Goal: Task Accomplishment & Management: Use online tool/utility

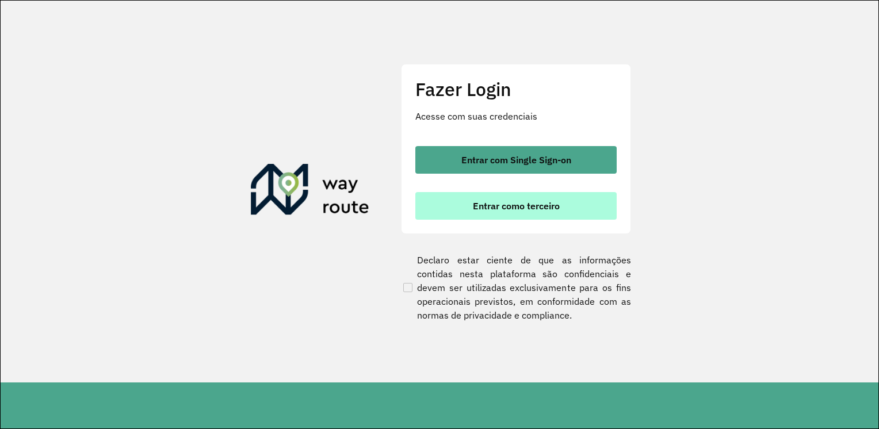
click at [502, 207] on span "Entrar como terceiro" at bounding box center [516, 205] width 87 height 9
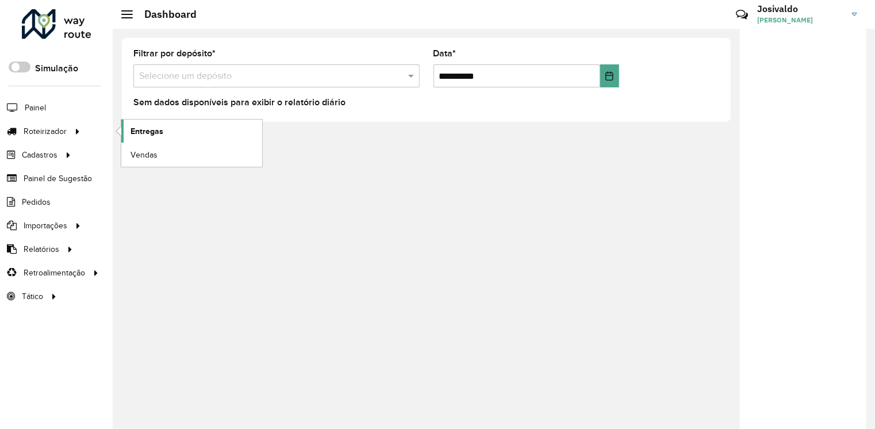
click at [163, 133] on link "Entregas" at bounding box center [191, 131] width 141 height 23
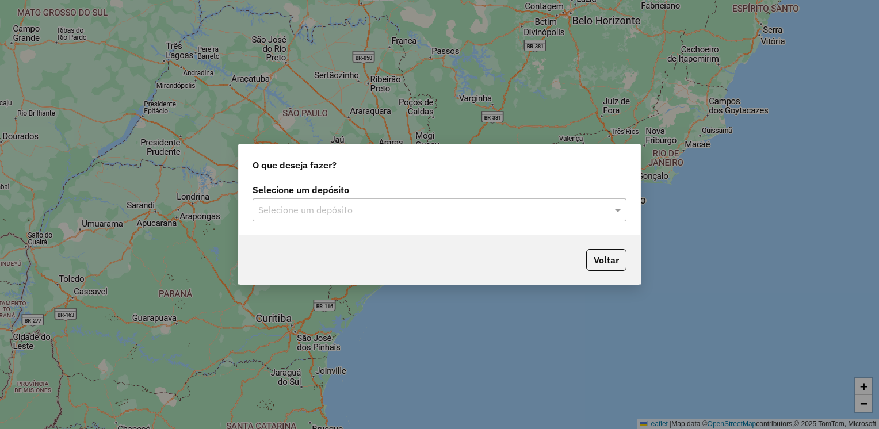
click at [610, 212] on div at bounding box center [439, 209] width 374 height 15
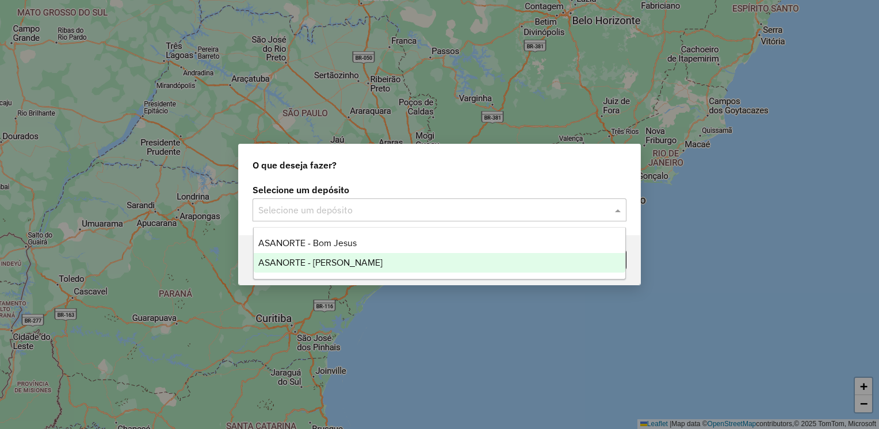
click at [341, 270] on div "ASANORTE - [PERSON_NAME]" at bounding box center [440, 263] width 372 height 20
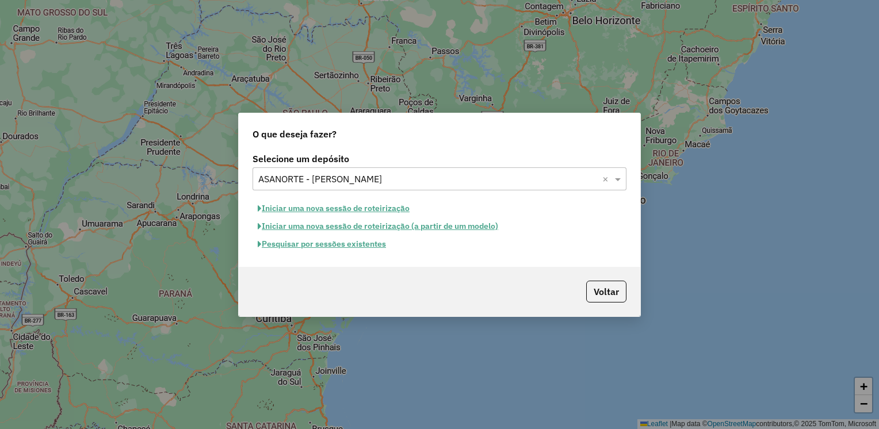
click at [355, 206] on button "Iniciar uma nova sessão de roteirização" at bounding box center [333, 209] width 162 height 18
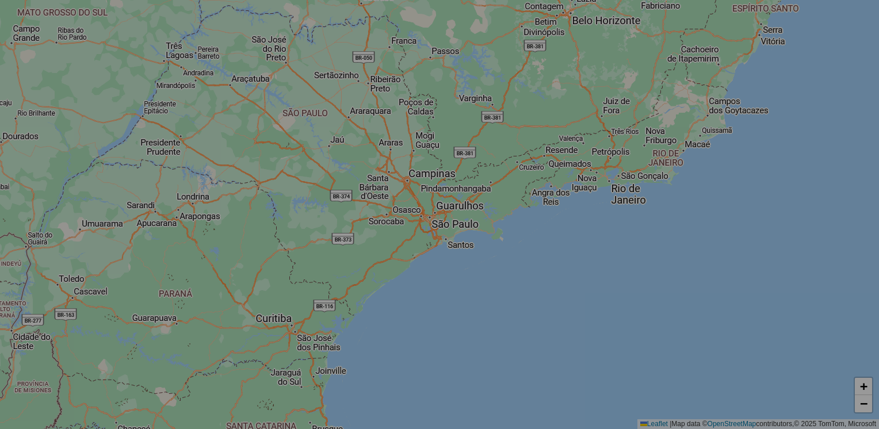
select select "*"
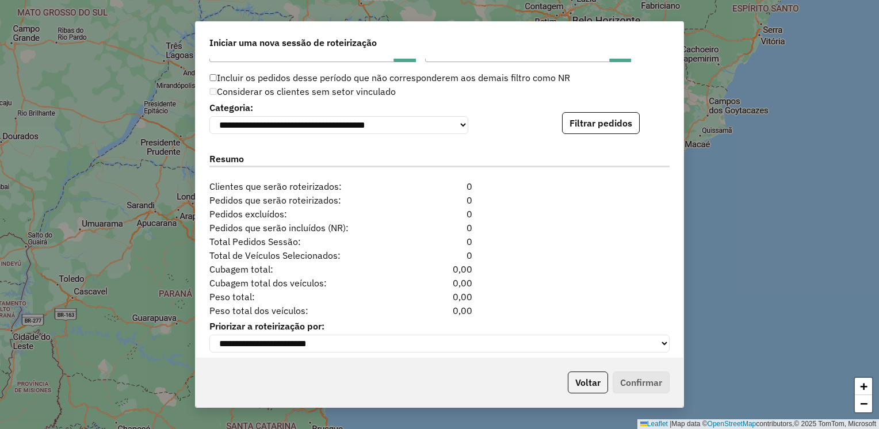
scroll to position [1158, 0]
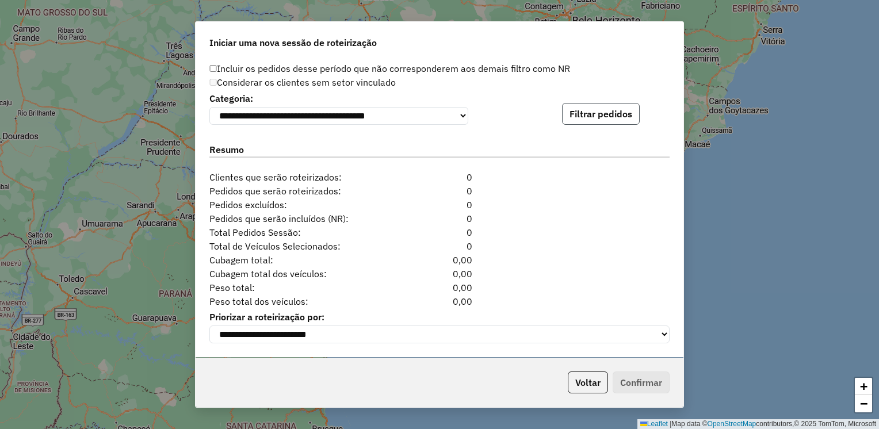
click at [586, 112] on button "Filtrar pedidos" at bounding box center [601, 114] width 78 height 22
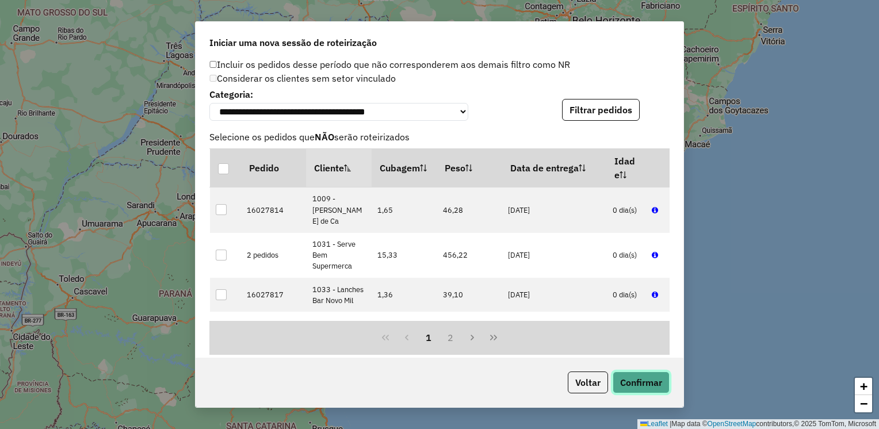
click at [622, 383] on button "Confirmar" at bounding box center [640, 382] width 57 height 22
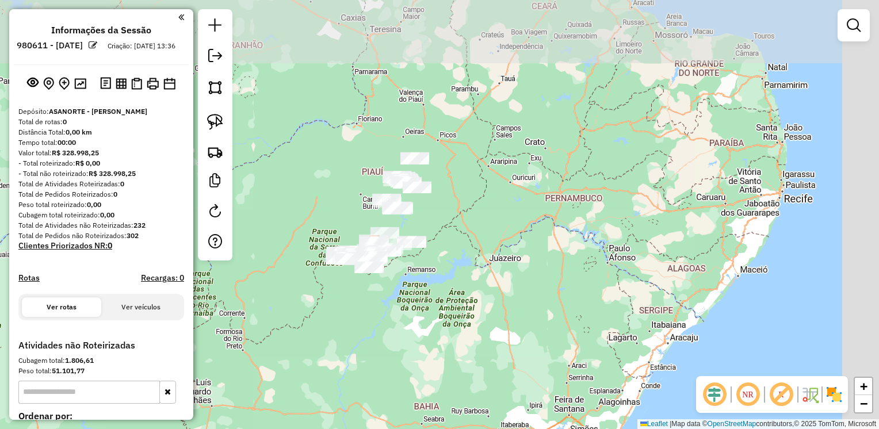
drag, startPoint x: 575, startPoint y: 162, endPoint x: 458, endPoint y: 161, distance: 117.3
click at [535, 201] on div "Janela de atendimento Grade de atendimento Capacidade Transportadoras Veículos …" at bounding box center [439, 214] width 879 height 429
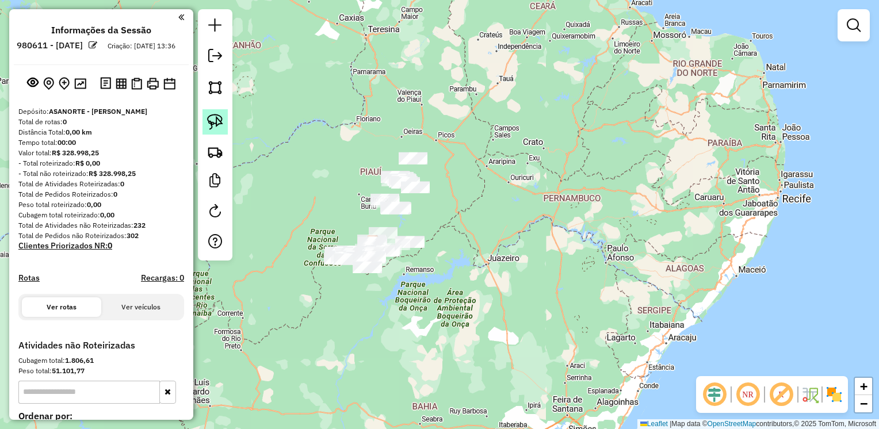
click at [213, 119] on img at bounding box center [215, 122] width 16 height 16
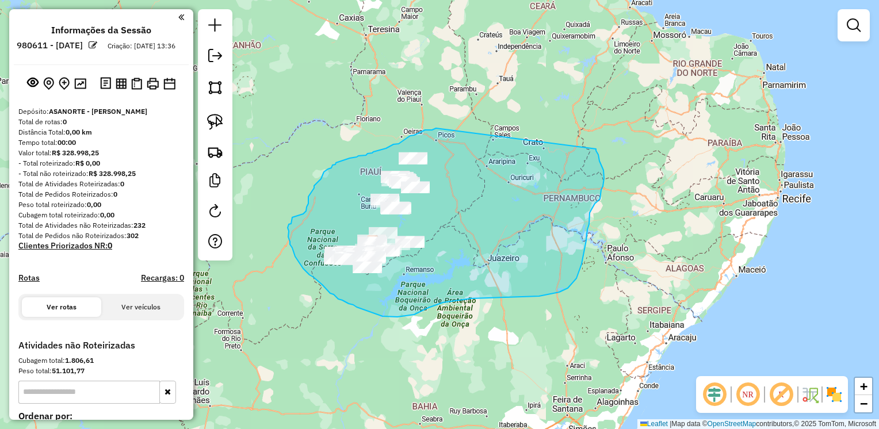
drag, startPoint x: 420, startPoint y: 132, endPoint x: 594, endPoint y: 148, distance: 174.3
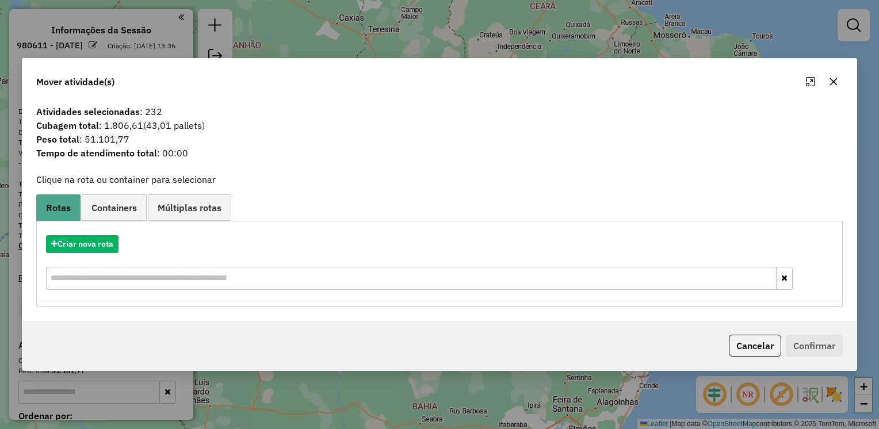
click at [835, 78] on icon "button" at bounding box center [833, 81] width 9 height 9
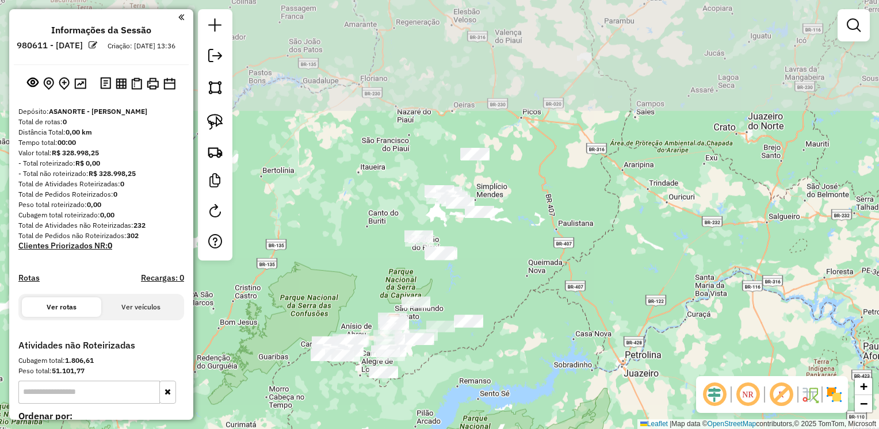
drag, startPoint x: 503, startPoint y: 279, endPoint x: 465, endPoint y: 454, distance: 178.3
click at [465, 428] on html "**********" at bounding box center [439, 214] width 879 height 429
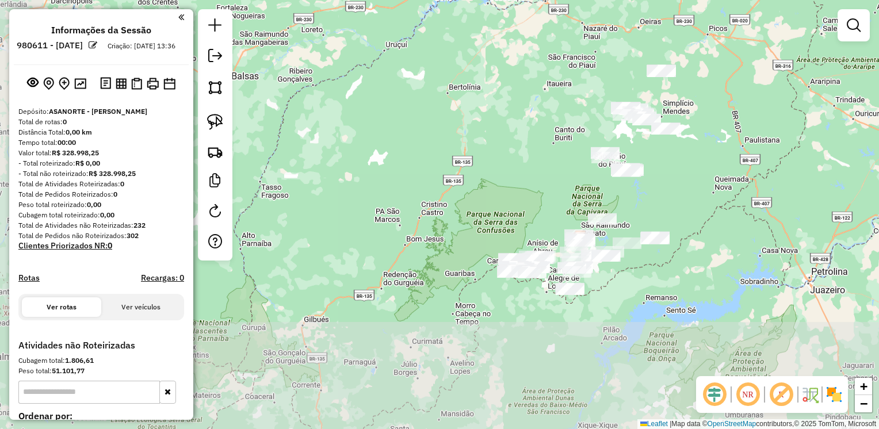
drag, startPoint x: 430, startPoint y: 263, endPoint x: 506, endPoint y: 147, distance: 138.7
click at [506, 144] on div "Janela de atendimento Grade de atendimento Capacidade Transportadoras Veículos …" at bounding box center [439, 214] width 879 height 429
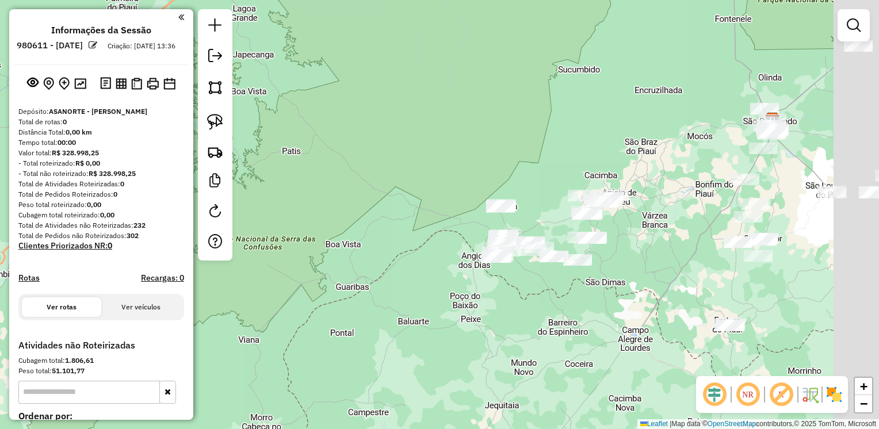
drag, startPoint x: 434, startPoint y: 291, endPoint x: 411, endPoint y: 247, distance: 49.6
click at [411, 247] on div "Janela de atendimento Grade de atendimento Capacidade Transportadoras Veículos …" at bounding box center [439, 214] width 879 height 429
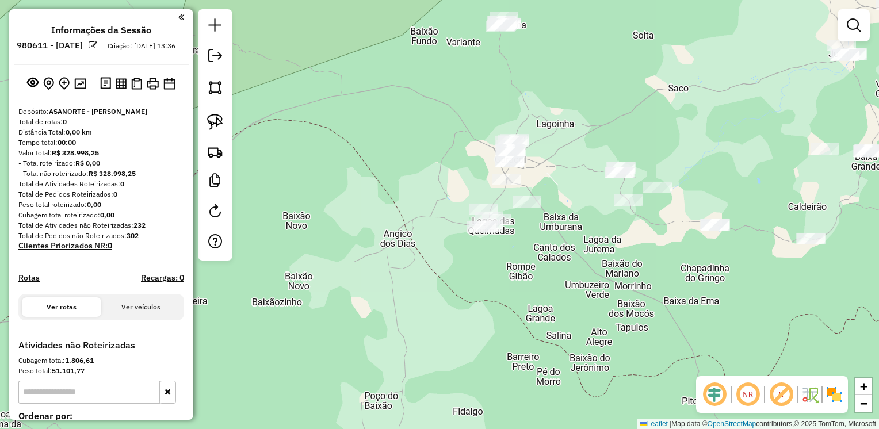
drag, startPoint x: 601, startPoint y: 291, endPoint x: 529, endPoint y: 243, distance: 86.6
click at [610, 295] on div "Janela de atendimento Grade de atendimento Capacidade Transportadoras Veículos …" at bounding box center [439, 214] width 879 height 429
click at [223, 118] on link at bounding box center [214, 121] width 25 height 25
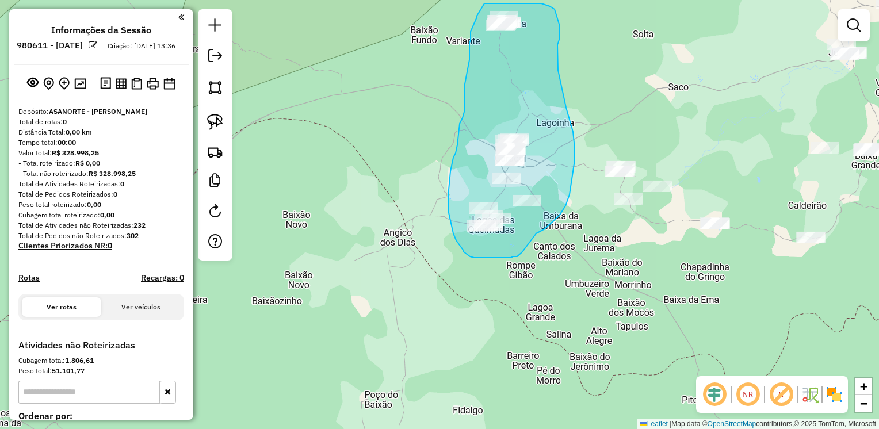
drag, startPoint x: 484, startPoint y: 3, endPoint x: 541, endPoint y: 3, distance: 56.9
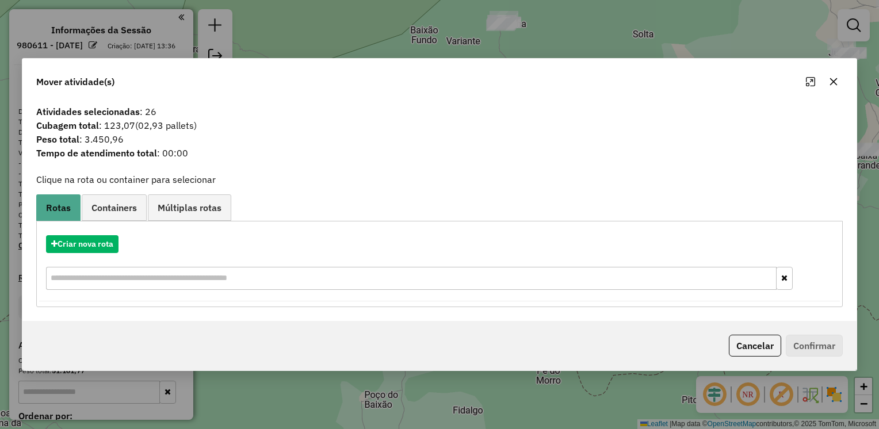
click at [833, 84] on icon "button" at bounding box center [833, 81] width 9 height 9
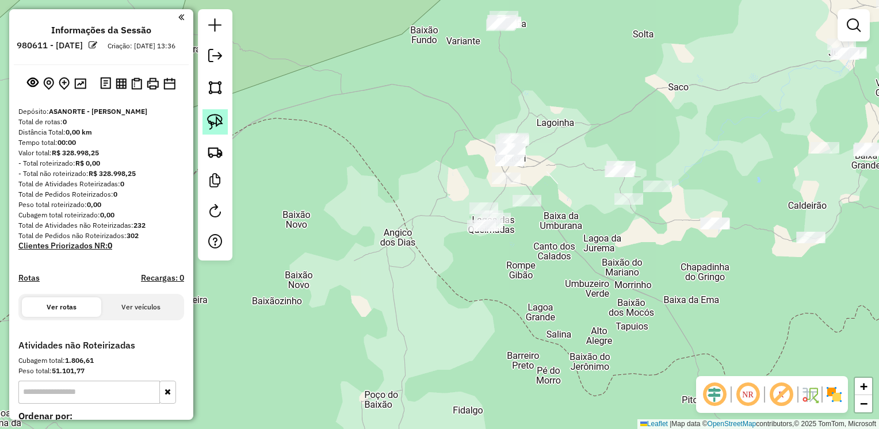
click at [212, 116] on img at bounding box center [215, 122] width 16 height 16
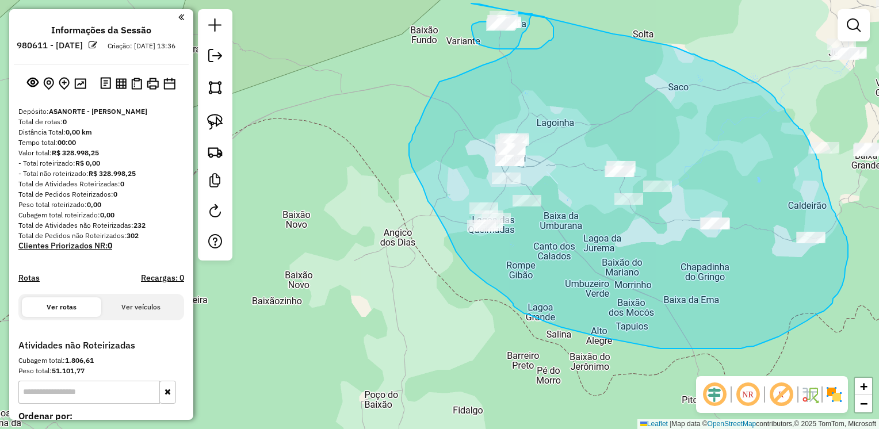
drag, startPoint x: 613, startPoint y: 34, endPoint x: 544, endPoint y: 17, distance: 71.1
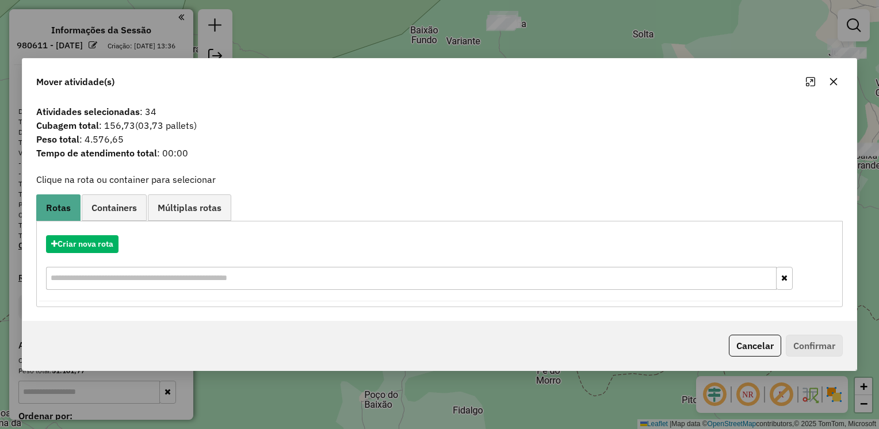
click at [833, 85] on icon "button" at bounding box center [833, 81] width 9 height 9
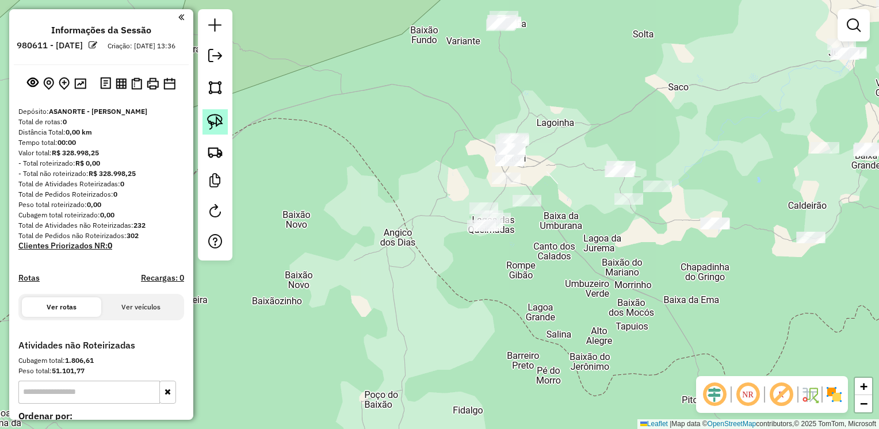
click at [215, 117] on img at bounding box center [215, 122] width 16 height 16
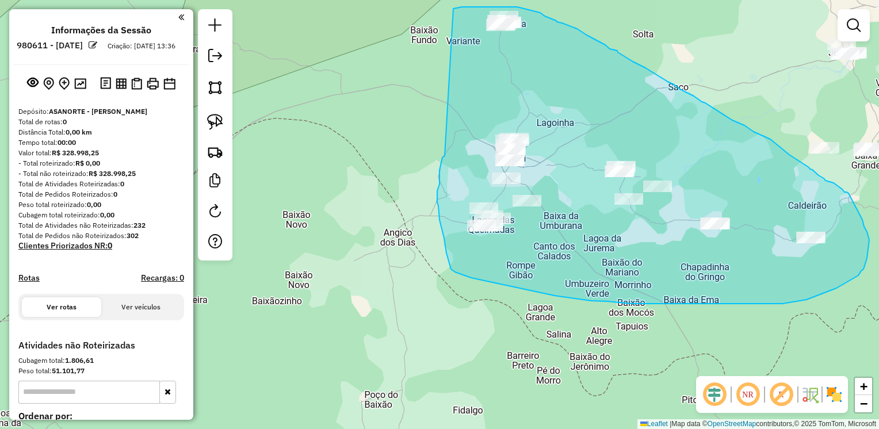
drag, startPoint x: 474, startPoint y: 7, endPoint x: 445, endPoint y: 156, distance: 151.7
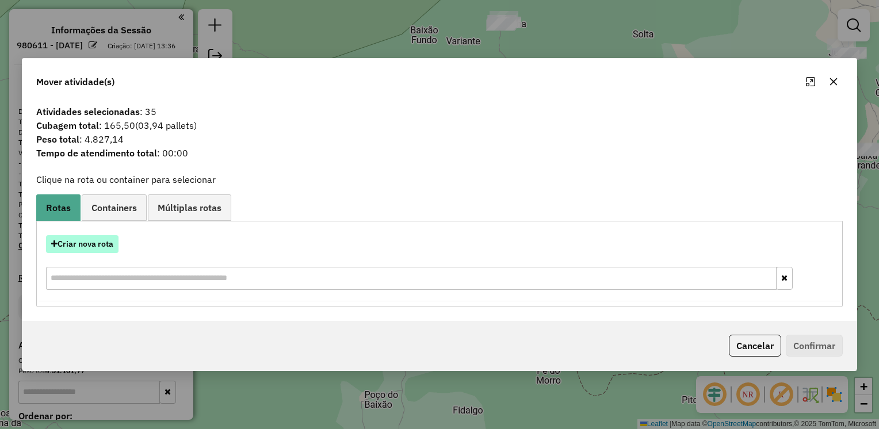
click at [103, 244] on button "Criar nova rota" at bounding box center [82, 244] width 72 height 18
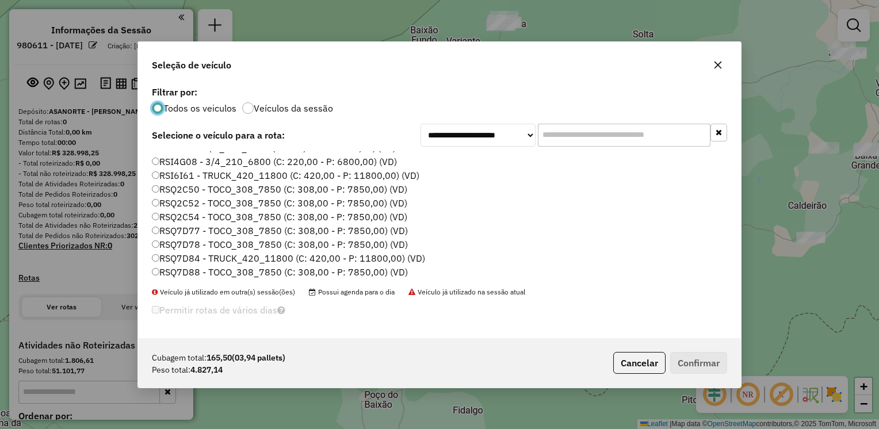
scroll to position [67, 0]
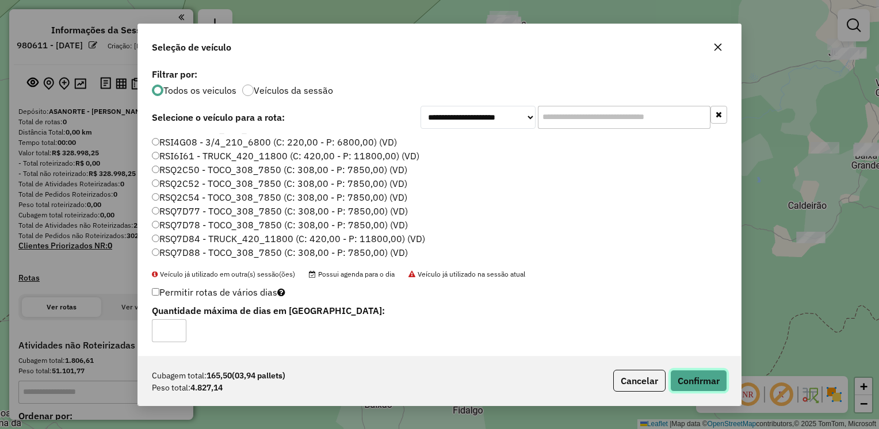
click at [699, 379] on button "Confirmar" at bounding box center [698, 381] width 57 height 22
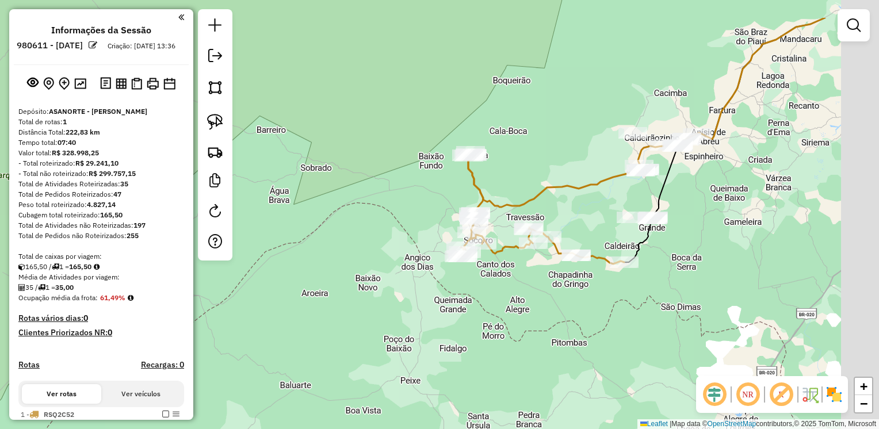
drag, startPoint x: 720, startPoint y: 138, endPoint x: 591, endPoint y: 199, distance: 142.5
click at [591, 199] on div "Janela de atendimento Grade de atendimento Capacidade Transportadoras Veículos …" at bounding box center [439, 214] width 879 height 429
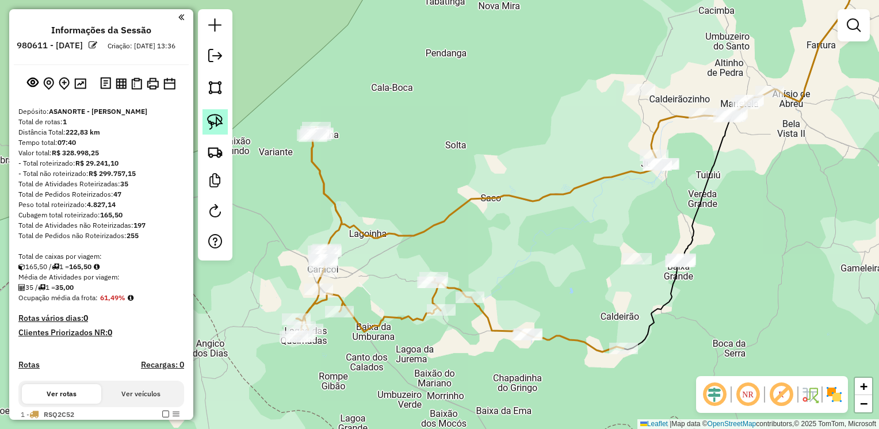
click at [214, 120] on img at bounding box center [215, 122] width 16 height 16
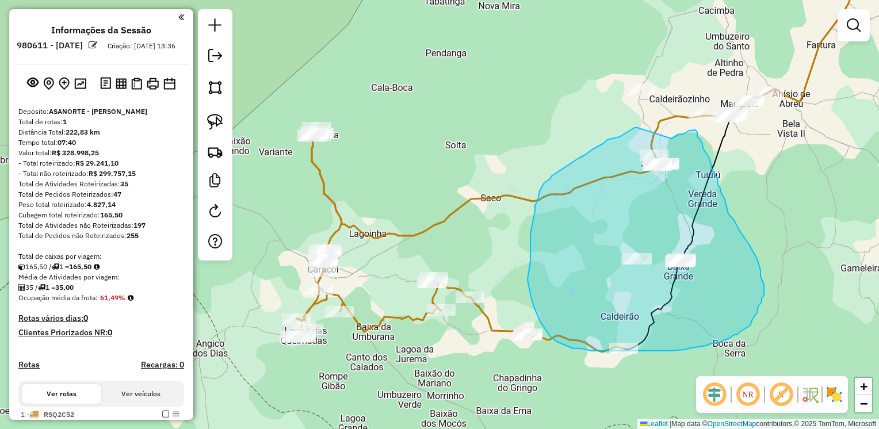
drag, startPoint x: 637, startPoint y: 128, endPoint x: 671, endPoint y: 139, distance: 35.6
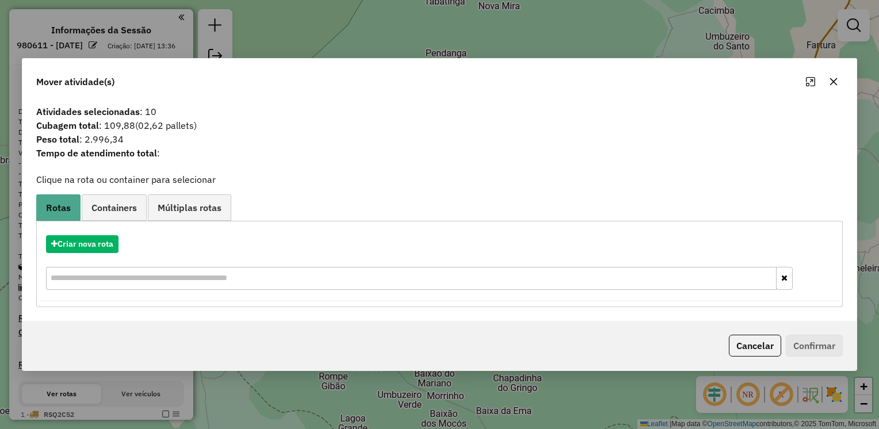
click at [404, 162] on div "Atividades selecionadas : 10 Cubagem total : 109,88 (02,62 pallets) Peso total …" at bounding box center [439, 136] width 820 height 63
click at [835, 83] on icon "button" at bounding box center [833, 81] width 9 height 9
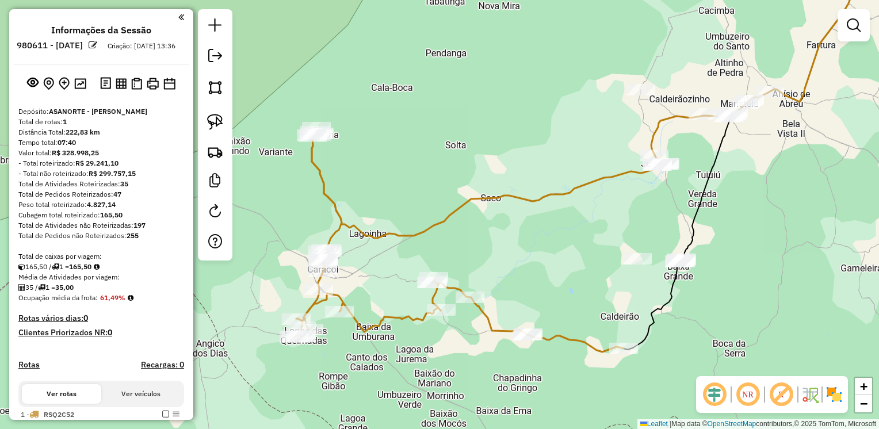
drag, startPoint x: 209, startPoint y: 120, endPoint x: 356, endPoint y: 112, distance: 146.9
click at [210, 120] on img at bounding box center [215, 122] width 16 height 16
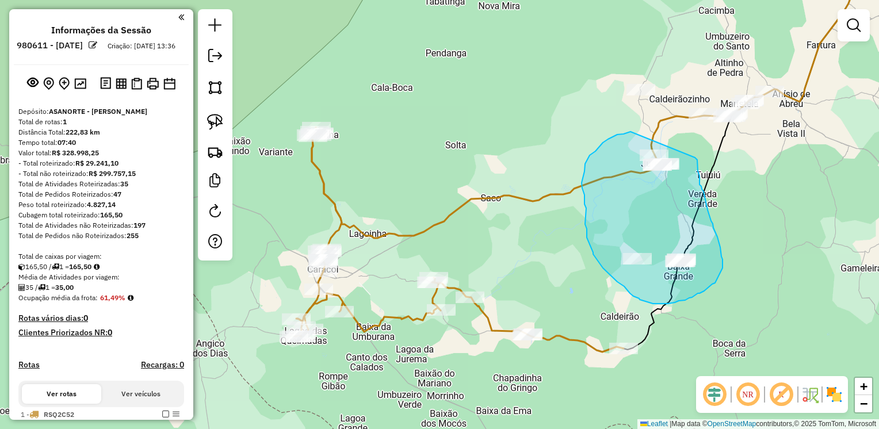
drag, startPoint x: 613, startPoint y: 136, endPoint x: 692, endPoint y: 155, distance: 80.5
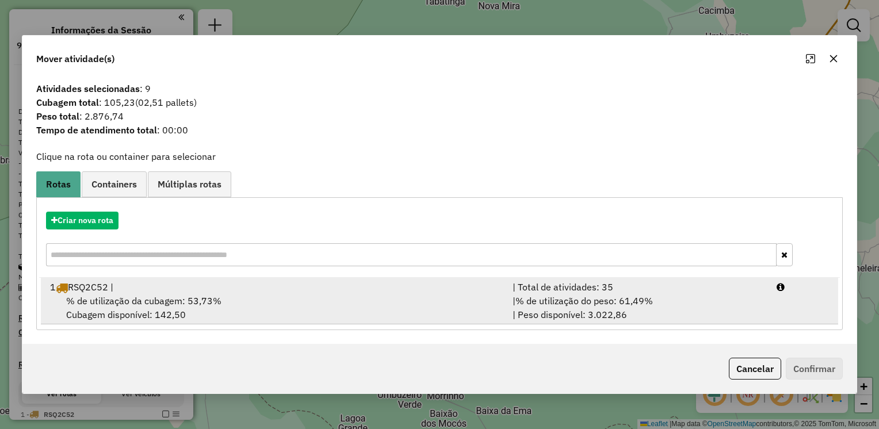
click at [167, 291] on div "1 RSQ2C52 |" at bounding box center [274, 287] width 462 height 14
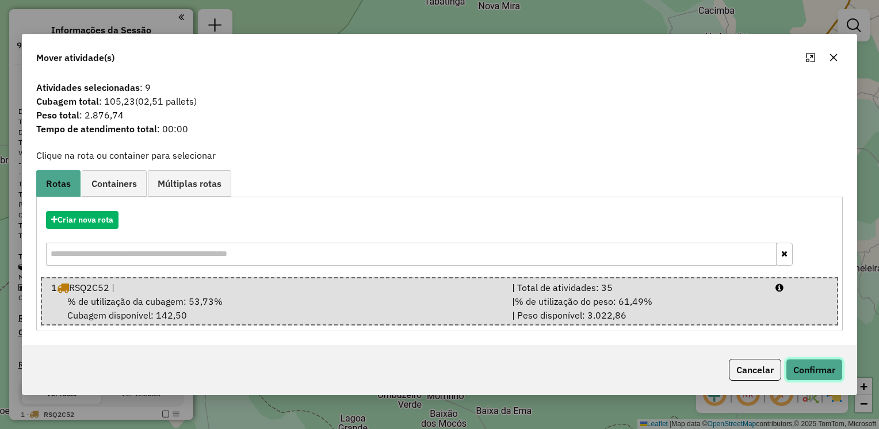
click at [823, 374] on button "Confirmar" at bounding box center [813, 370] width 57 height 22
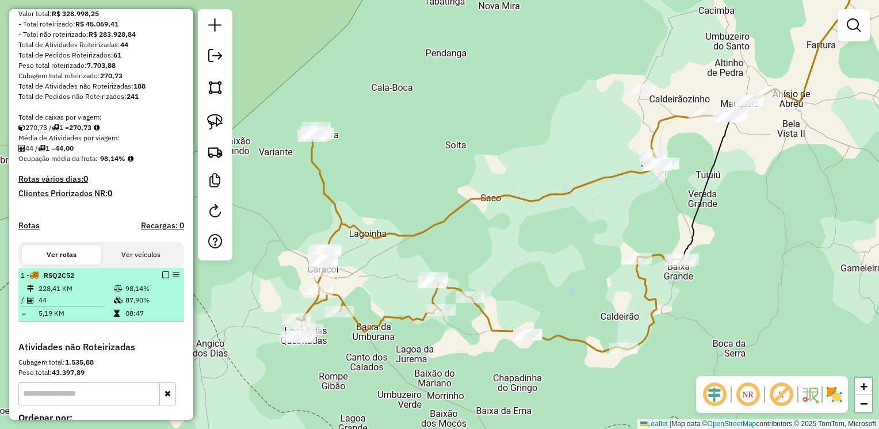
scroll to position [172, 0]
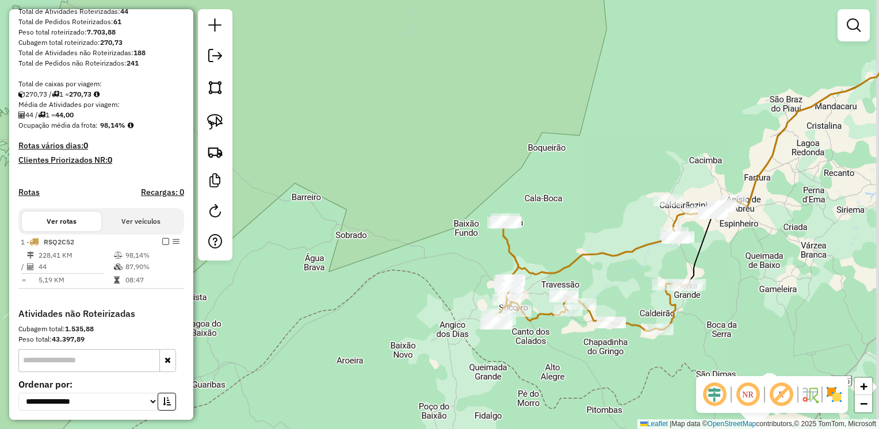
drag, startPoint x: 818, startPoint y: 255, endPoint x: 626, endPoint y: 273, distance: 192.8
click at [656, 284] on div "Janela de atendimento Grade de atendimento Capacidade Transportadoras Veículos …" at bounding box center [439, 214] width 879 height 429
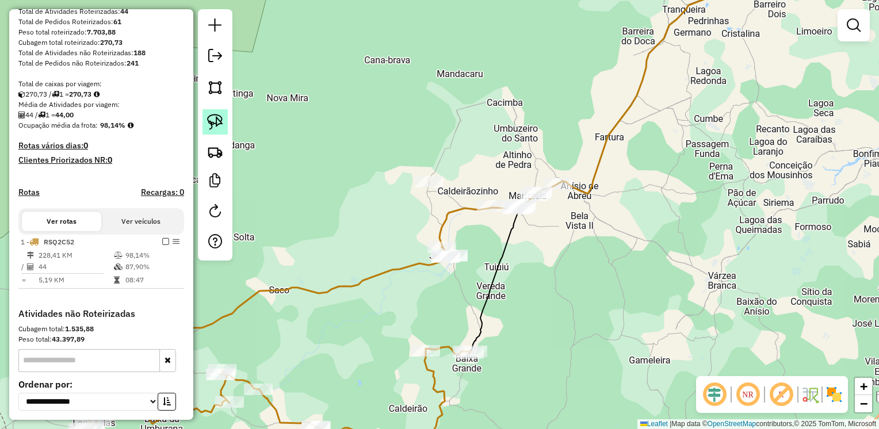
click at [212, 116] on img at bounding box center [215, 122] width 16 height 16
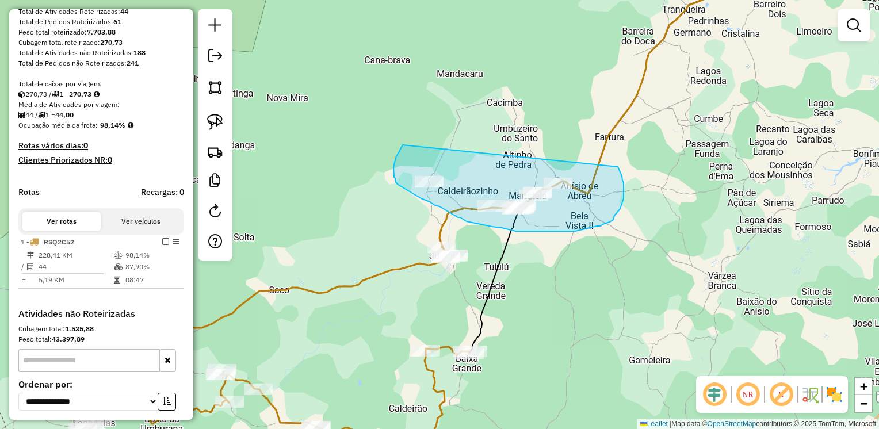
drag, startPoint x: 402, startPoint y: 145, endPoint x: 616, endPoint y: 165, distance: 214.8
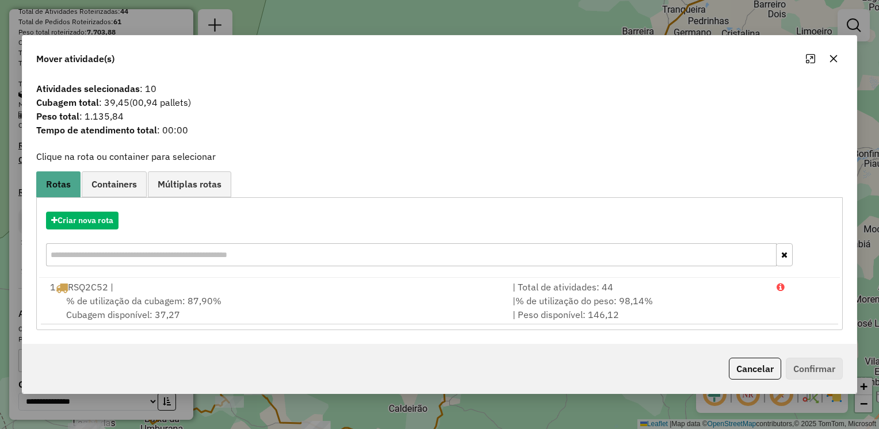
click at [829, 63] on icon "button" at bounding box center [833, 58] width 9 height 9
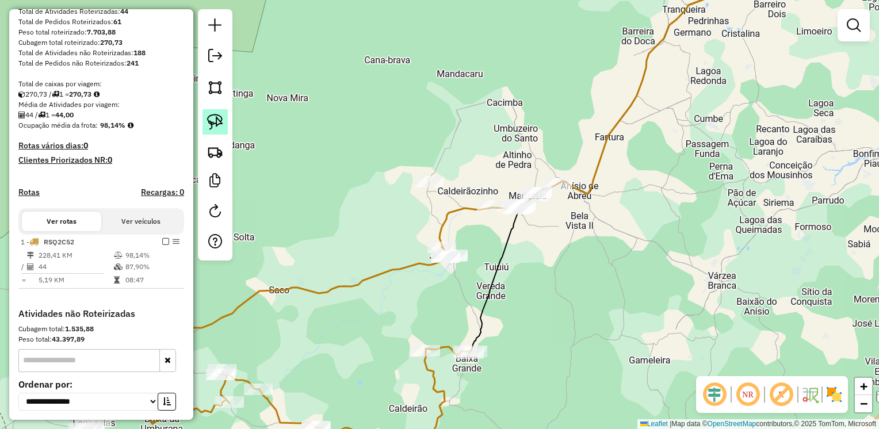
click at [214, 121] on img at bounding box center [215, 122] width 16 height 16
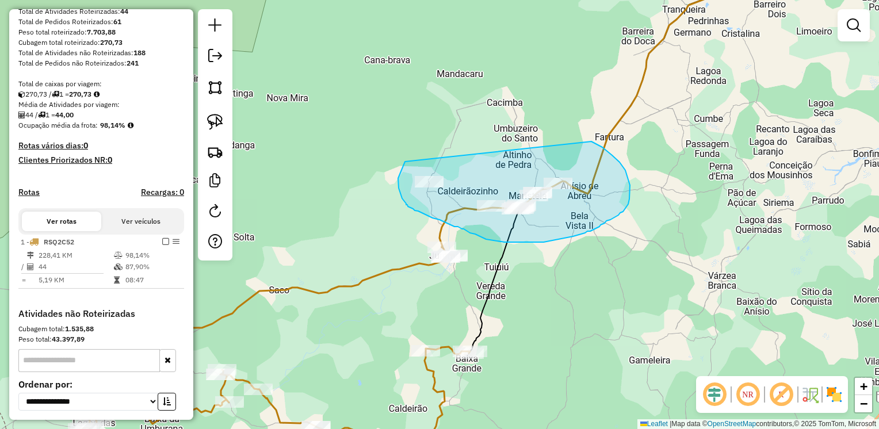
drag, startPoint x: 405, startPoint y: 162, endPoint x: 587, endPoint y: 140, distance: 183.6
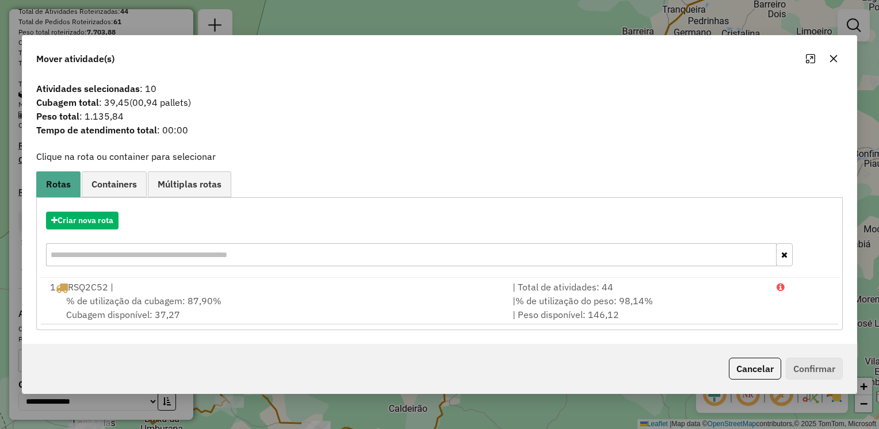
click at [835, 59] on icon "button" at bounding box center [833, 58] width 9 height 9
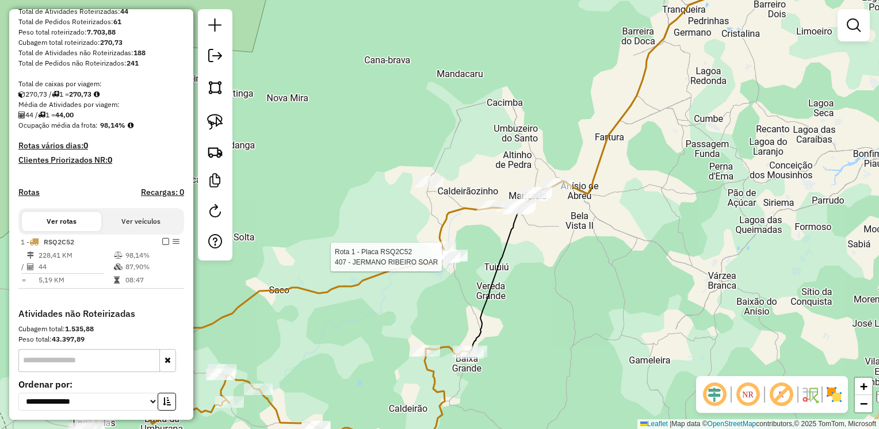
select select "**********"
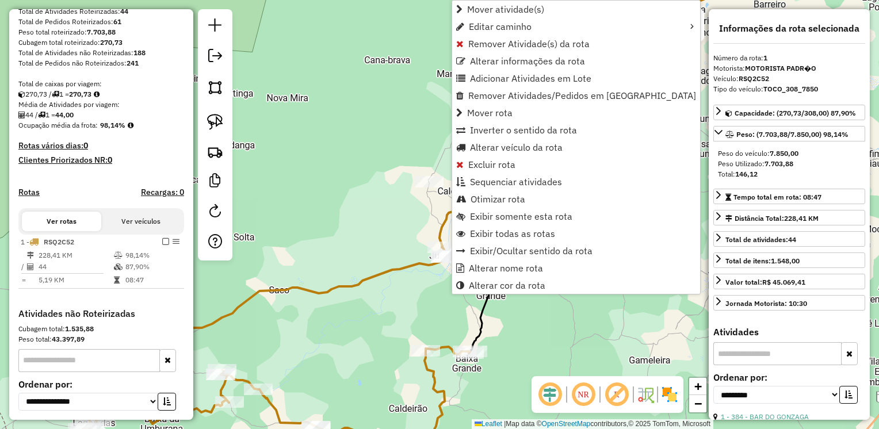
scroll to position [277, 0]
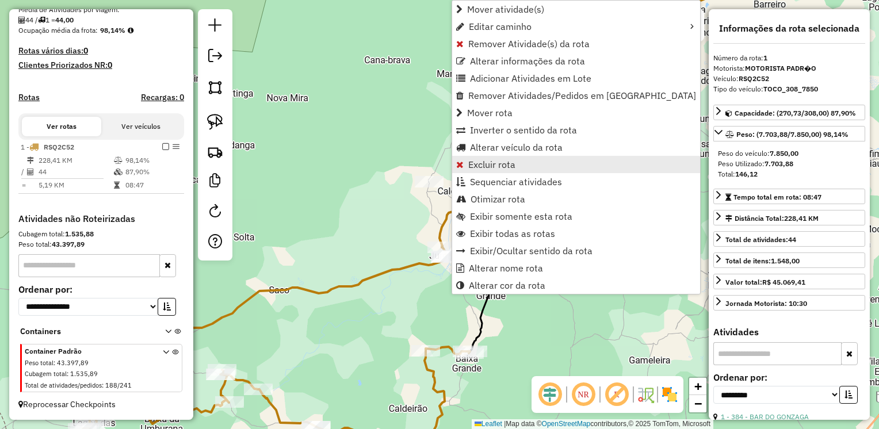
click at [489, 167] on span "Excluir rota" at bounding box center [491, 164] width 47 height 9
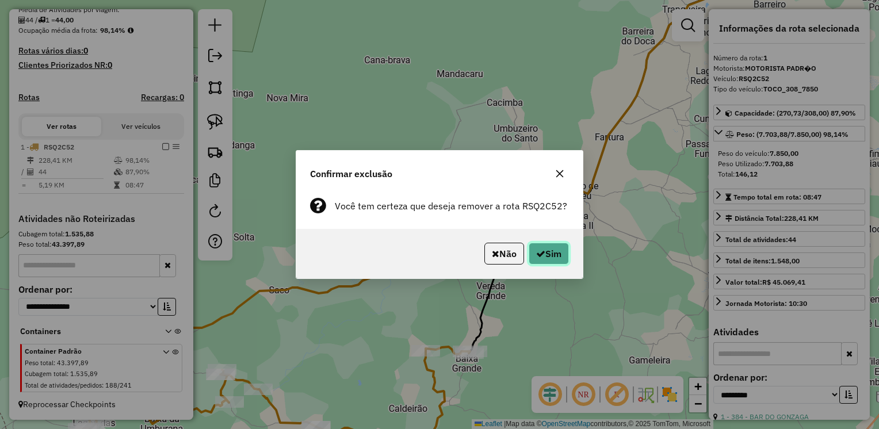
click at [538, 250] on icon "button" at bounding box center [540, 253] width 9 height 9
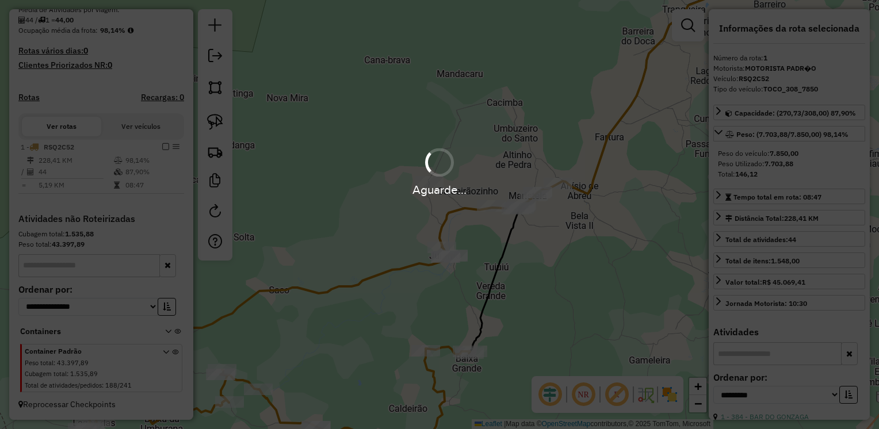
scroll to position [136, 0]
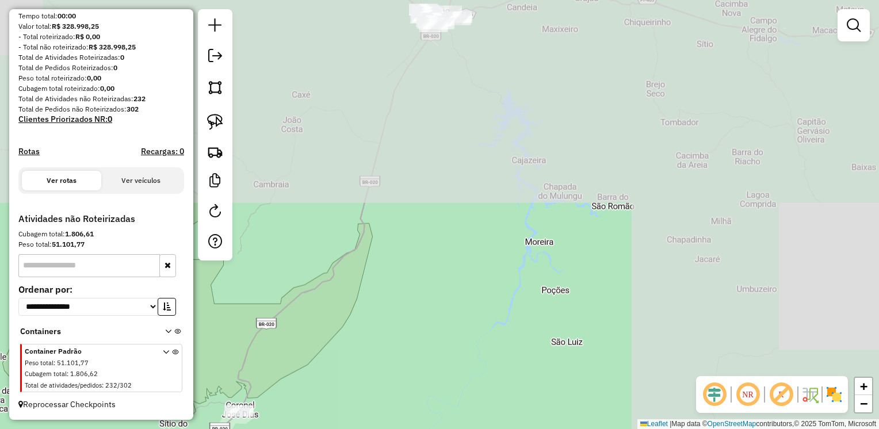
drag, startPoint x: 639, startPoint y: 153, endPoint x: 397, endPoint y: 454, distance: 386.0
click at [397, 428] on html "**********" at bounding box center [439, 214] width 879 height 429
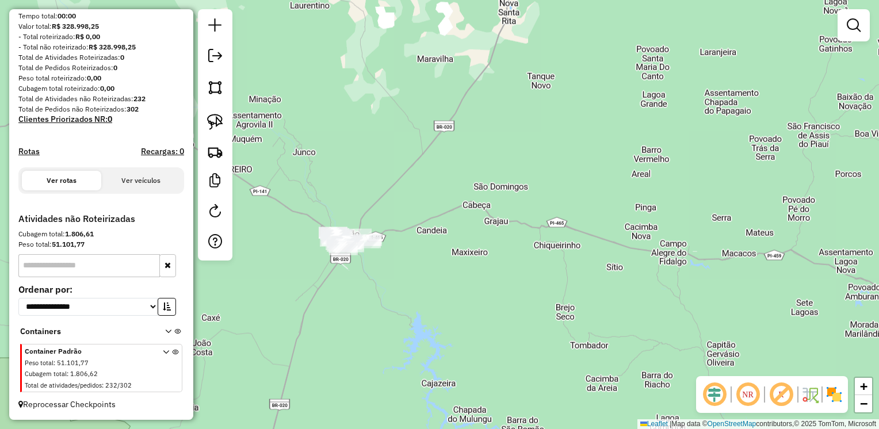
drag, startPoint x: 498, startPoint y: 224, endPoint x: 485, endPoint y: 256, distance: 34.3
click at [488, 256] on div "Janela de atendimento Grade de atendimento Capacidade Transportadoras Veículos …" at bounding box center [439, 214] width 879 height 429
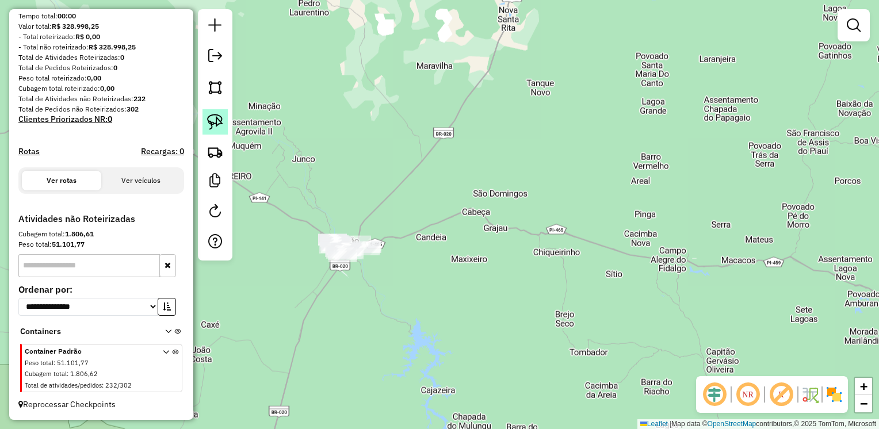
click at [208, 116] on img at bounding box center [215, 122] width 16 height 16
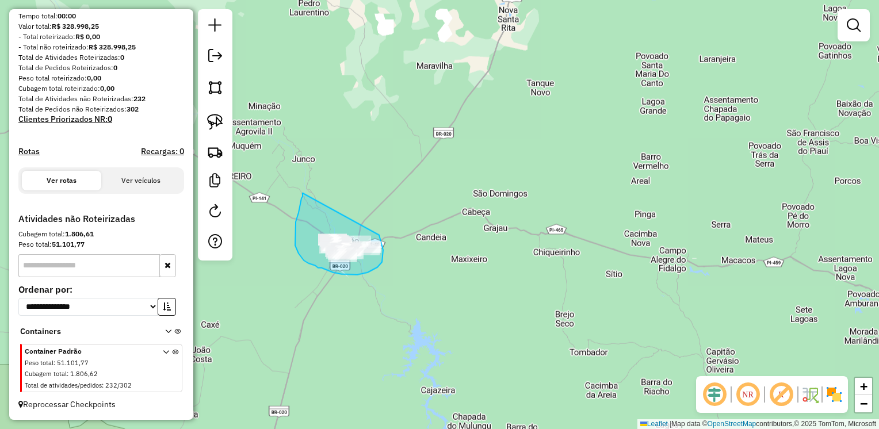
drag, startPoint x: 302, startPoint y: 193, endPoint x: 379, endPoint y: 235, distance: 87.2
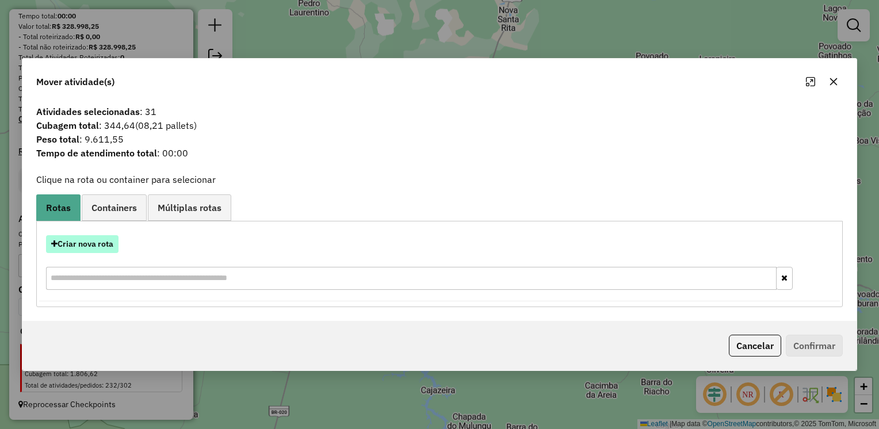
click at [83, 243] on button "Criar nova rota" at bounding box center [82, 244] width 72 height 18
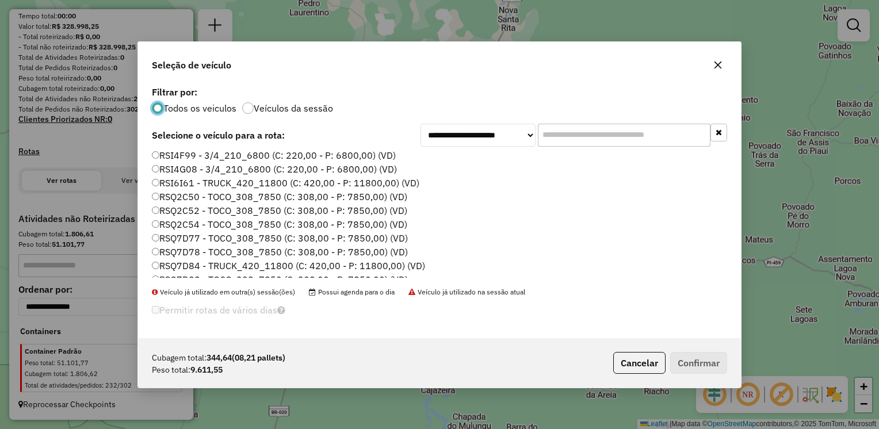
scroll to position [67, 0]
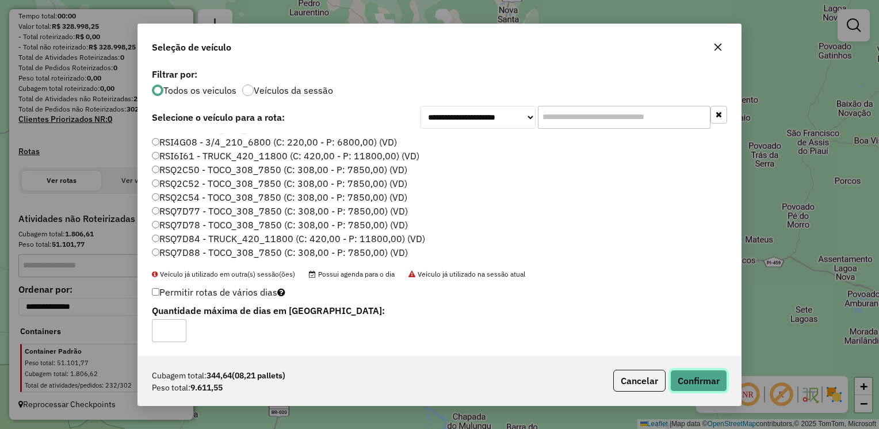
click at [704, 383] on button "Confirmar" at bounding box center [698, 381] width 57 height 22
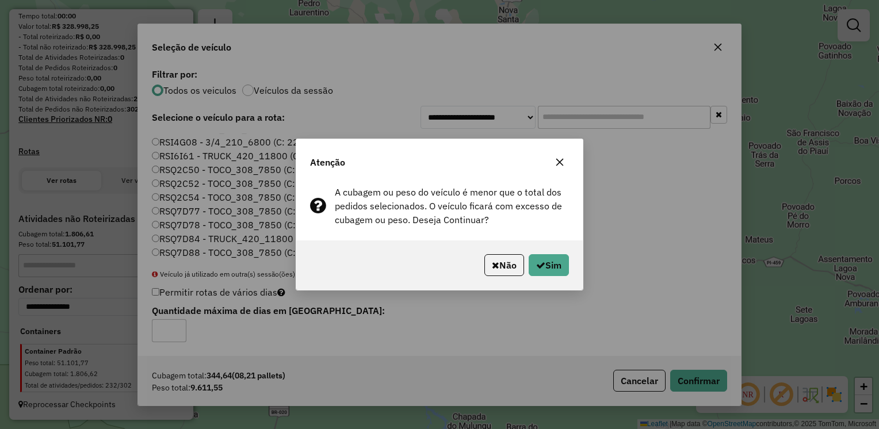
click at [562, 167] on icon "button" at bounding box center [559, 162] width 9 height 9
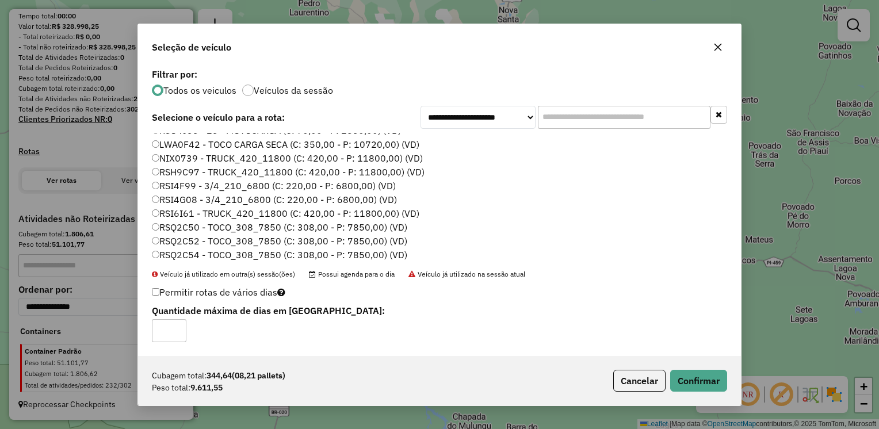
scroll to position [0, 0]
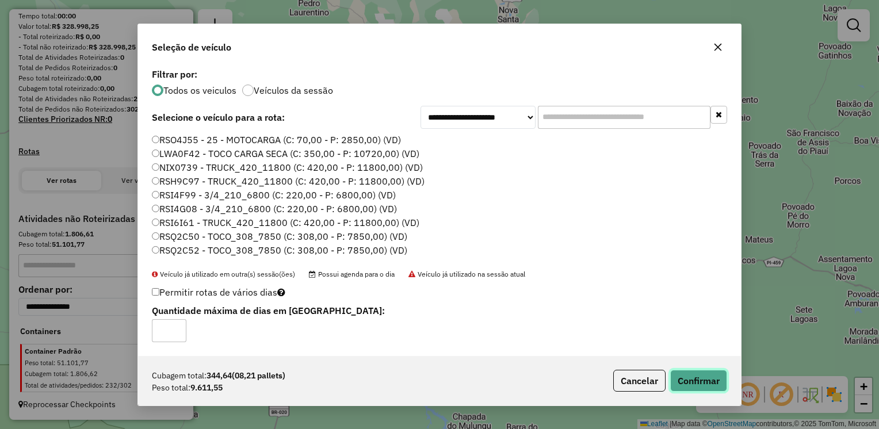
click at [676, 383] on button "Confirmar" at bounding box center [698, 381] width 57 height 22
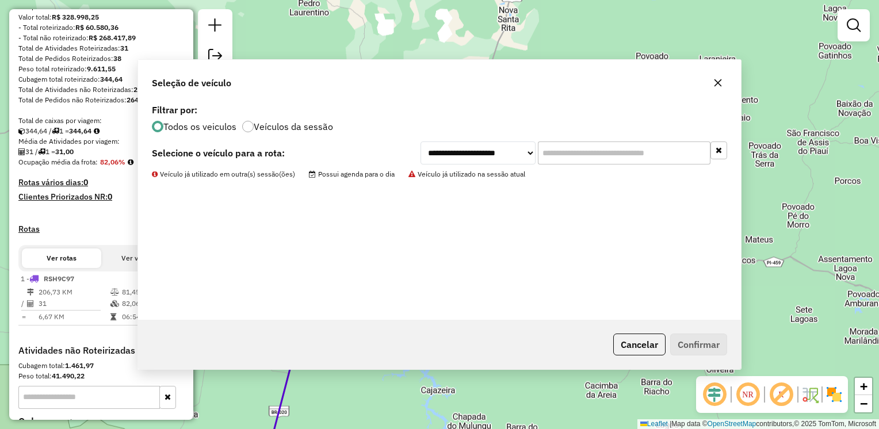
scroll to position [277, 0]
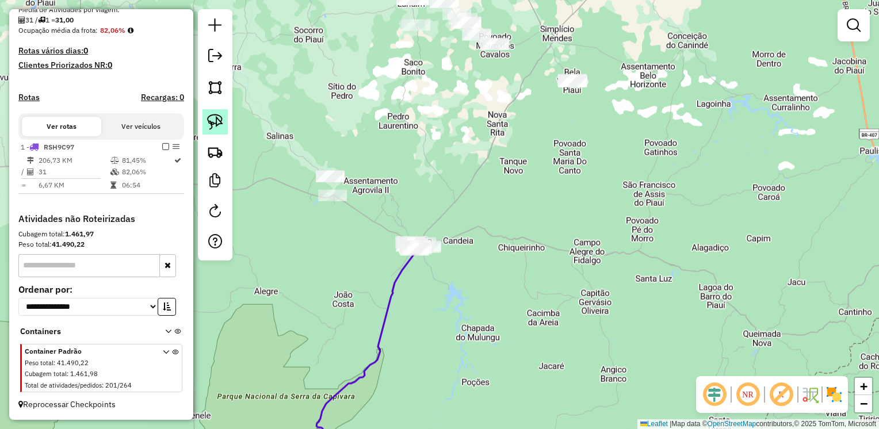
click at [207, 115] on img at bounding box center [215, 122] width 16 height 16
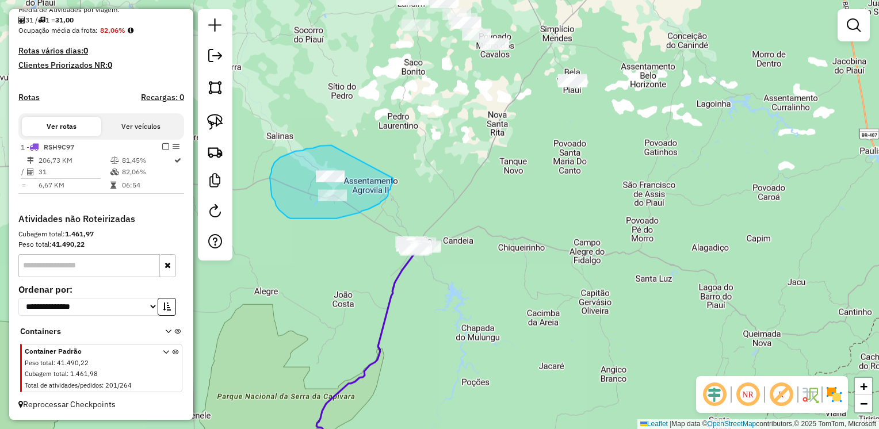
drag, startPoint x: 287, startPoint y: 155, endPoint x: 393, endPoint y: 178, distance: 108.8
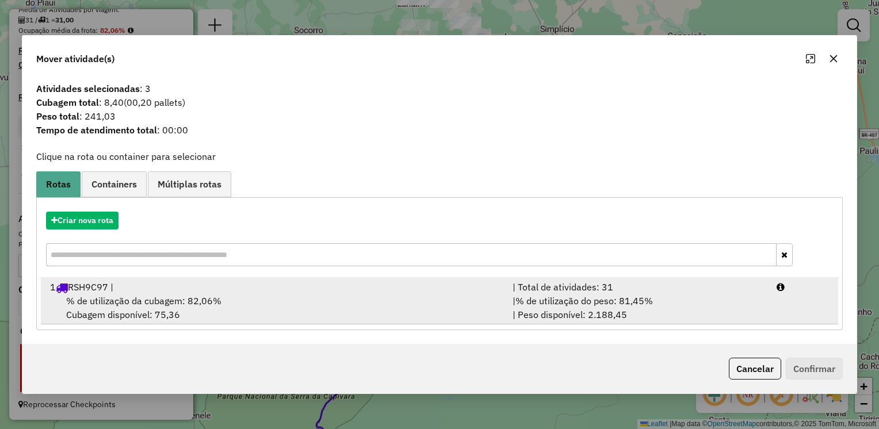
click at [204, 289] on div "1 RSH9C97 |" at bounding box center [274, 287] width 462 height 14
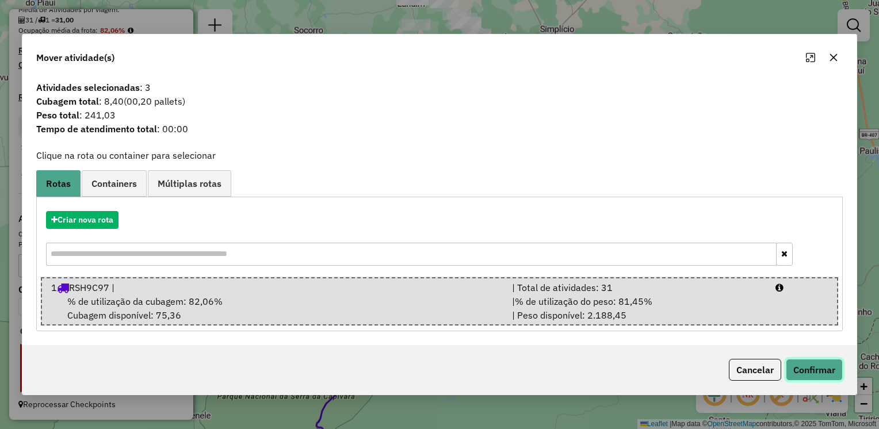
click at [818, 371] on button "Confirmar" at bounding box center [813, 370] width 57 height 22
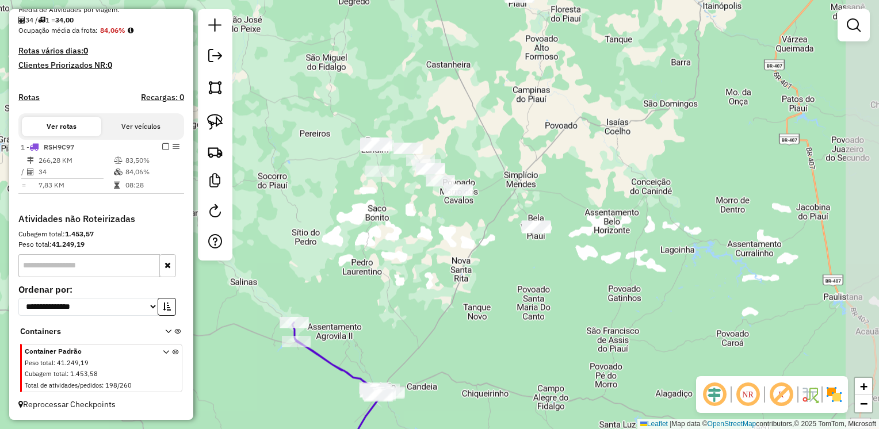
drag, startPoint x: 566, startPoint y: 154, endPoint x: 530, endPoint y: 300, distance: 150.5
click at [530, 300] on div "Janela de atendimento Grade de atendimento Capacidade Transportadoras Veículos …" at bounding box center [439, 214] width 879 height 429
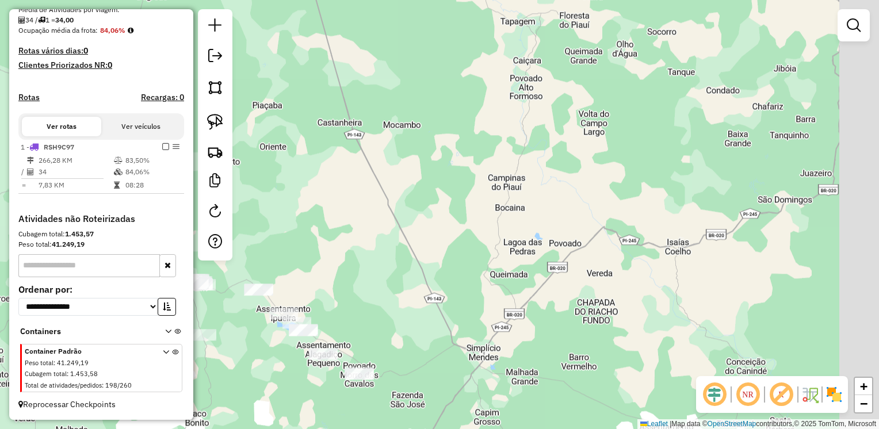
drag, startPoint x: 708, startPoint y: 124, endPoint x: 425, endPoint y: 284, distance: 324.9
click at [425, 284] on div "Janela de atendimento Grade de atendimento Capacidade Transportadoras Veículos …" at bounding box center [439, 214] width 879 height 429
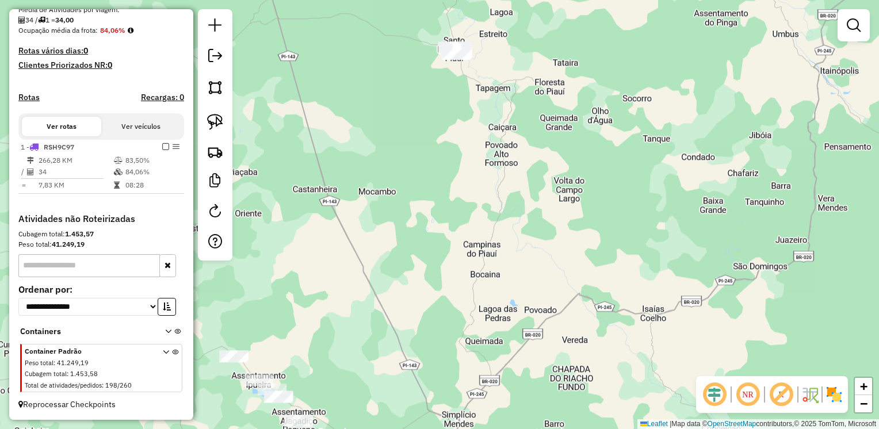
drag, startPoint x: 597, startPoint y: 162, endPoint x: 554, endPoint y: 125, distance: 56.3
click at [598, 164] on div "Janela de atendimento Grade de atendimento Capacidade Transportadoras Veículos …" at bounding box center [439, 214] width 879 height 429
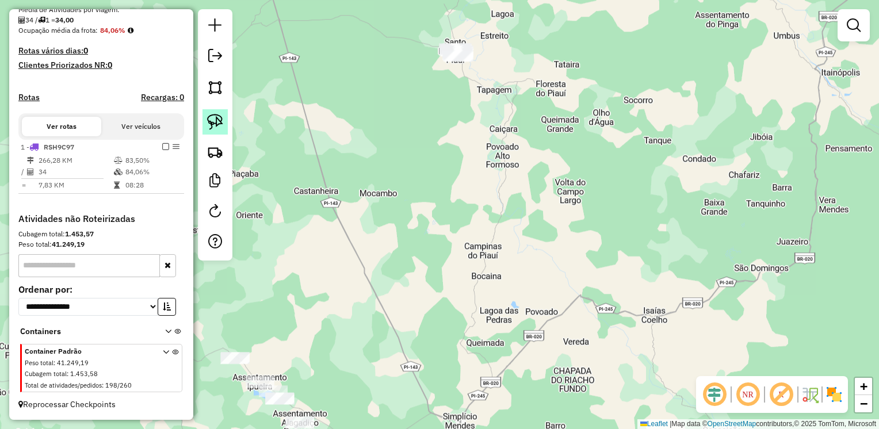
click at [220, 117] on img at bounding box center [215, 122] width 16 height 16
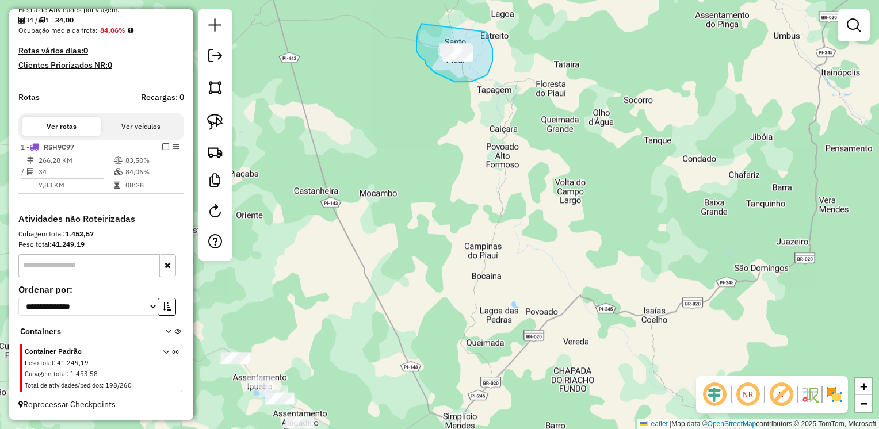
drag, startPoint x: 421, startPoint y: 24, endPoint x: 485, endPoint y: 32, distance: 64.9
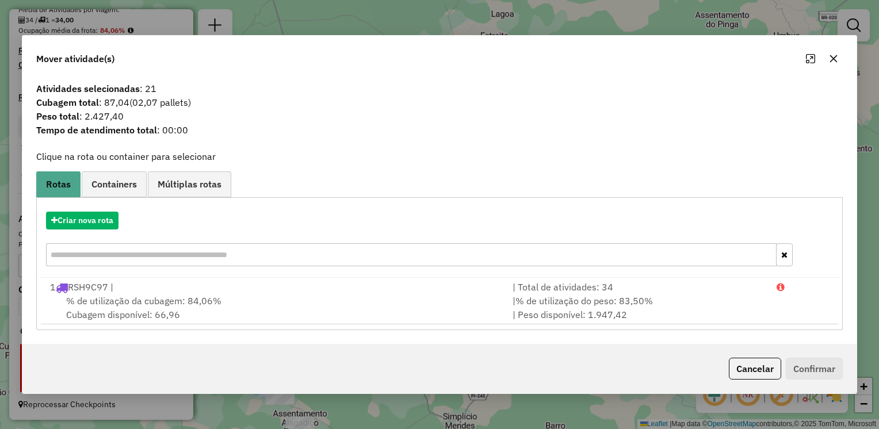
click at [835, 55] on icon "button" at bounding box center [833, 58] width 9 height 9
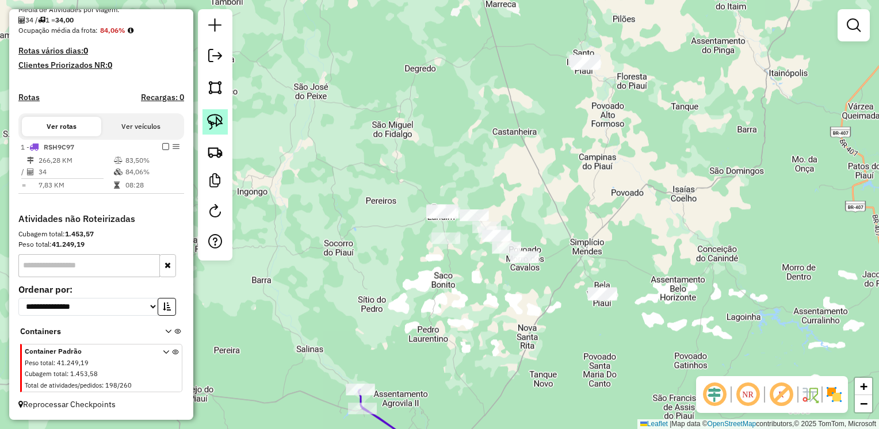
drag, startPoint x: 213, startPoint y: 113, endPoint x: 225, endPoint y: 116, distance: 12.6
click at [214, 112] on link at bounding box center [214, 121] width 25 height 25
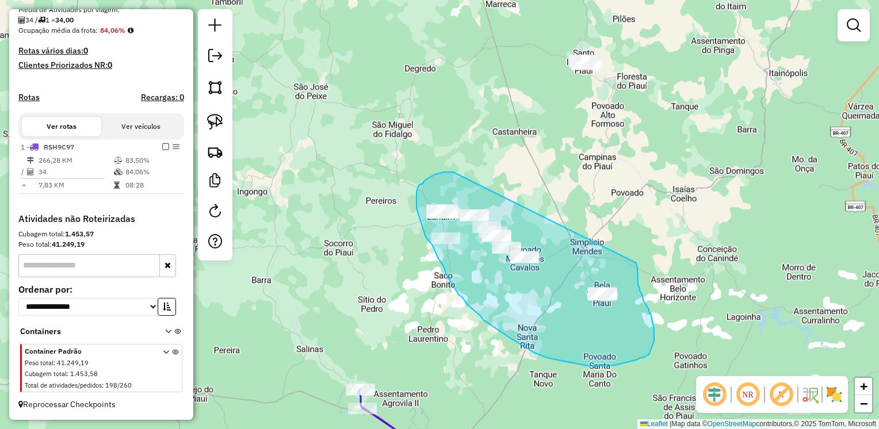
drag, startPoint x: 435, startPoint y: 174, endPoint x: 636, endPoint y: 263, distance: 220.1
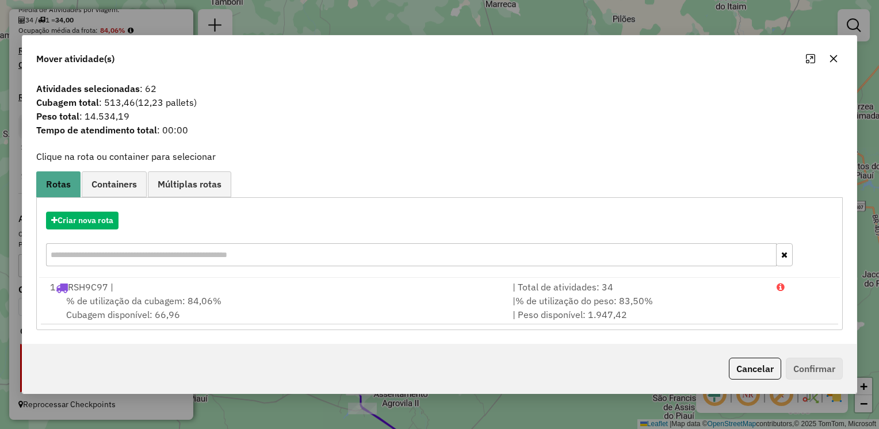
click at [834, 59] on icon "button" at bounding box center [833, 58] width 9 height 9
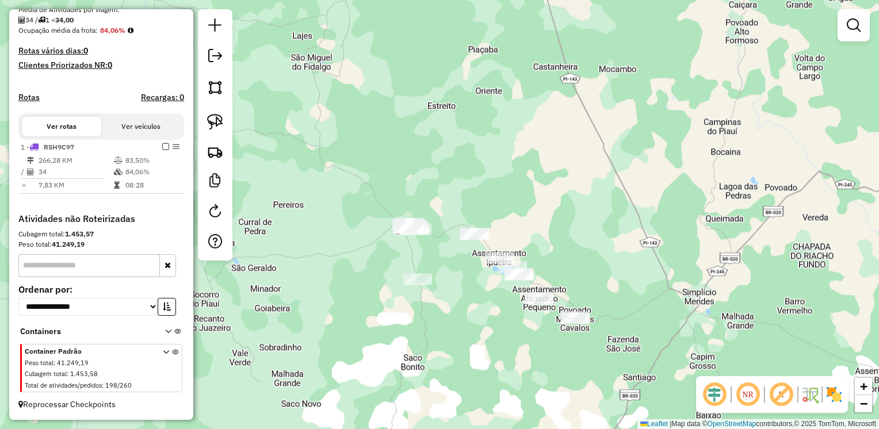
drag, startPoint x: 205, startPoint y: 118, endPoint x: 230, endPoint y: 128, distance: 27.1
click at [205, 118] on link at bounding box center [214, 121] width 25 height 25
drag, startPoint x: 386, startPoint y: 194, endPoint x: 434, endPoint y: 209, distance: 50.0
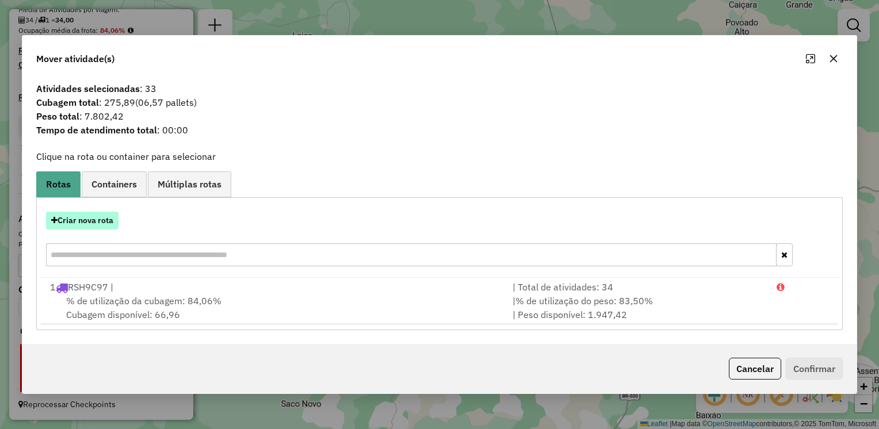
click at [83, 224] on button "Criar nova rota" at bounding box center [82, 221] width 72 height 18
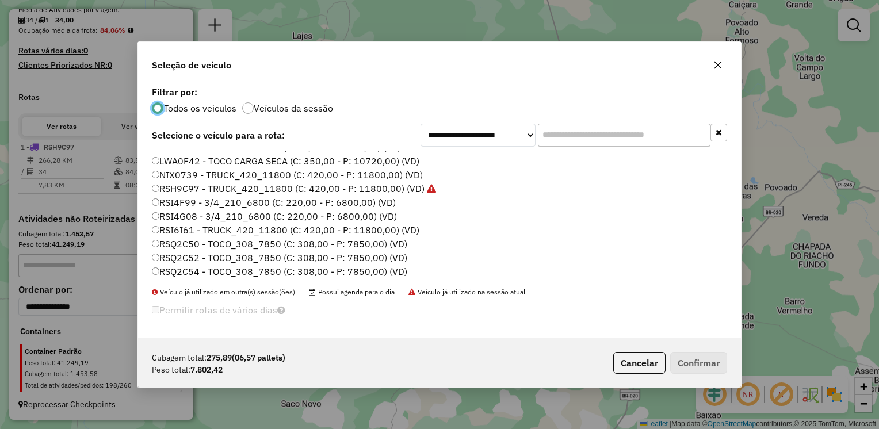
scroll to position [0, 0]
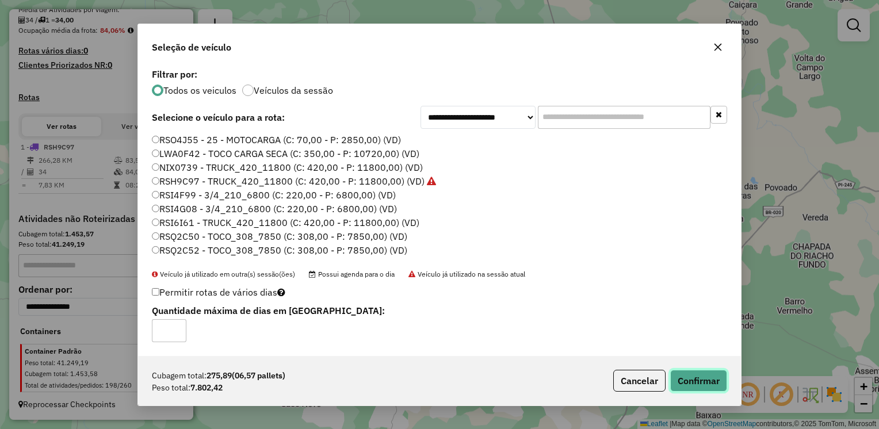
click at [703, 379] on button "Confirmar" at bounding box center [698, 381] width 57 height 22
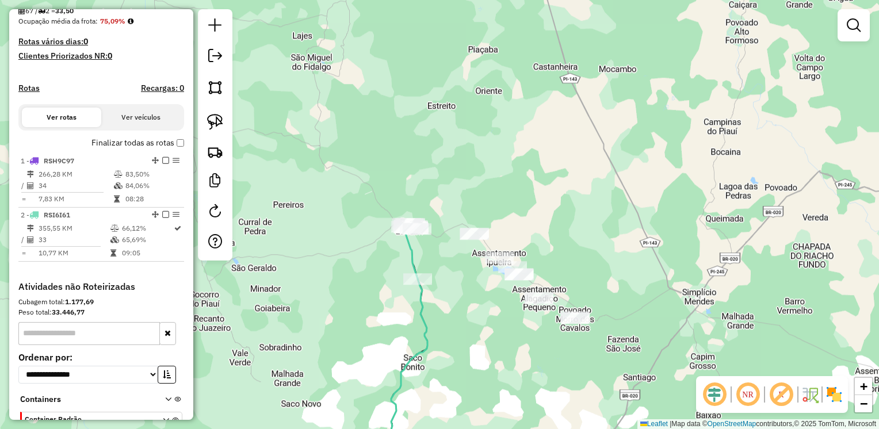
drag, startPoint x: 210, startPoint y: 125, endPoint x: 221, endPoint y: 137, distance: 16.7
click at [210, 124] on img at bounding box center [215, 122] width 16 height 16
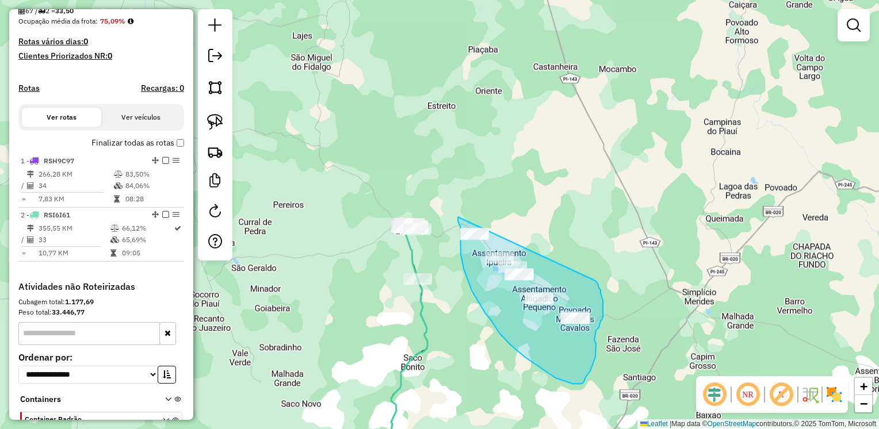
drag, startPoint x: 458, startPoint y: 217, endPoint x: 593, endPoint y: 280, distance: 148.9
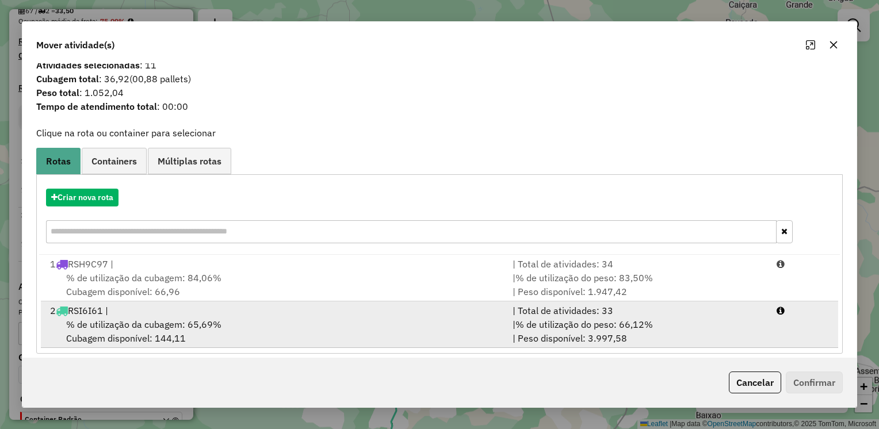
scroll to position [18, 0]
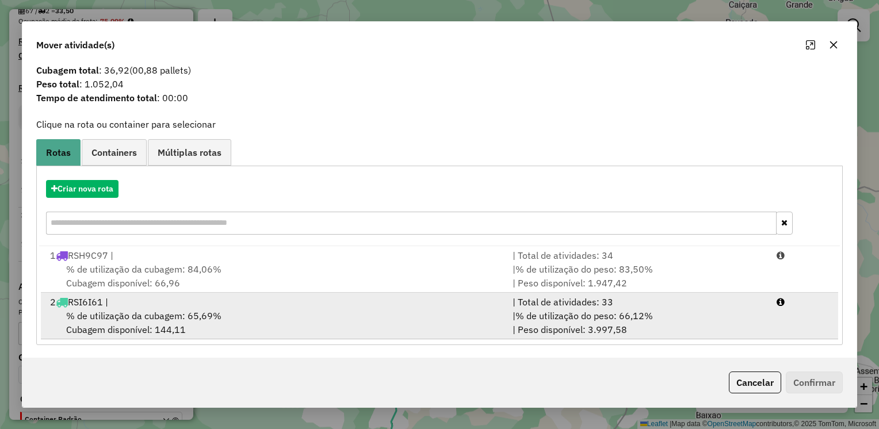
click at [187, 315] on span "% de utilização da cubagem: 65,69%" at bounding box center [143, 315] width 155 height 11
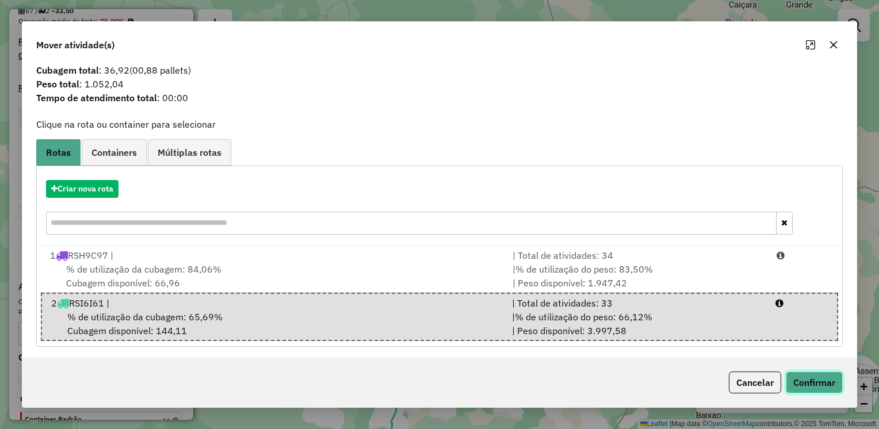
click at [814, 371] on button "Confirmar" at bounding box center [813, 382] width 57 height 22
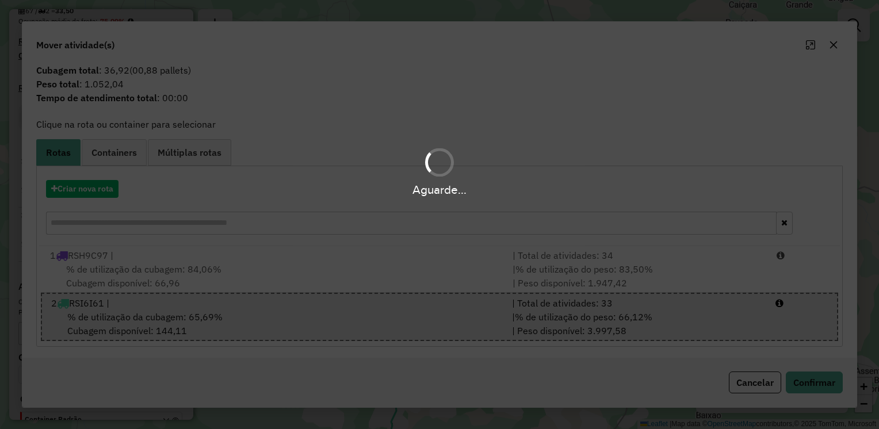
scroll to position [0, 0]
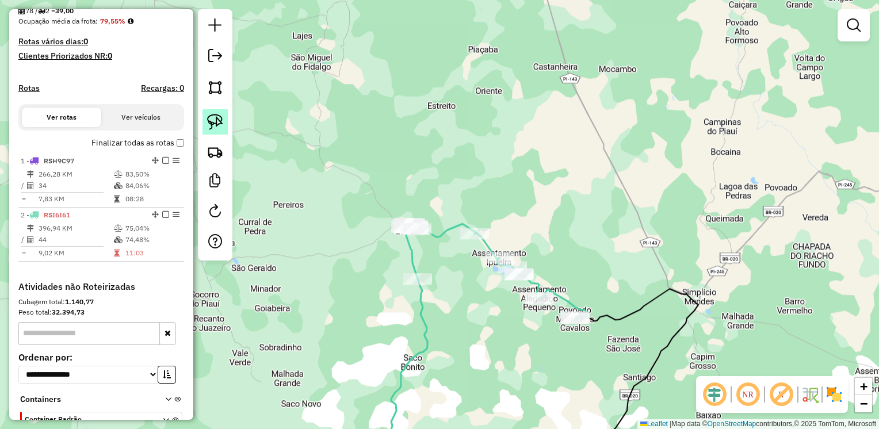
drag, startPoint x: 211, startPoint y: 118, endPoint x: 207, endPoint y: 127, distance: 9.5
click at [210, 119] on img at bounding box center [215, 122] width 16 height 16
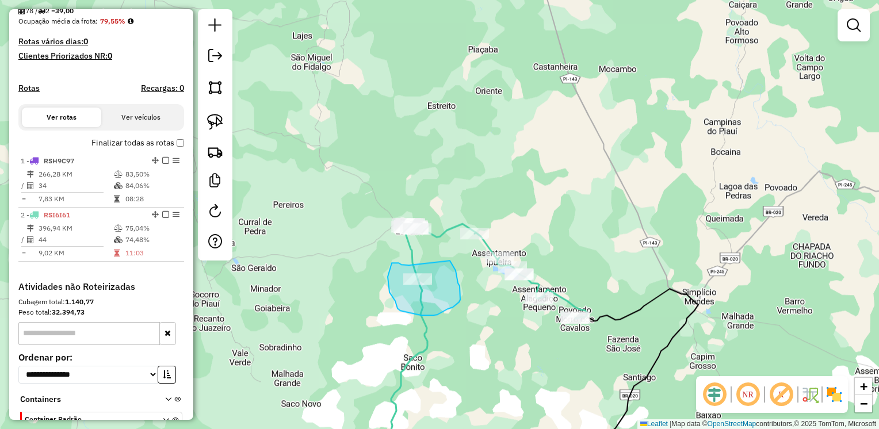
drag, startPoint x: 395, startPoint y: 263, endPoint x: 450, endPoint y: 262, distance: 54.6
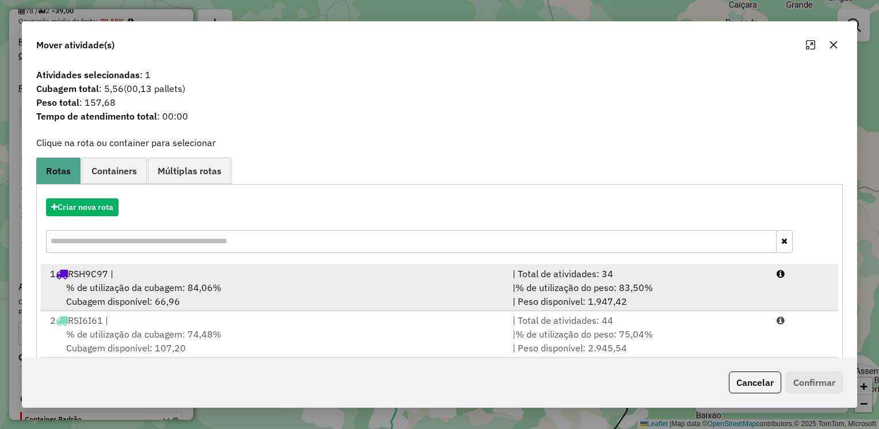
scroll to position [18, 0]
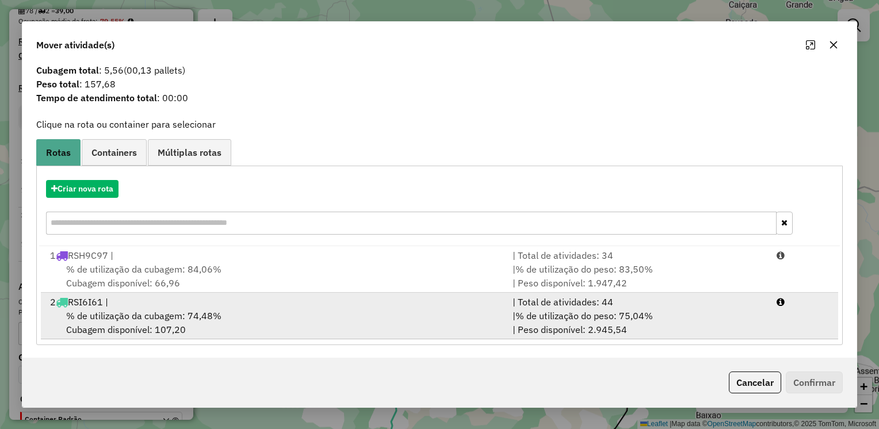
click at [156, 320] on span "% de utilização da cubagem: 74,48%" at bounding box center [143, 315] width 155 height 11
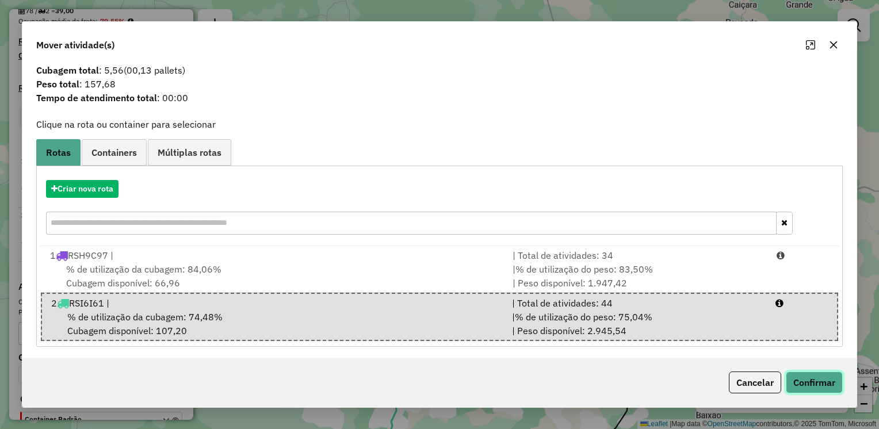
click at [793, 378] on button "Confirmar" at bounding box center [813, 382] width 57 height 22
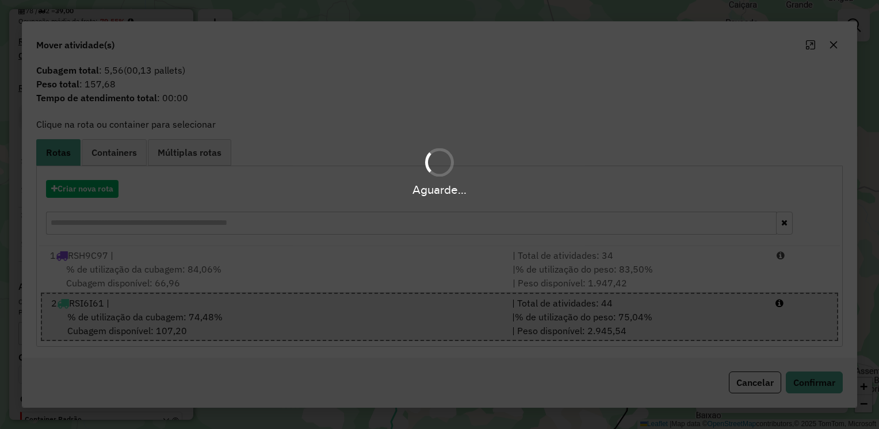
scroll to position [0, 0]
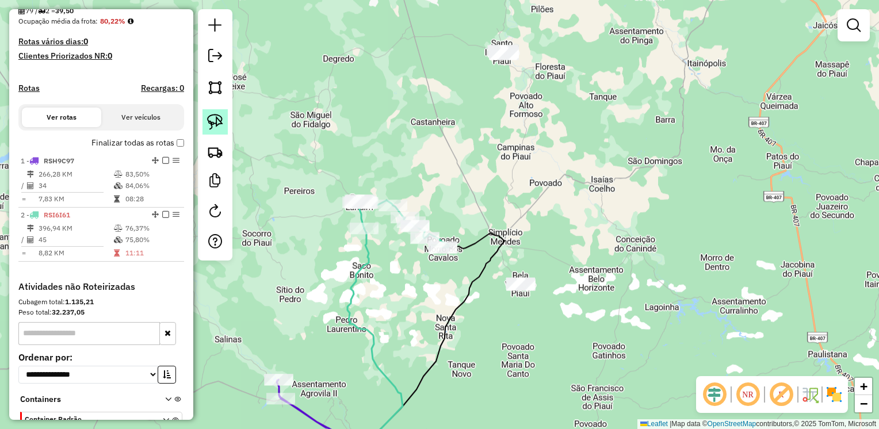
click at [208, 119] on img at bounding box center [215, 122] width 16 height 16
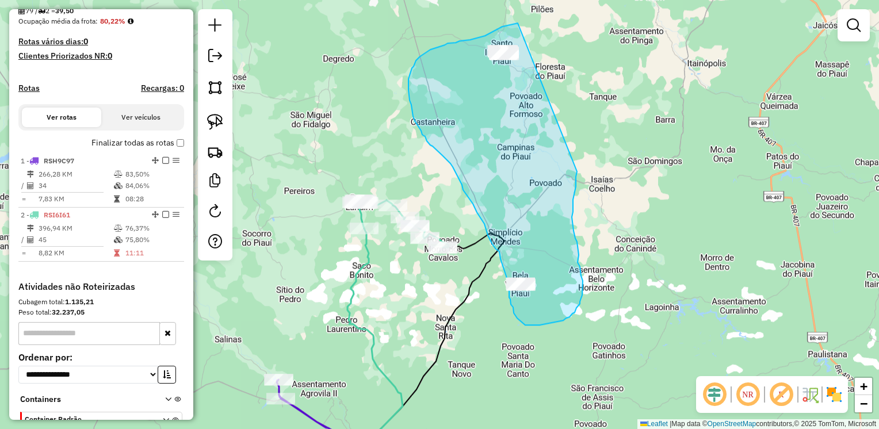
drag, startPoint x: 517, startPoint y: 23, endPoint x: 577, endPoint y: 170, distance: 158.1
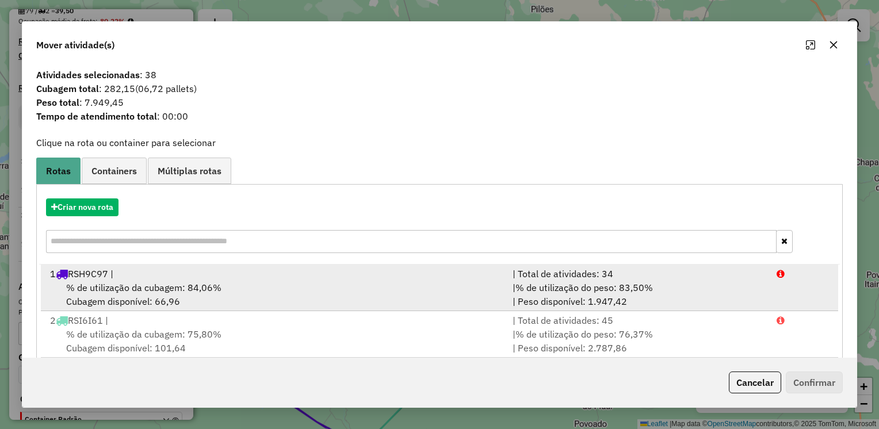
scroll to position [18, 0]
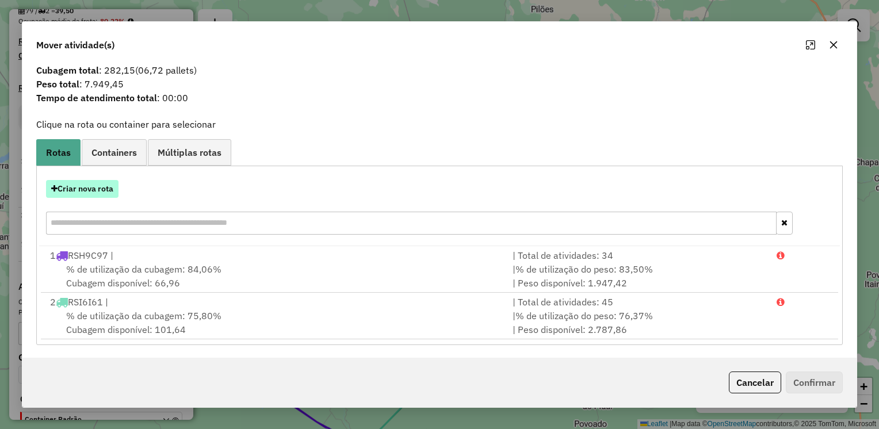
click at [108, 185] on button "Criar nova rota" at bounding box center [82, 189] width 72 height 18
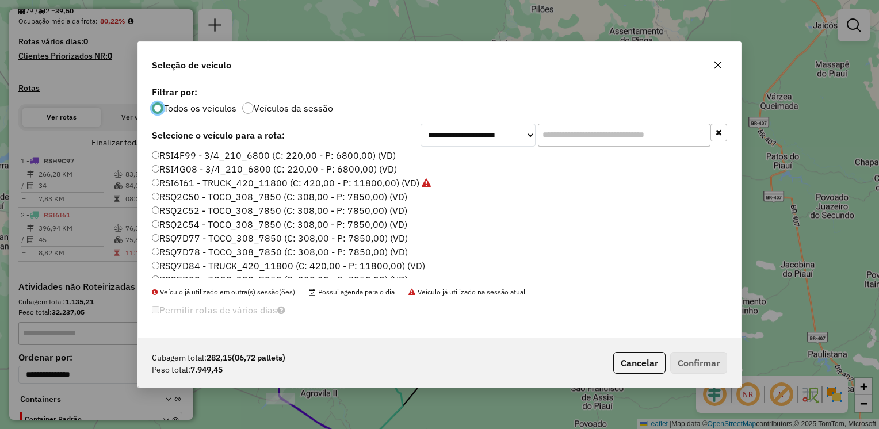
scroll to position [67, 0]
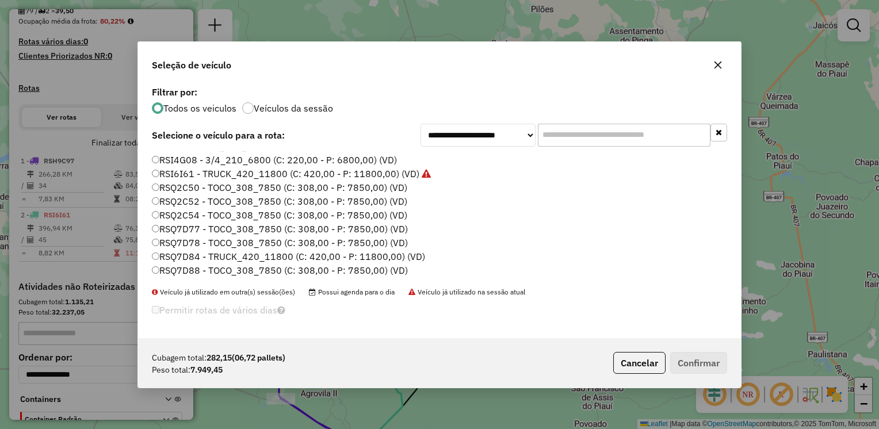
click at [159, 226] on label "RSQ7D77 - TOCO_308_7850 (C: 308,00 - P: 7850,00) (VD)" at bounding box center [280, 229] width 256 height 14
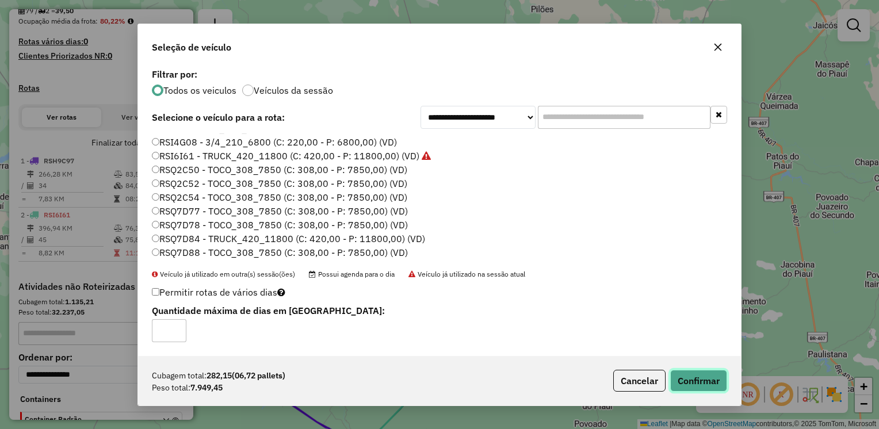
click at [683, 372] on button "Confirmar" at bounding box center [698, 381] width 57 height 22
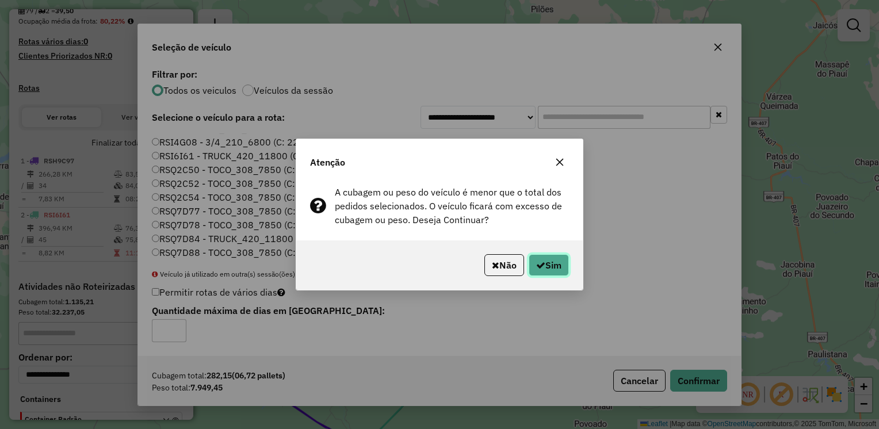
click at [540, 263] on icon "button" at bounding box center [540, 264] width 9 height 9
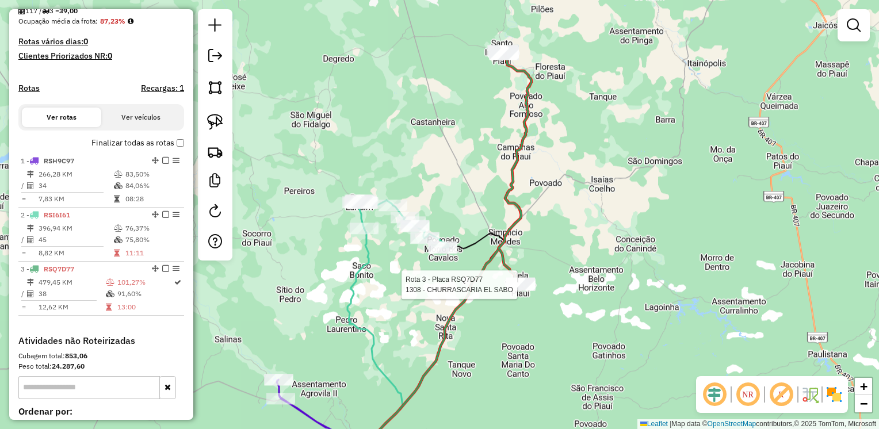
select select "**********"
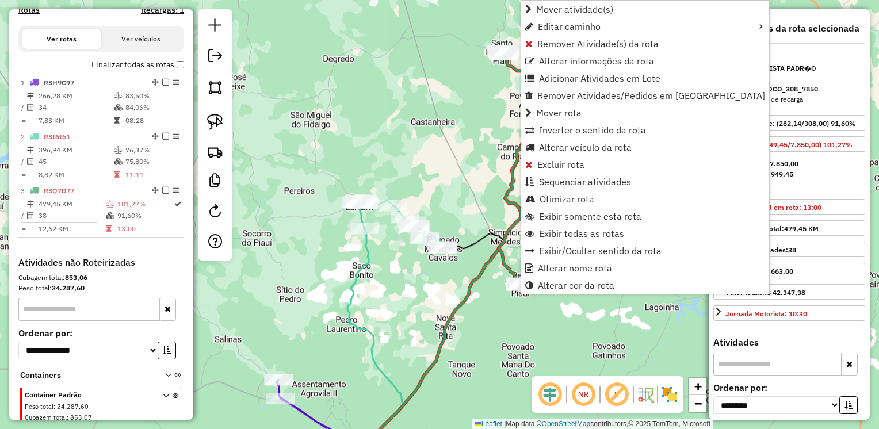
scroll to position [407, 0]
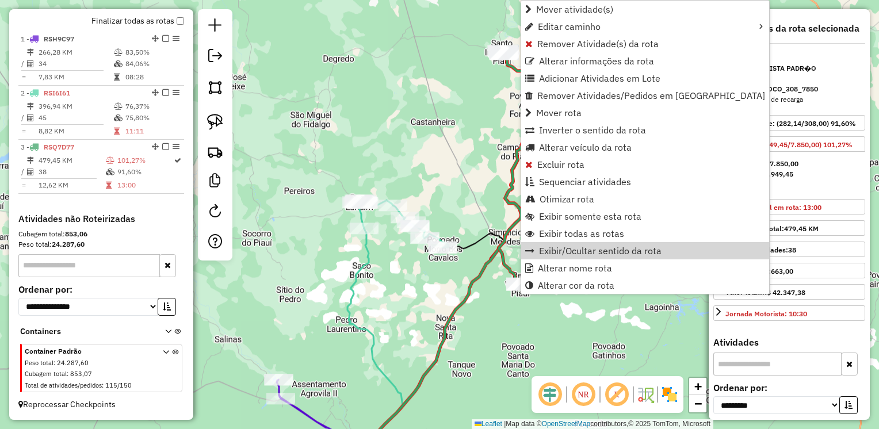
click at [419, 306] on div "Janela de atendimento Grade de atendimento Capacidade Transportadoras Veículos …" at bounding box center [439, 214] width 879 height 429
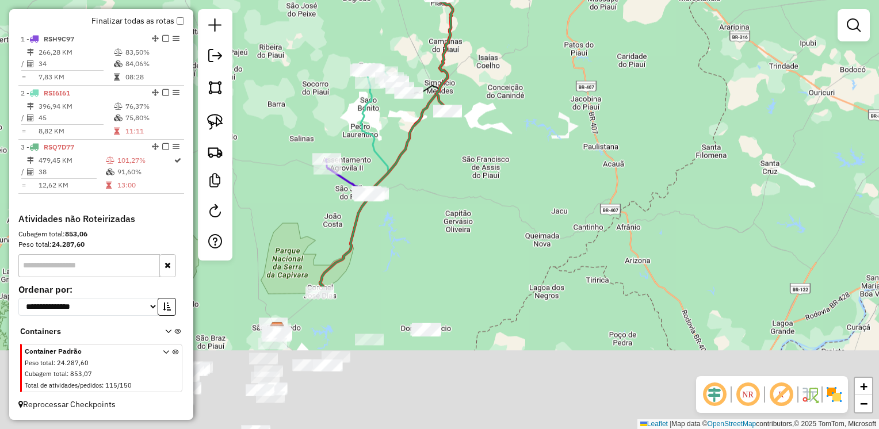
drag, startPoint x: 507, startPoint y: 322, endPoint x: 567, endPoint y: 107, distance: 223.2
click at [567, 107] on div "Janela de atendimento Grade de atendimento Capacidade Transportadoras Veículos …" at bounding box center [439, 214] width 879 height 429
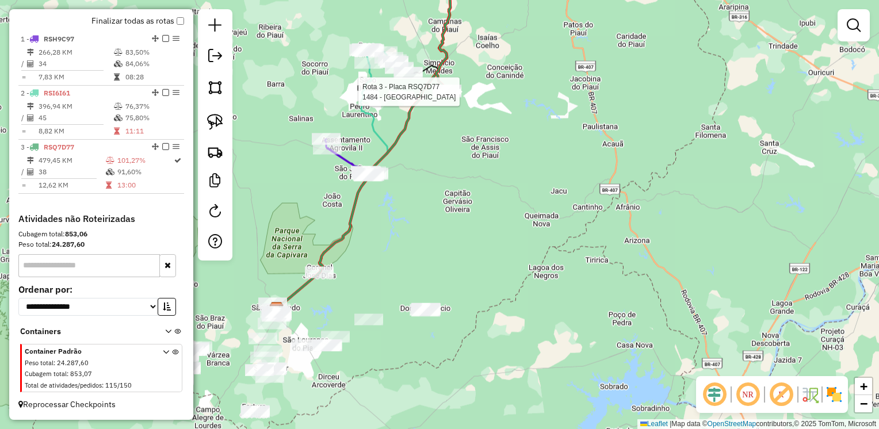
select select "**********"
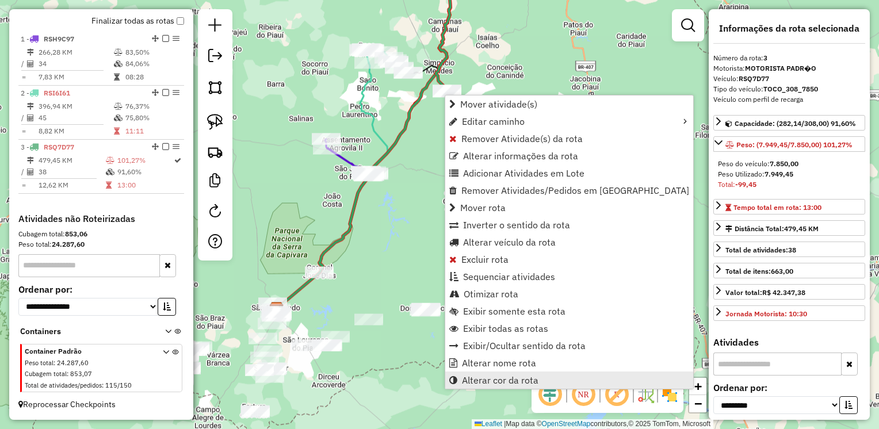
click at [508, 387] on link "Alterar cor da rota" at bounding box center [569, 379] width 248 height 17
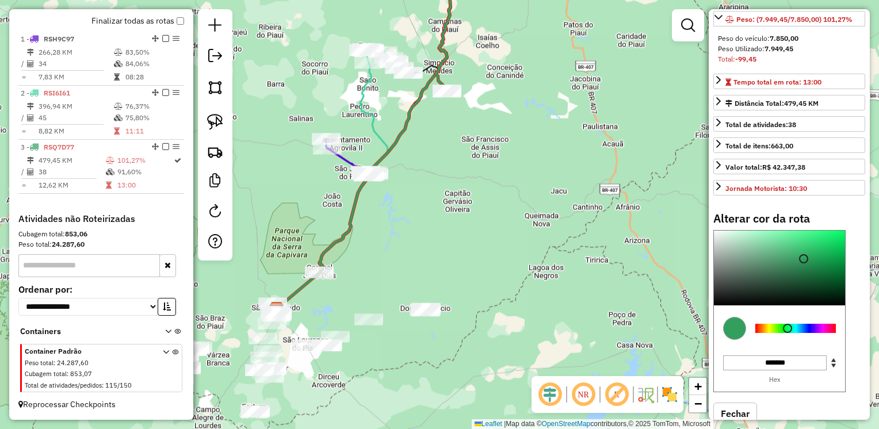
scroll to position [151, 0]
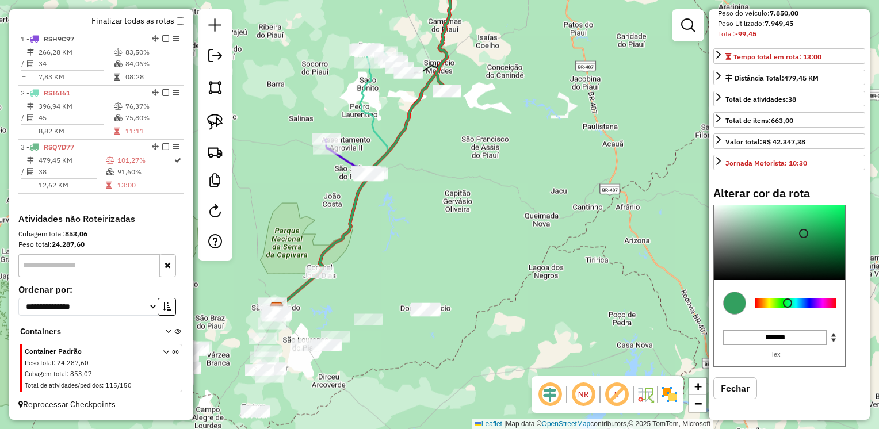
type input "*******"
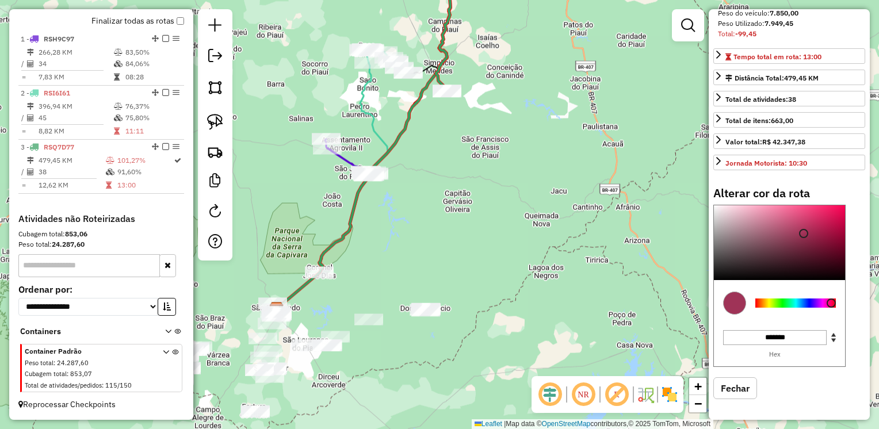
click at [831, 304] on div at bounding box center [795, 302] width 80 height 9
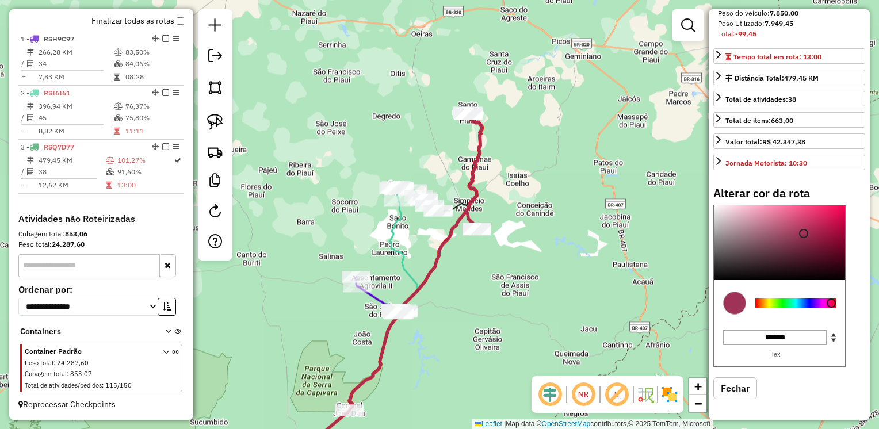
drag, startPoint x: 497, startPoint y: 118, endPoint x: 527, endPoint y: 256, distance: 141.2
click at [527, 256] on div "Janela de atendimento Grade de atendimento Capacidade Transportadoras Veículos …" at bounding box center [439, 214] width 879 height 429
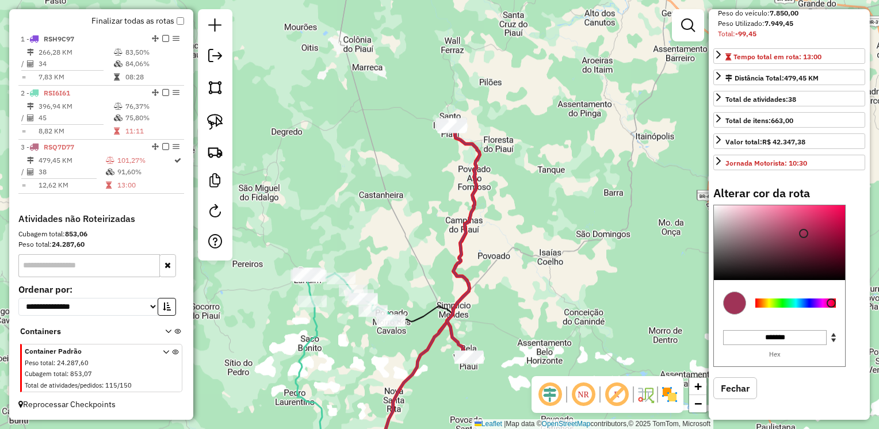
drag, startPoint x: 588, startPoint y: 232, endPoint x: 562, endPoint y: 270, distance: 46.4
click at [562, 270] on div "Janela de atendimento Grade de atendimento Capacidade Transportadoras Veículos …" at bounding box center [439, 214] width 879 height 429
select select "**********"
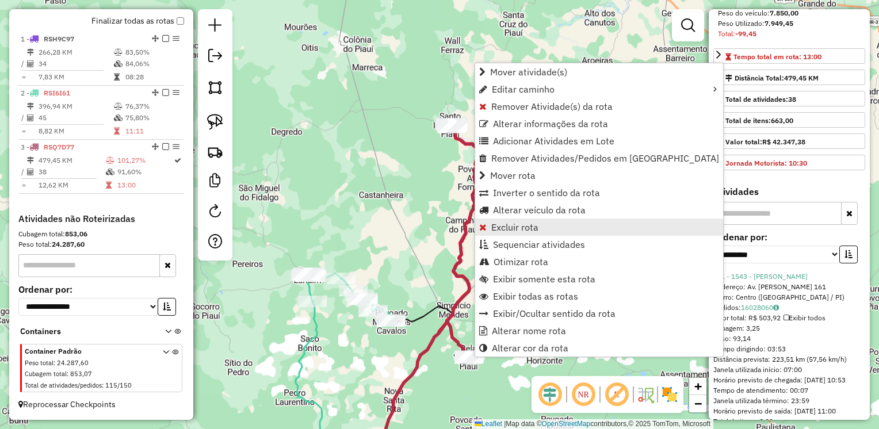
click at [524, 224] on span "Excluir rota" at bounding box center [514, 227] width 47 height 9
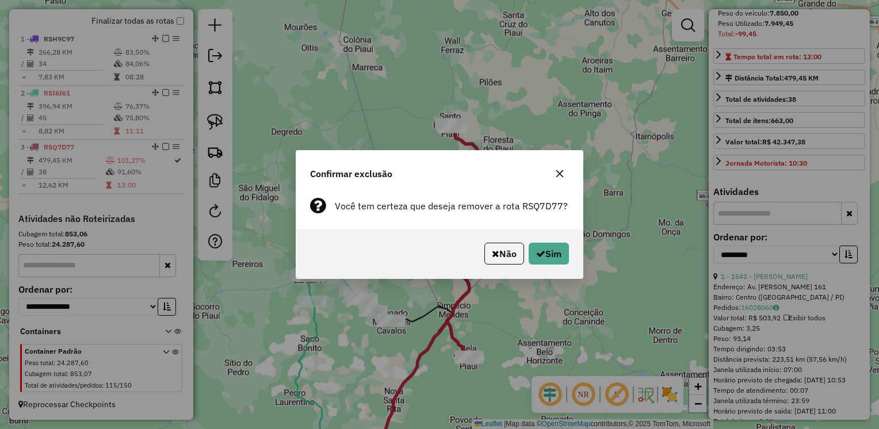
click at [561, 174] on icon "button" at bounding box center [559, 173] width 9 height 9
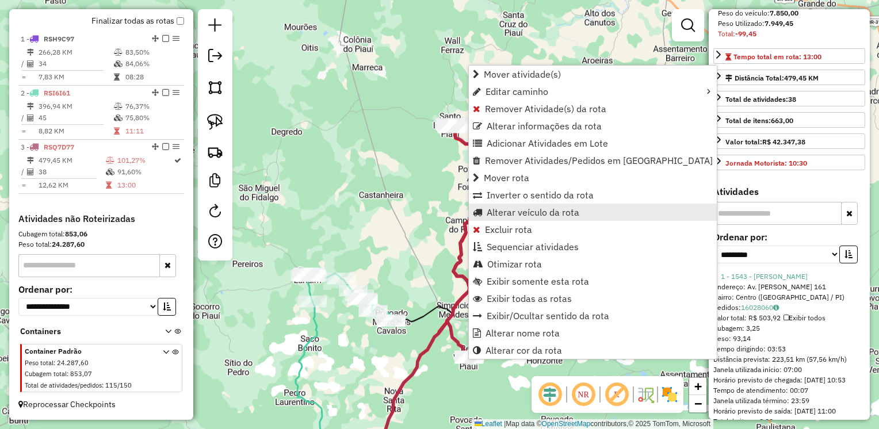
click at [540, 209] on span "Alterar veículo da rota" at bounding box center [532, 212] width 93 height 9
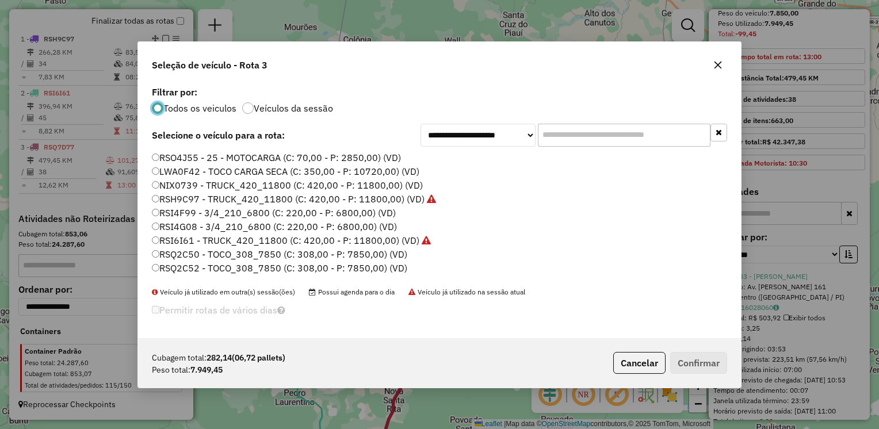
scroll to position [57, 0]
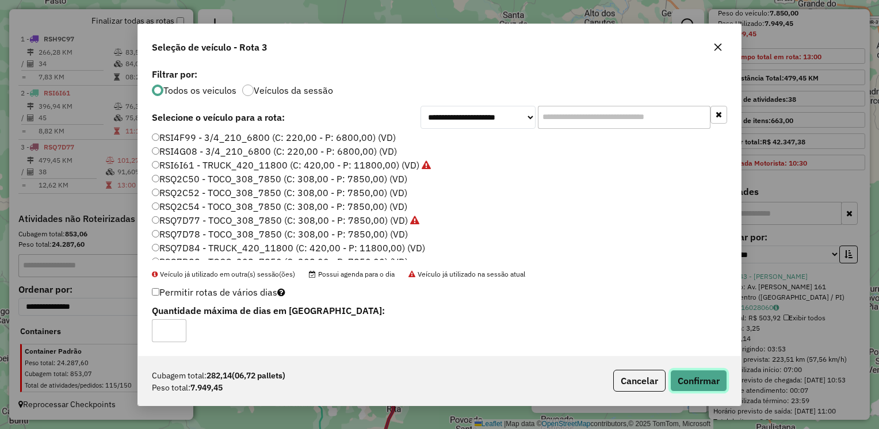
click at [711, 375] on button "Confirmar" at bounding box center [698, 381] width 57 height 22
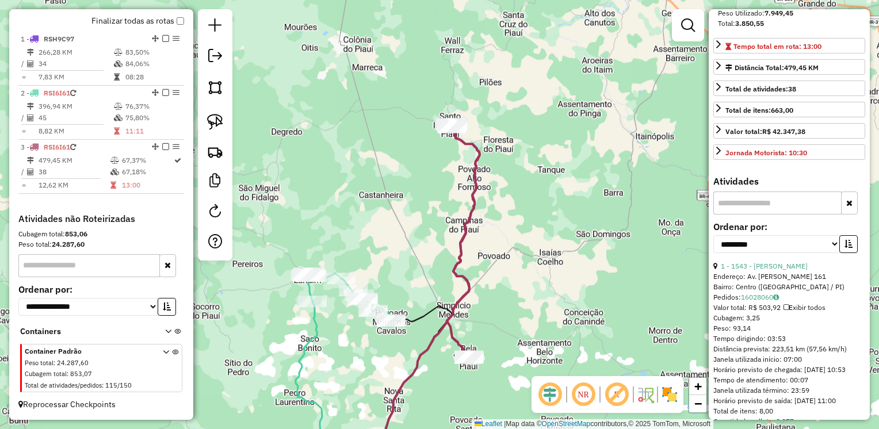
scroll to position [140, 0]
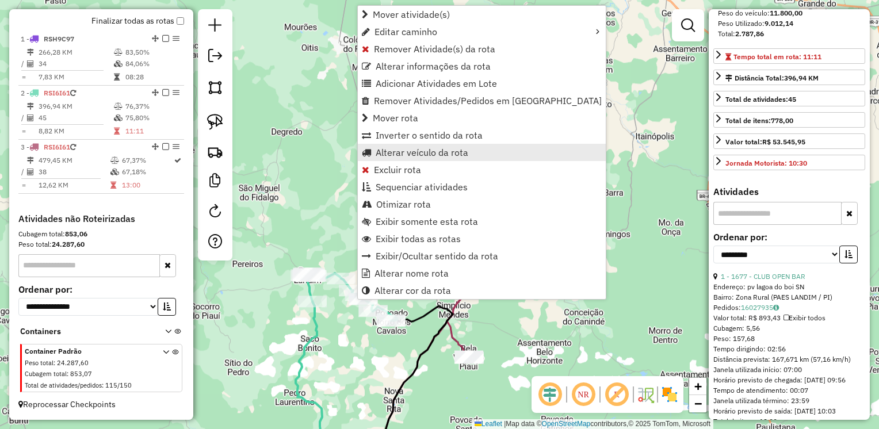
click at [409, 154] on span "Alterar veículo da rota" at bounding box center [421, 152] width 93 height 9
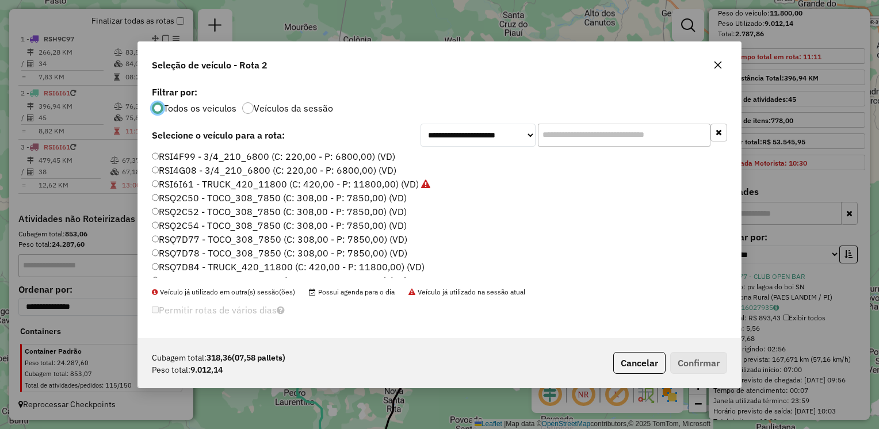
scroll to position [57, 0]
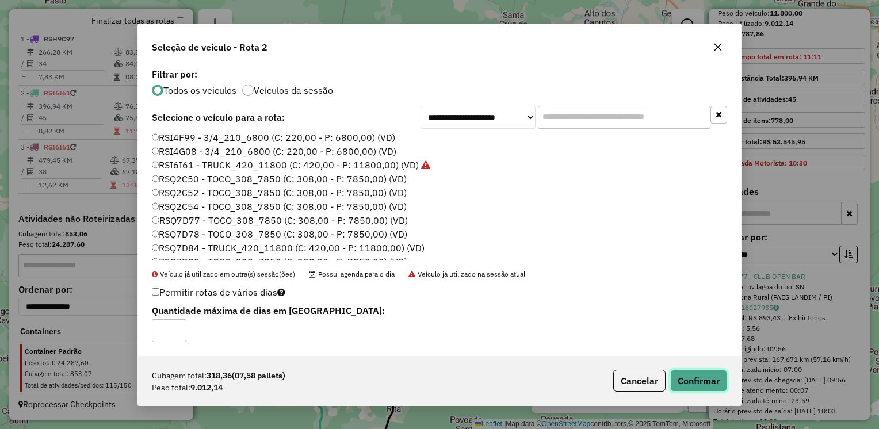
click at [692, 380] on button "Confirmar" at bounding box center [698, 381] width 57 height 22
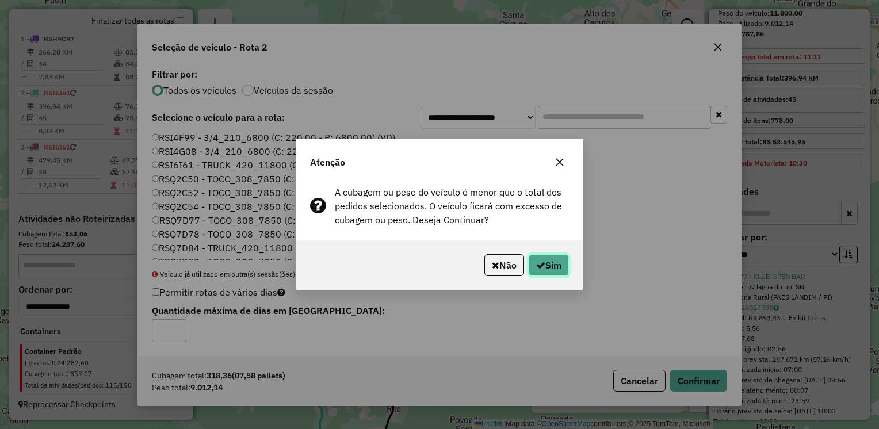
click at [546, 262] on button "Sim" at bounding box center [548, 265] width 40 height 22
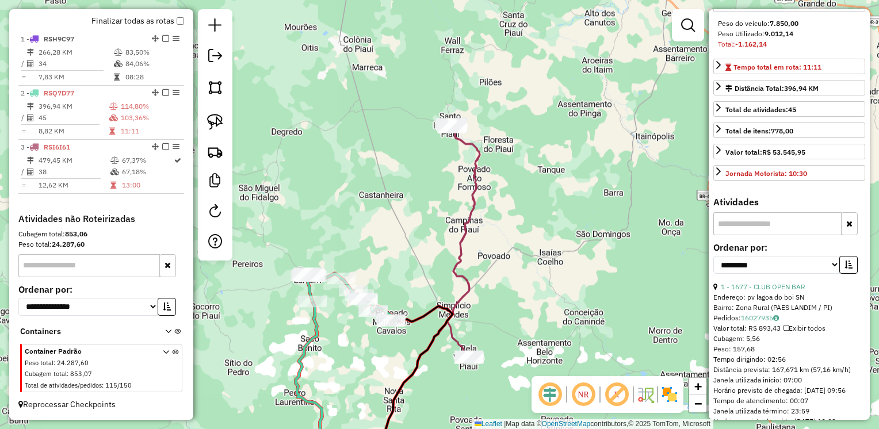
scroll to position [161, 0]
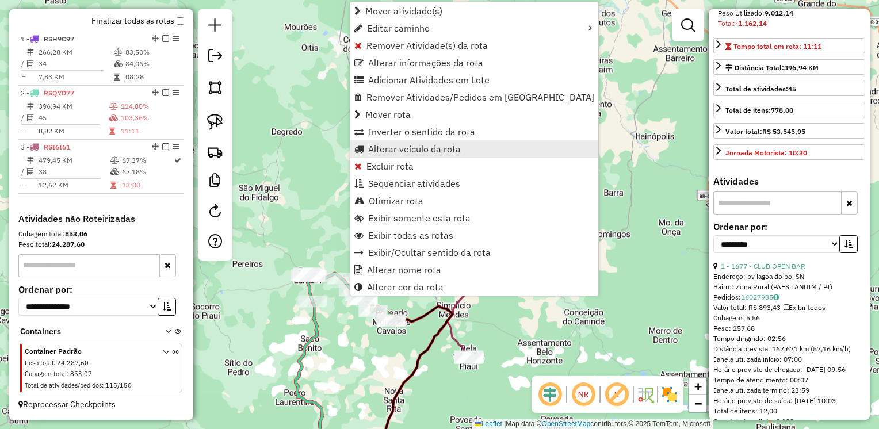
click at [414, 149] on span "Alterar veículo da rota" at bounding box center [414, 148] width 93 height 9
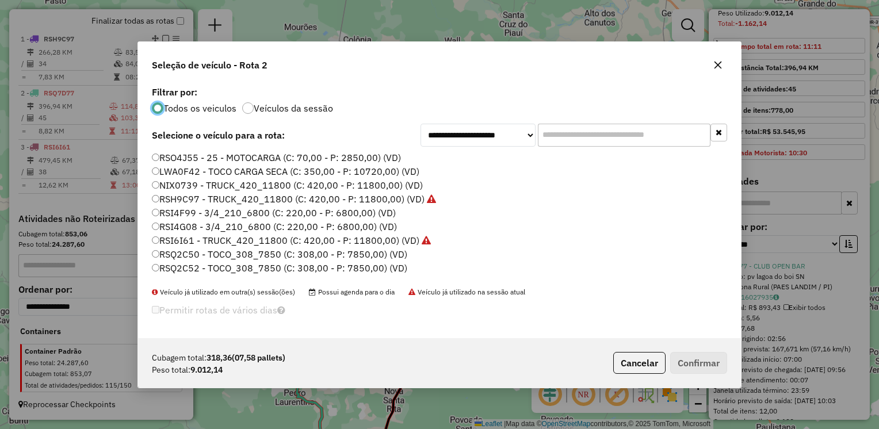
scroll to position [6, 3]
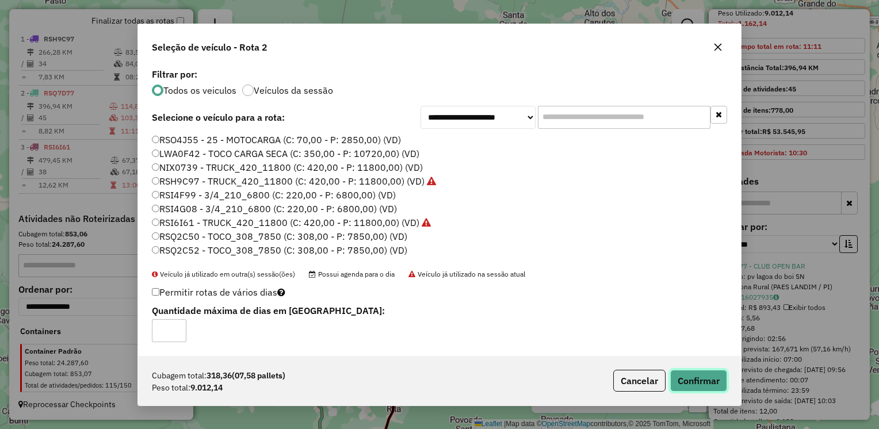
click at [713, 379] on button "Confirmar" at bounding box center [698, 381] width 57 height 22
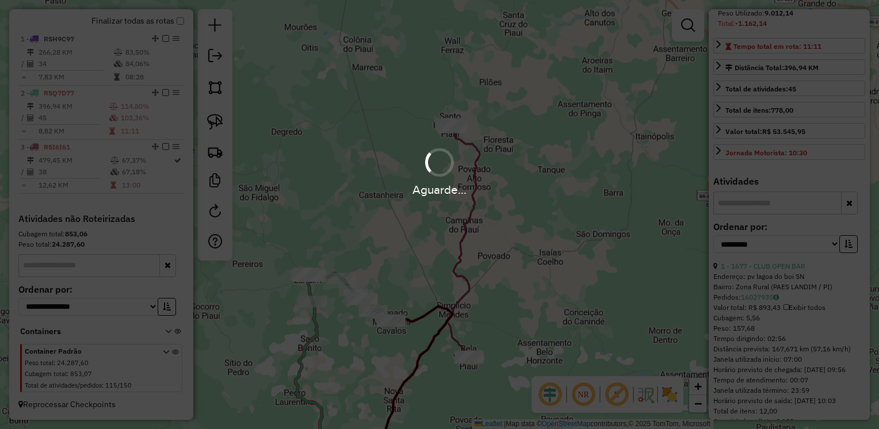
scroll to position [140, 0]
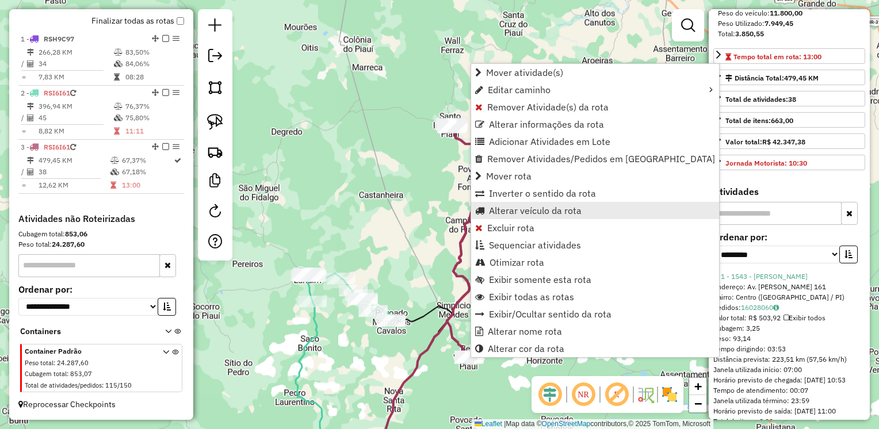
click at [527, 212] on span "Alterar veículo da rota" at bounding box center [535, 210] width 93 height 9
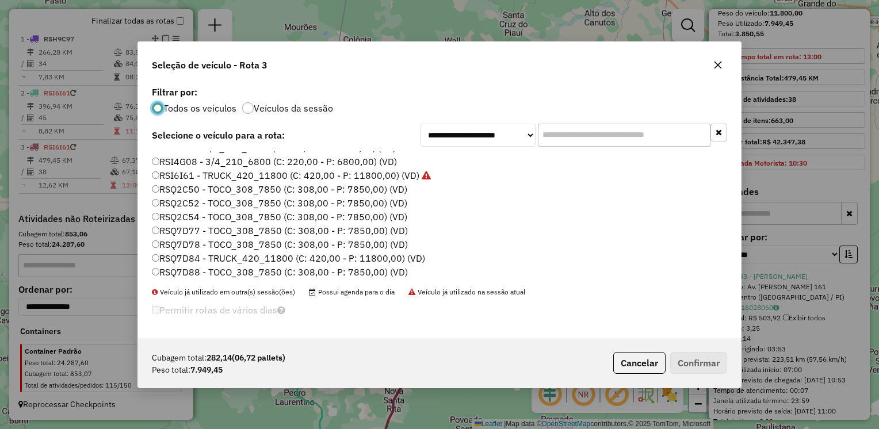
scroll to position [67, 0]
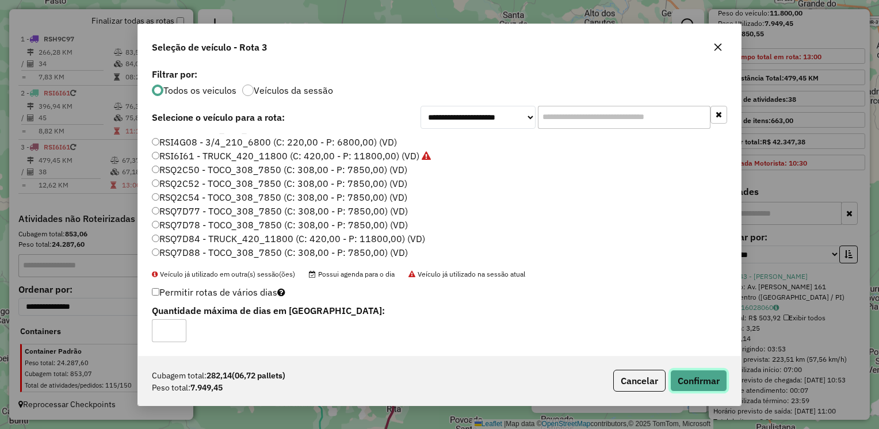
click at [697, 371] on button "Confirmar" at bounding box center [698, 381] width 57 height 22
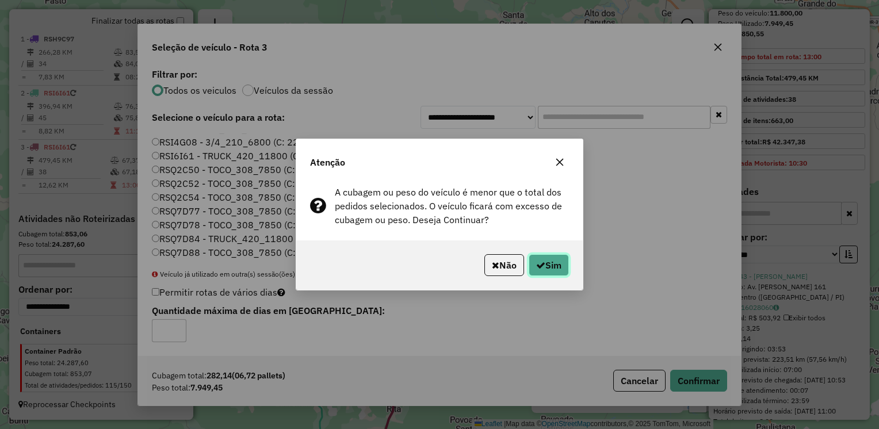
click at [545, 266] on button "Sim" at bounding box center [548, 265] width 40 height 22
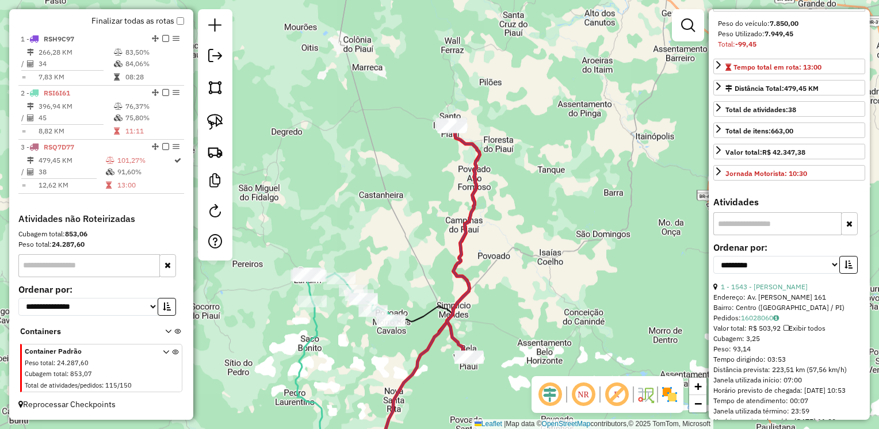
scroll to position [151, 0]
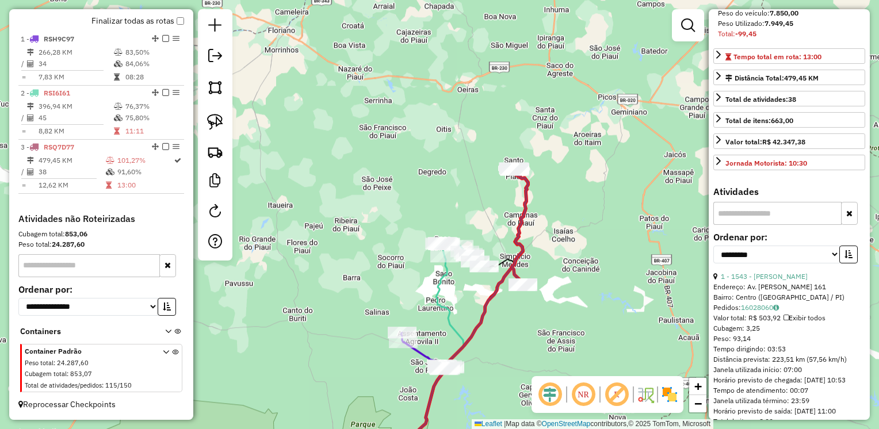
drag, startPoint x: 533, startPoint y: 314, endPoint x: 567, endPoint y: 282, distance: 46.8
click at [566, 281] on div "Janela de atendimento Grade de atendimento Capacidade Transportadoras Veículos …" at bounding box center [439, 214] width 879 height 429
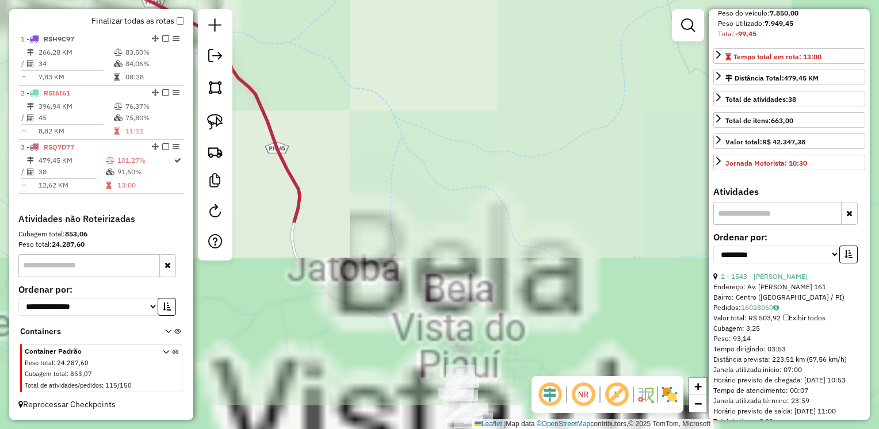
drag, startPoint x: 477, startPoint y: 171, endPoint x: 435, endPoint y: 69, distance: 110.6
click at [435, 69] on div "Janela de atendimento Grade de atendimento Capacidade Transportadoras Veículos …" at bounding box center [439, 214] width 879 height 429
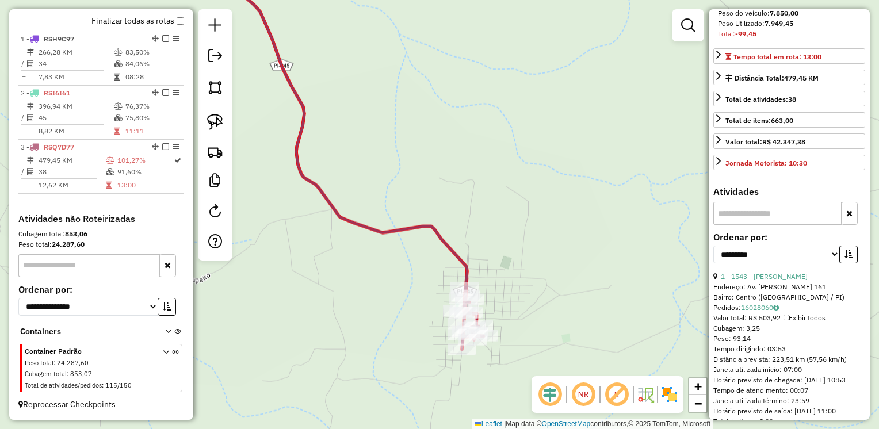
drag, startPoint x: 458, startPoint y: 259, endPoint x: 461, endPoint y: 163, distance: 95.5
click at [461, 163] on div "Janela de atendimento Grade de atendimento Capacidade Transportadoras Veículos …" at bounding box center [439, 214] width 879 height 429
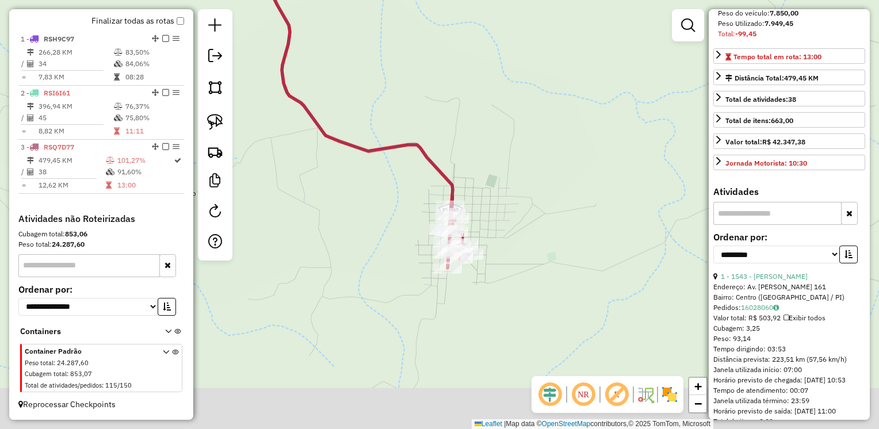
drag, startPoint x: 500, startPoint y: 196, endPoint x: 486, endPoint y: 132, distance: 65.4
click at [487, 133] on div "Janela de atendimento Grade de atendimento Capacidade Transportadoras Veículos …" at bounding box center [439, 214] width 879 height 429
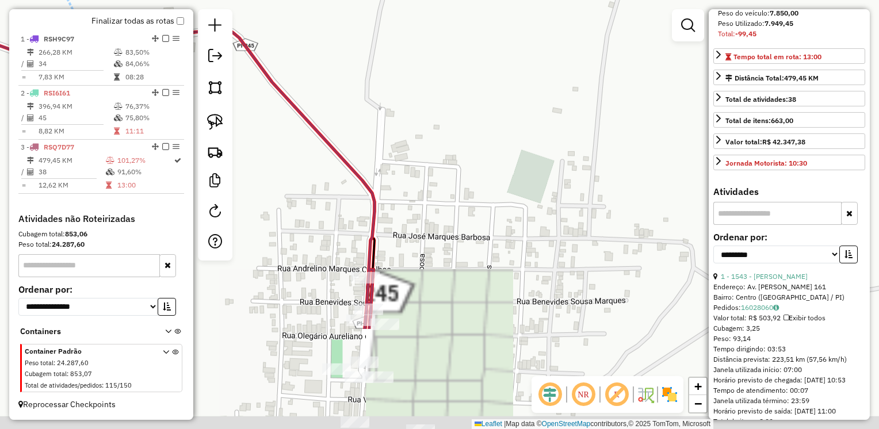
drag, startPoint x: 467, startPoint y: 139, endPoint x: 477, endPoint y: 104, distance: 36.4
click at [477, 104] on div "Janela de atendimento Grade de atendimento Capacidade Transportadoras Veículos …" at bounding box center [439, 214] width 879 height 429
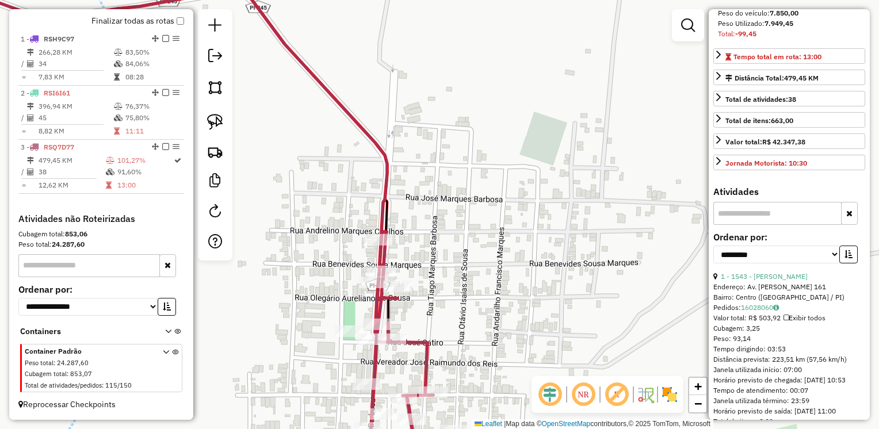
drag, startPoint x: 465, startPoint y: 160, endPoint x: 481, endPoint y: 137, distance: 27.7
click at [481, 138] on div "Janela de atendimento Grade de atendimento Capacidade Transportadoras Veículos …" at bounding box center [439, 214] width 879 height 429
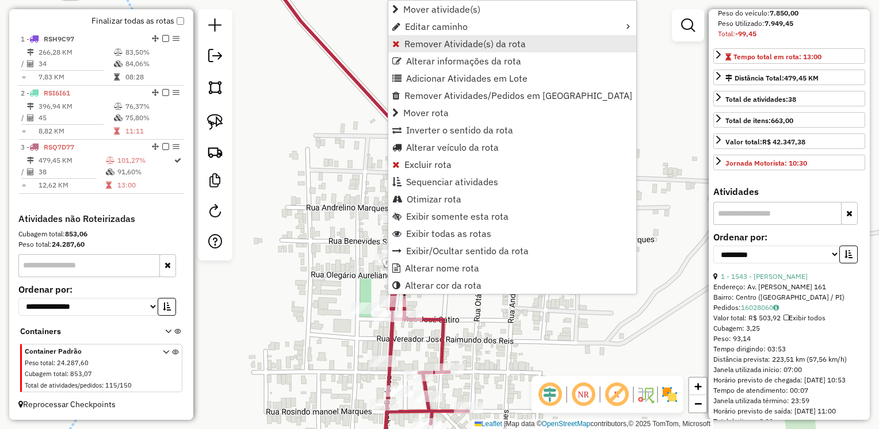
click at [447, 45] on span "Remover Atividade(s) da rota" at bounding box center [464, 43] width 121 height 9
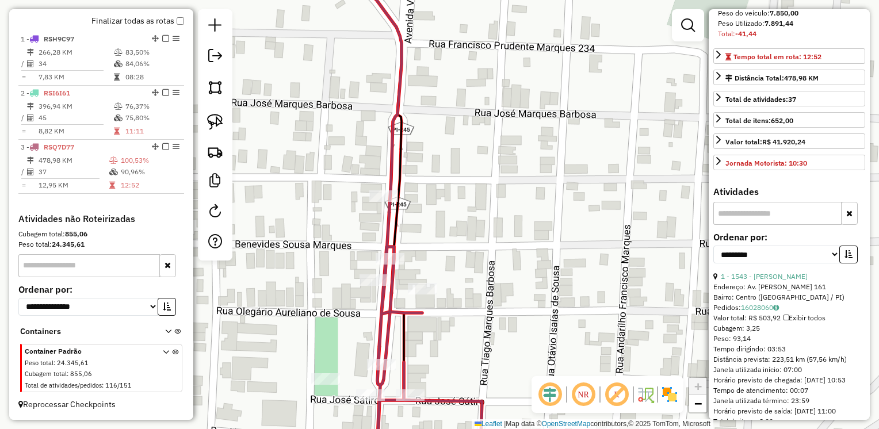
drag, startPoint x: 431, startPoint y: 256, endPoint x: 435, endPoint y: 227, distance: 29.5
click at [435, 227] on div "Janela de atendimento Grade de atendimento Capacidade Transportadoras Veículos …" at bounding box center [439, 214] width 879 height 429
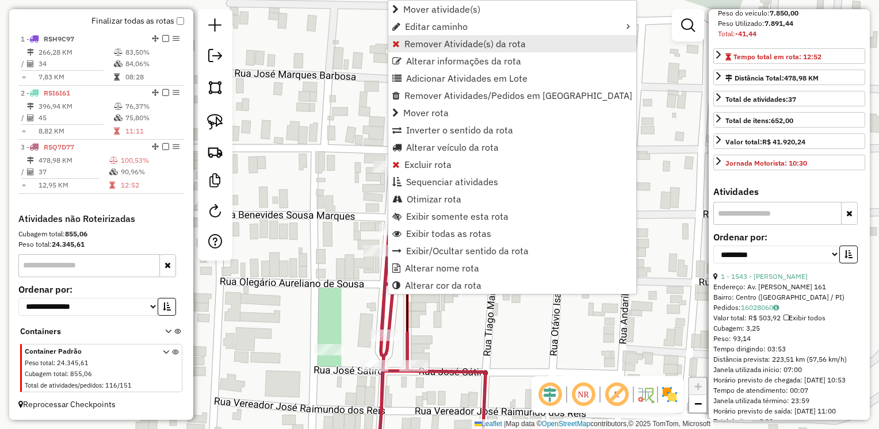
click at [448, 46] on span "Remover Atividade(s) da rota" at bounding box center [464, 43] width 121 height 9
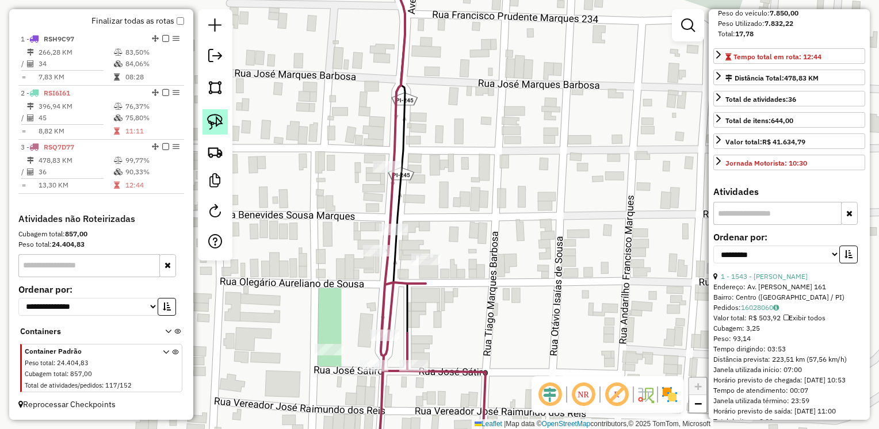
click at [209, 123] on img at bounding box center [215, 122] width 16 height 16
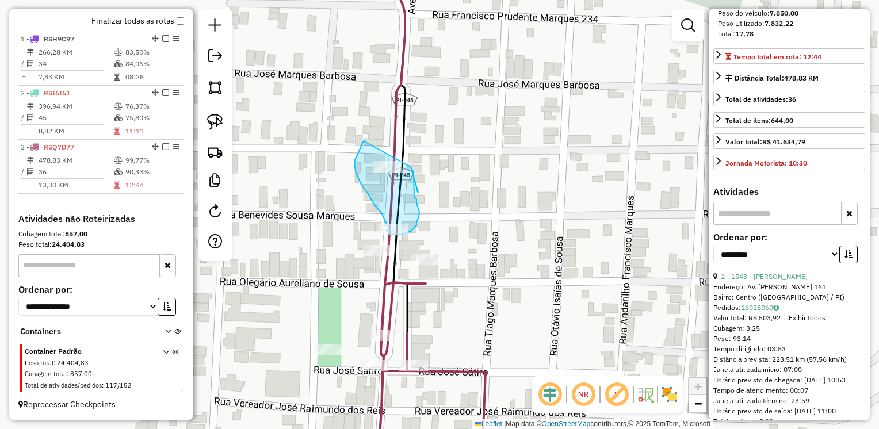
drag, startPoint x: 363, startPoint y: 141, endPoint x: 412, endPoint y: 167, distance: 55.1
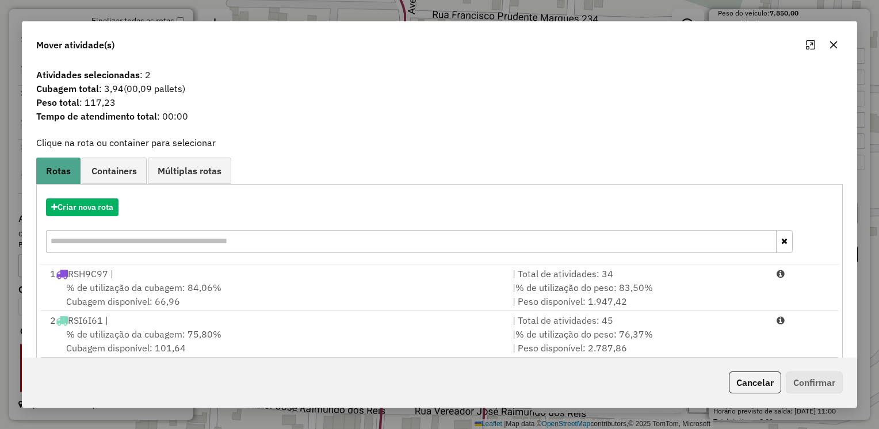
click at [831, 41] on icon "button" at bounding box center [833, 44] width 9 height 9
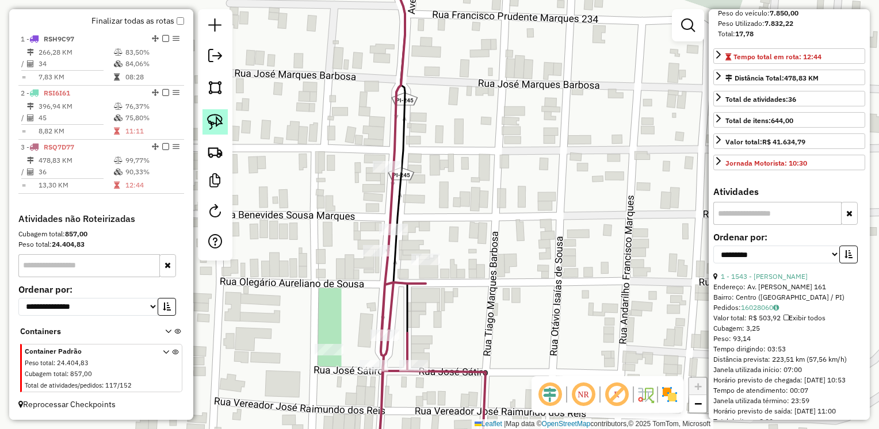
click at [218, 116] on img at bounding box center [215, 122] width 16 height 16
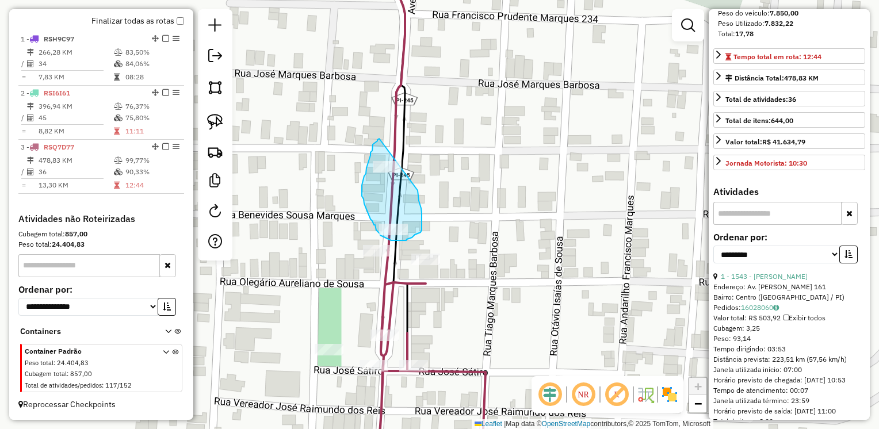
drag, startPoint x: 379, startPoint y: 139, endPoint x: 416, endPoint y: 187, distance: 60.3
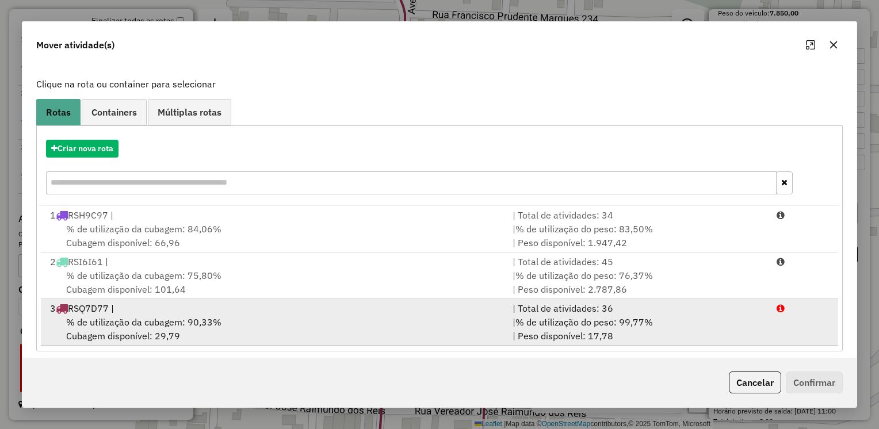
scroll to position [65, 0]
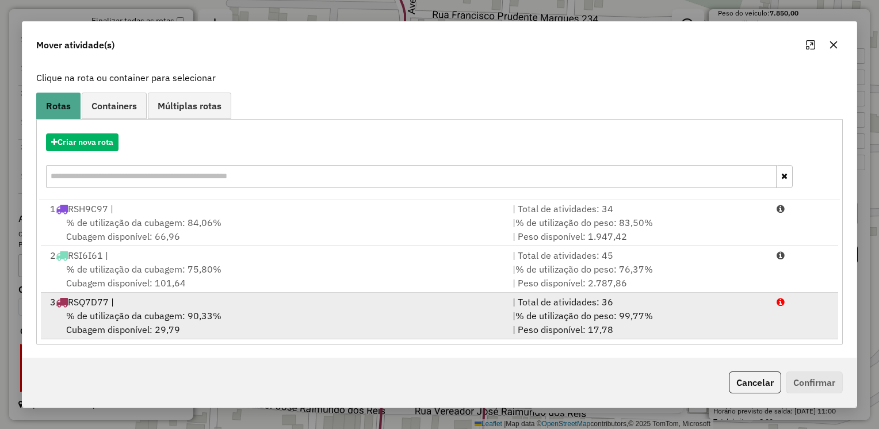
click at [163, 307] on div "3 RSQ7D77 |" at bounding box center [274, 302] width 462 height 14
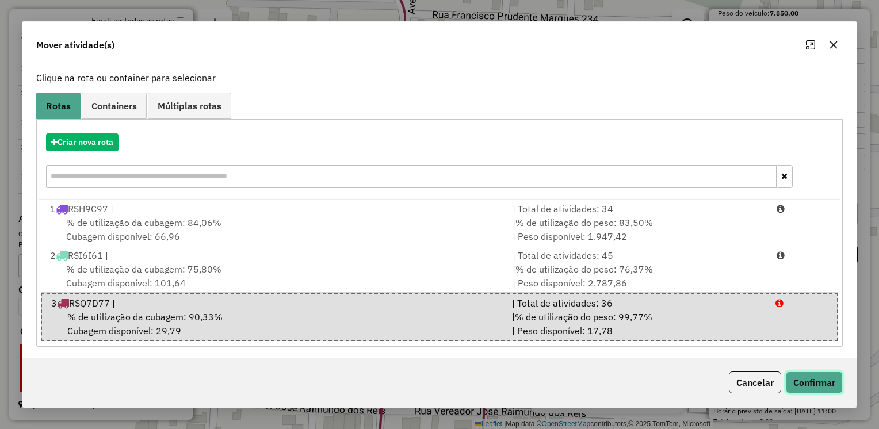
click at [818, 382] on button "Confirmar" at bounding box center [813, 382] width 57 height 22
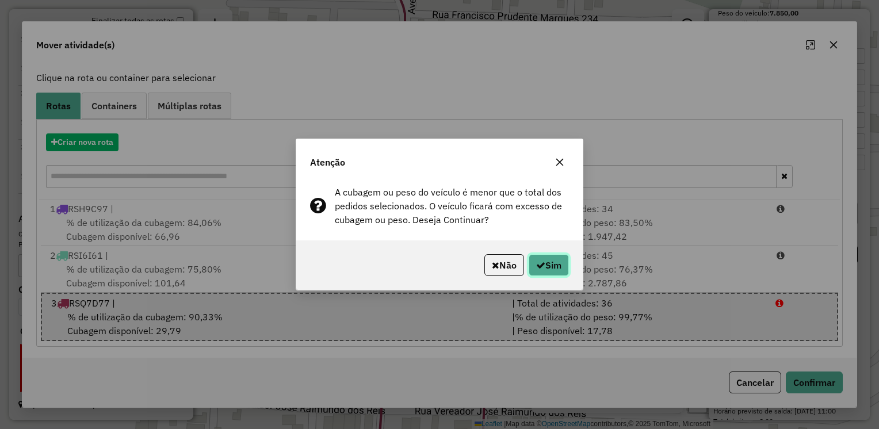
click at [557, 263] on button "Sim" at bounding box center [548, 265] width 40 height 22
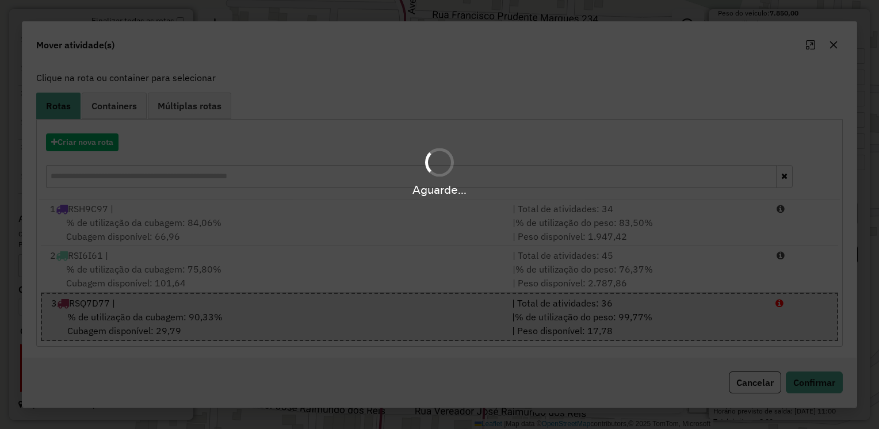
scroll to position [0, 0]
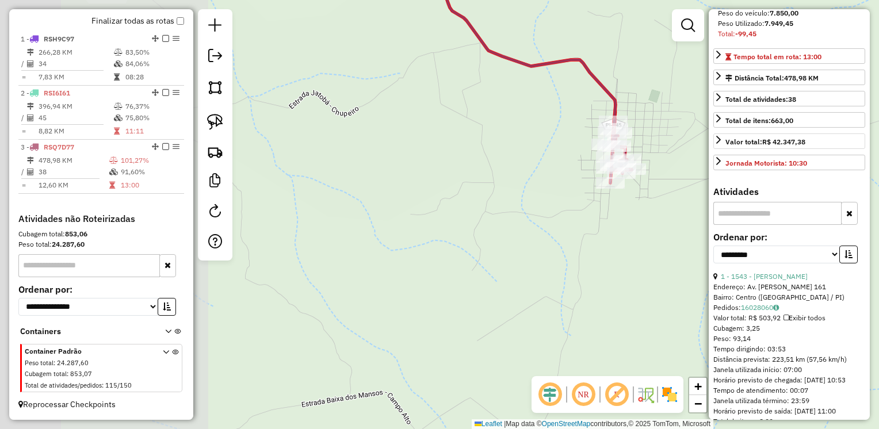
drag, startPoint x: 476, startPoint y: 174, endPoint x: 727, endPoint y: 142, distance: 252.7
click at [727, 142] on hb-router-mapa "Informações da Sessão 980611 - [DATE] Criação: [DATE] 13:36 Depósito: ASANORTE …" at bounding box center [439, 214] width 879 height 429
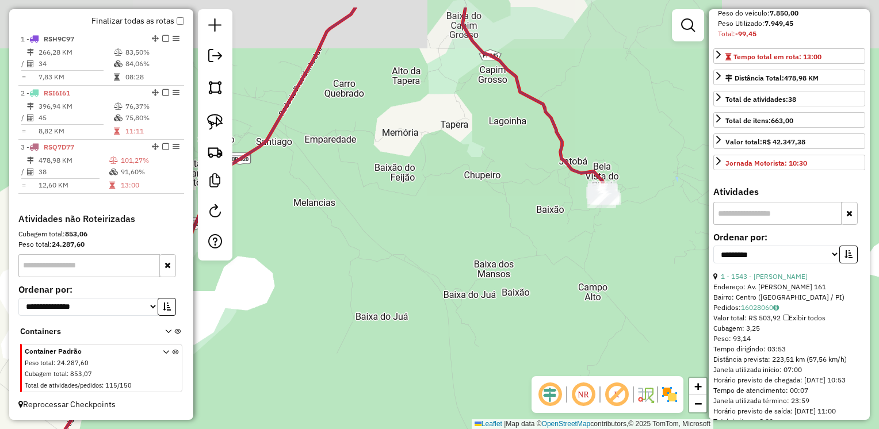
click at [558, 189] on div "Janela de atendimento Grade de atendimento Capacidade Transportadoras Veículos …" at bounding box center [439, 214] width 879 height 429
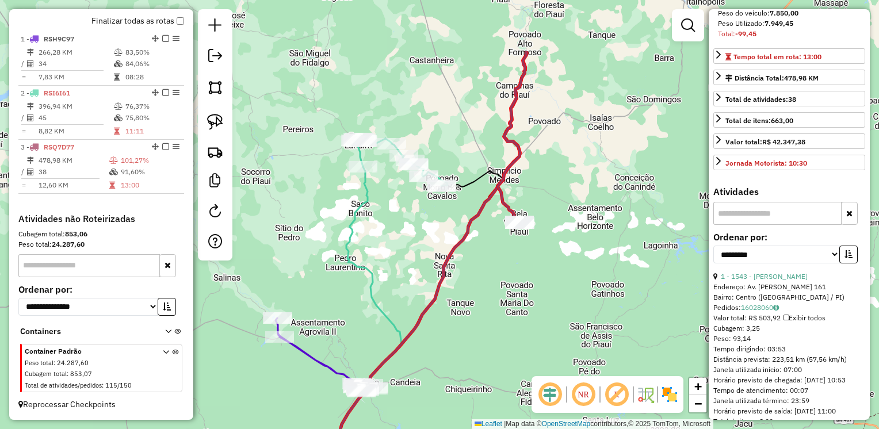
drag, startPoint x: 510, startPoint y: 216, endPoint x: 553, endPoint y: 252, distance: 55.9
click at [509, 307] on div "Janela de atendimento Grade de atendimento Capacidade Transportadoras Veículos …" at bounding box center [439, 214] width 879 height 429
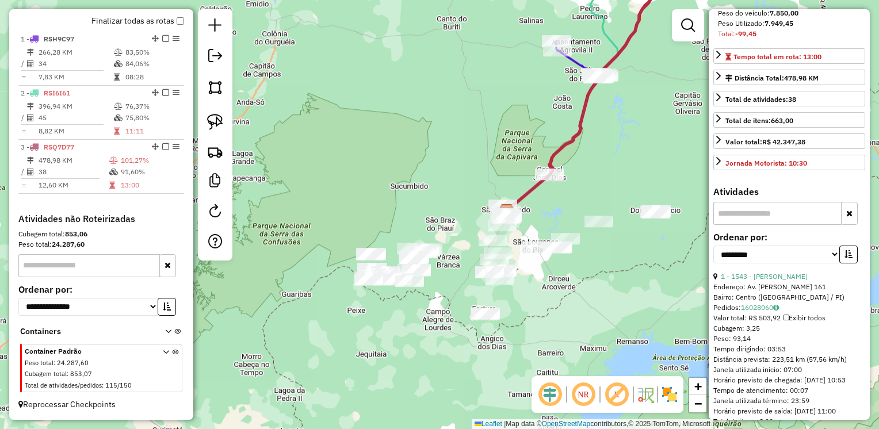
drag, startPoint x: 584, startPoint y: 223, endPoint x: 646, endPoint y: 70, distance: 165.6
click at [646, 70] on div "Janela de atendimento Grade de atendimento Capacidade Transportadoras Veículos …" at bounding box center [439, 214] width 879 height 429
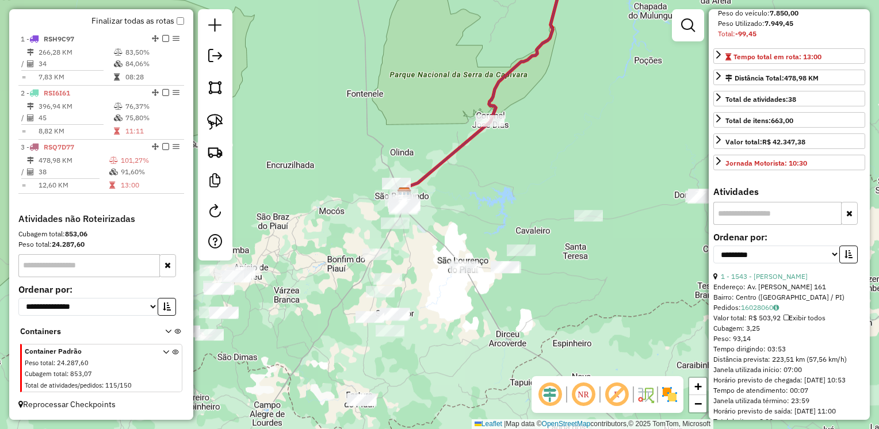
drag, startPoint x: 540, startPoint y: 221, endPoint x: 432, endPoint y: 206, distance: 108.5
click at [448, 214] on div "Janela de atendimento Grade de atendimento Capacidade Transportadoras Veículos …" at bounding box center [439, 214] width 879 height 429
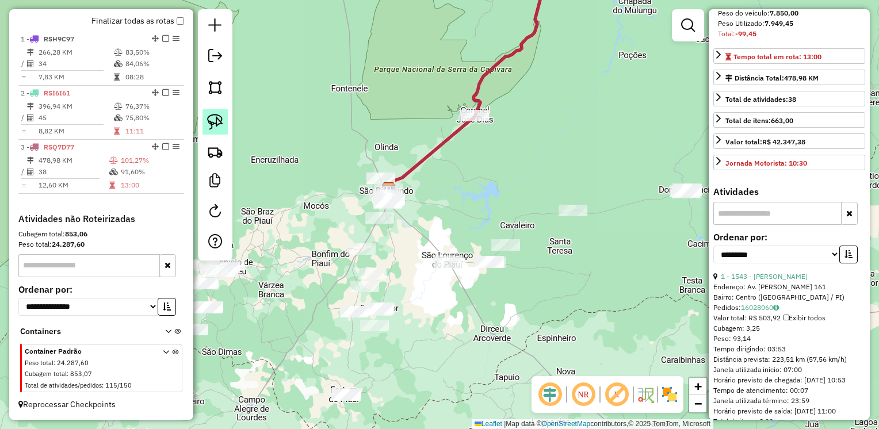
click at [211, 114] on img at bounding box center [215, 122] width 16 height 16
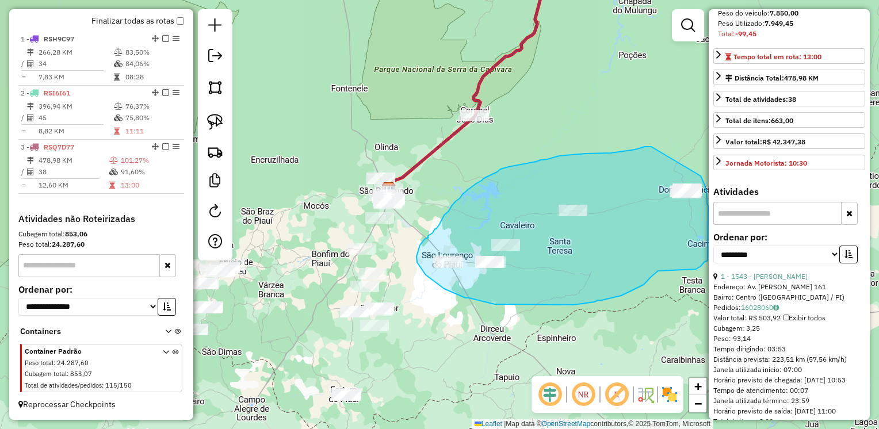
drag, startPoint x: 600, startPoint y: 153, endPoint x: 700, endPoint y: 176, distance: 102.7
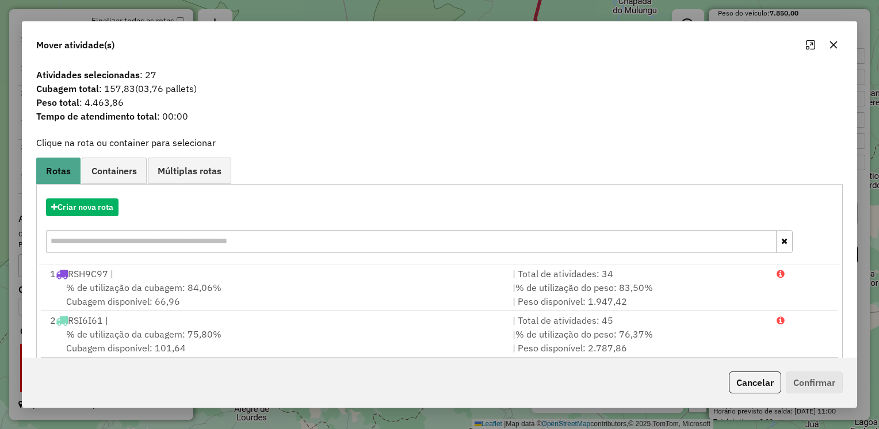
click at [834, 49] on button "button" at bounding box center [833, 45] width 18 height 18
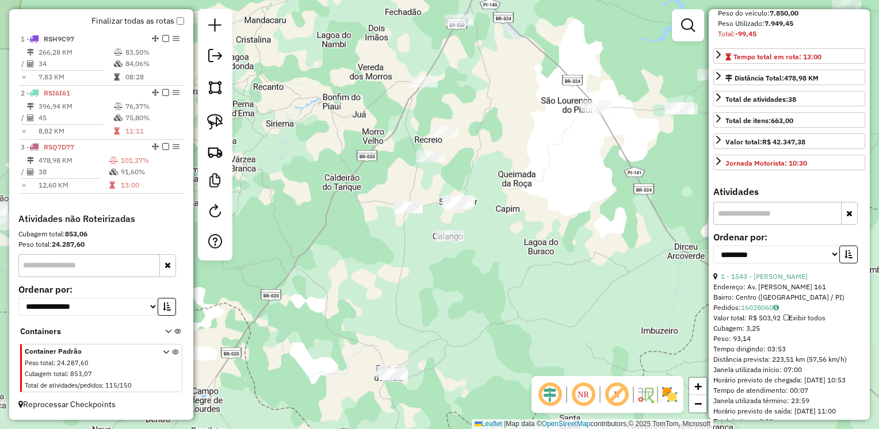
drag, startPoint x: 396, startPoint y: 240, endPoint x: 529, endPoint y: 84, distance: 205.2
click at [529, 84] on div "Janela de atendimento Grade de atendimento Capacidade Transportadoras Veículos …" at bounding box center [439, 214] width 879 height 429
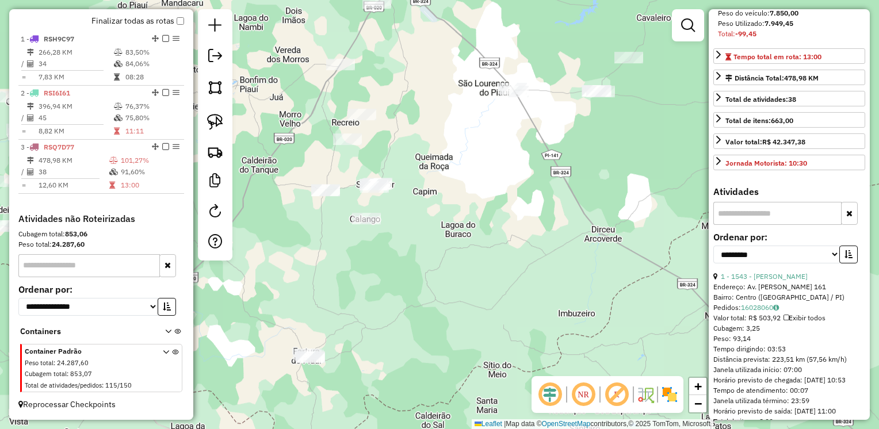
drag, startPoint x: 396, startPoint y: 79, endPoint x: 386, endPoint y: 64, distance: 17.6
click at [423, 70] on div "Janela de atendimento Grade de atendimento Capacidade Transportadoras Veículos …" at bounding box center [439, 214] width 879 height 429
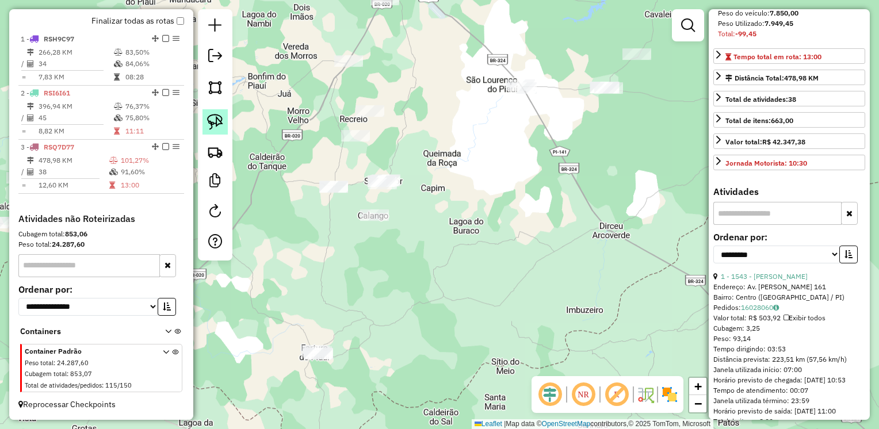
click at [217, 122] on img at bounding box center [215, 122] width 16 height 16
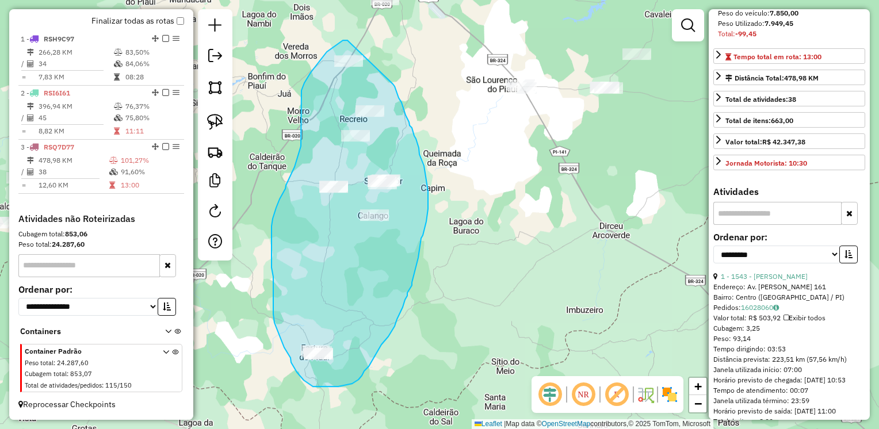
drag, startPoint x: 347, startPoint y: 40, endPoint x: 390, endPoint y: 79, distance: 57.8
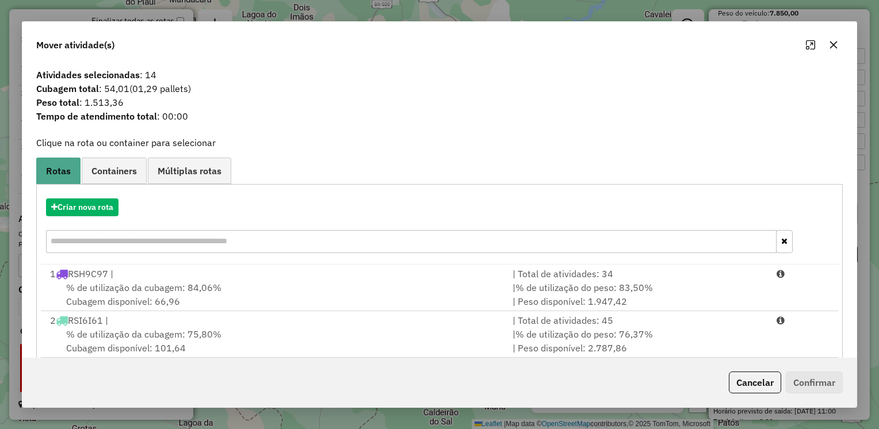
click at [830, 44] on icon "button" at bounding box center [833, 44] width 9 height 9
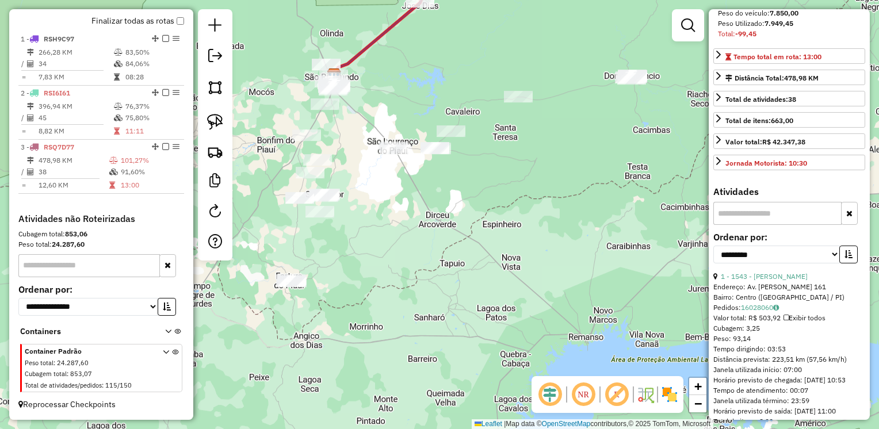
drag, startPoint x: 575, startPoint y: 199, endPoint x: 439, endPoint y: 226, distance: 138.9
click at [439, 226] on div "Janela de atendimento Grade de atendimento Capacidade Transportadoras Veículos …" at bounding box center [439, 214] width 879 height 429
click at [212, 120] on img at bounding box center [215, 122] width 16 height 16
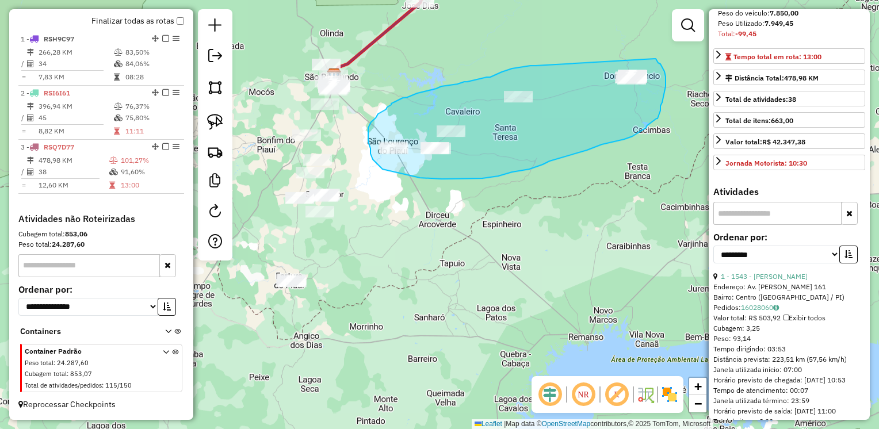
drag, startPoint x: 515, startPoint y: 68, endPoint x: 646, endPoint y: 53, distance: 131.9
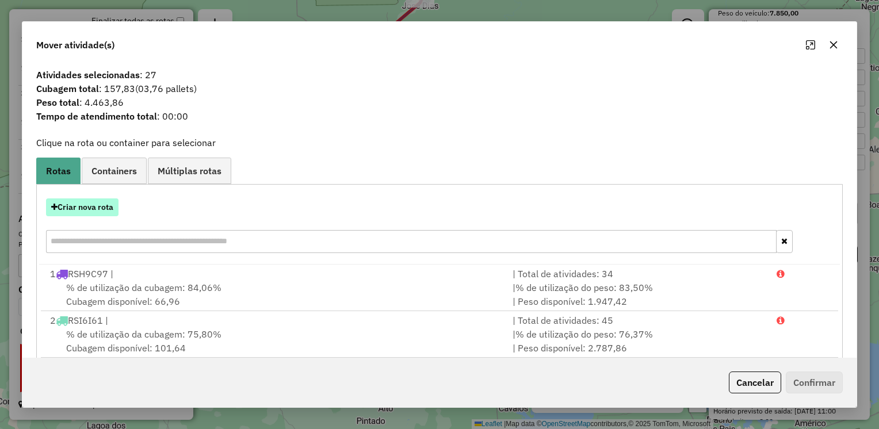
click at [86, 208] on button "Criar nova rota" at bounding box center [82, 207] width 72 height 18
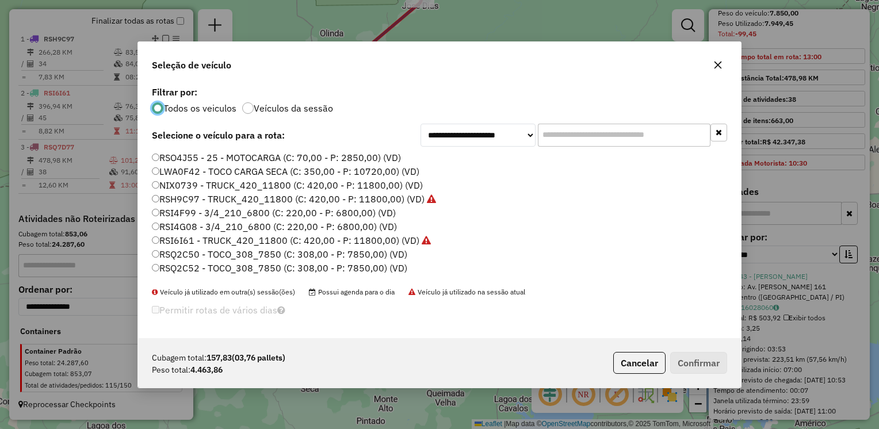
scroll to position [6, 3]
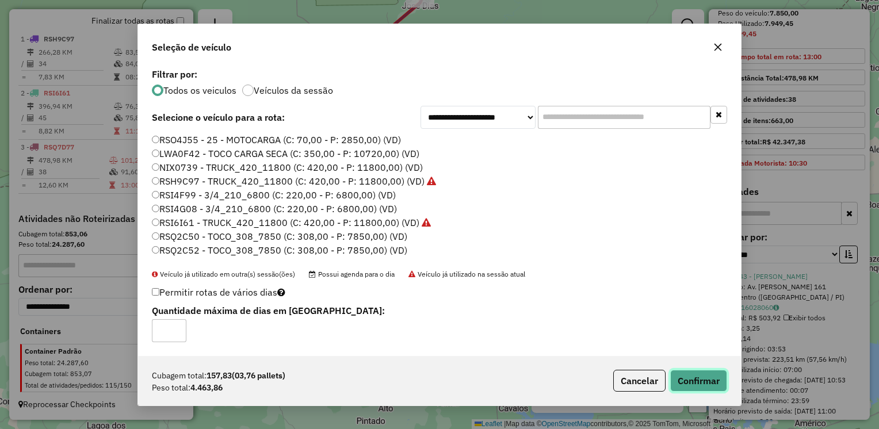
click at [692, 379] on button "Confirmar" at bounding box center [698, 381] width 57 height 22
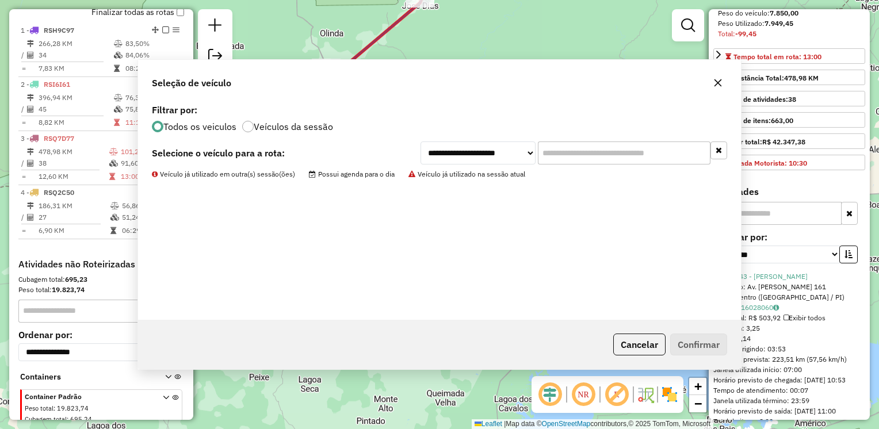
scroll to position [462, 0]
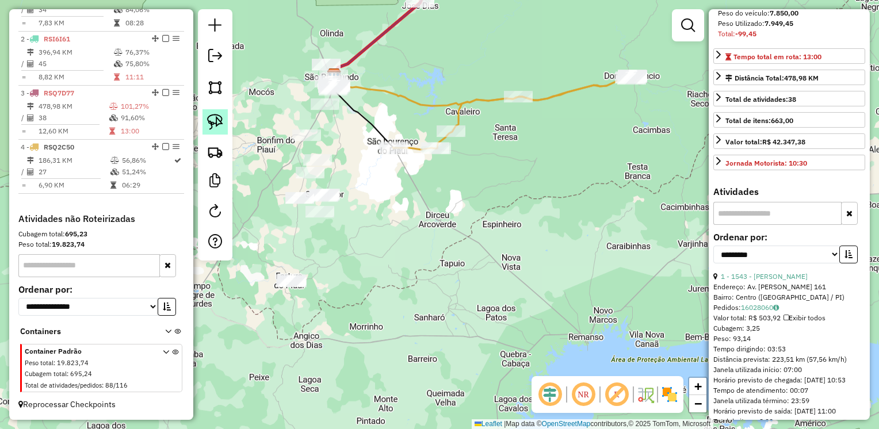
click at [220, 116] on img at bounding box center [215, 122] width 16 height 16
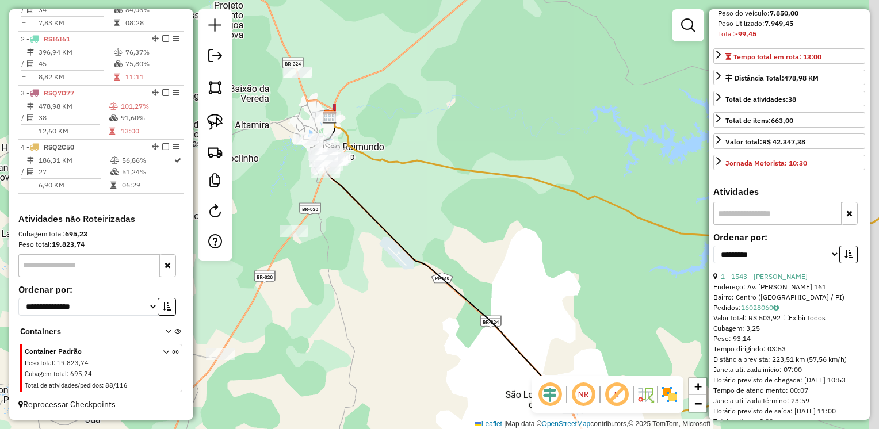
drag, startPoint x: 416, startPoint y: 74, endPoint x: 345, endPoint y: 179, distance: 126.6
click at [391, 220] on div "Janela de atendimento Grade de atendimento Capacidade Transportadoras Veículos …" at bounding box center [439, 214] width 879 height 429
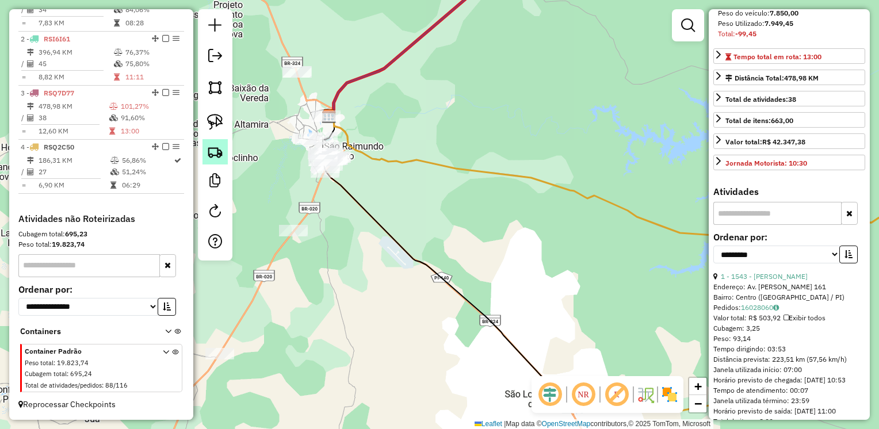
click at [214, 149] on img at bounding box center [215, 152] width 16 height 16
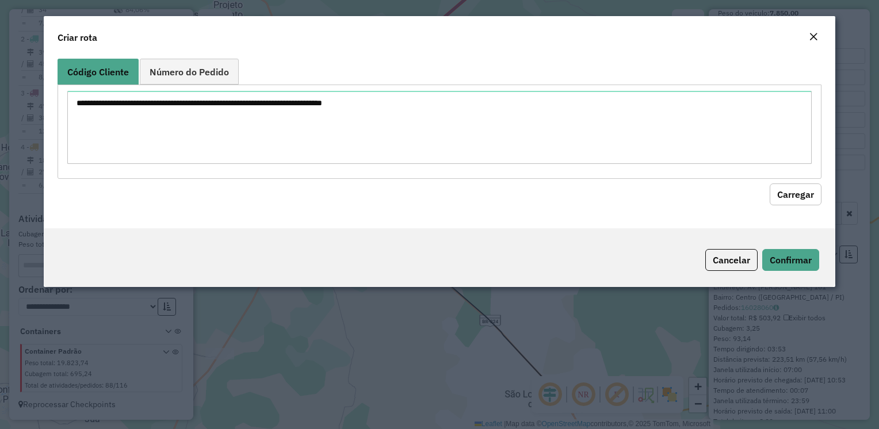
click at [807, 35] on button "Close" at bounding box center [813, 37] width 16 height 15
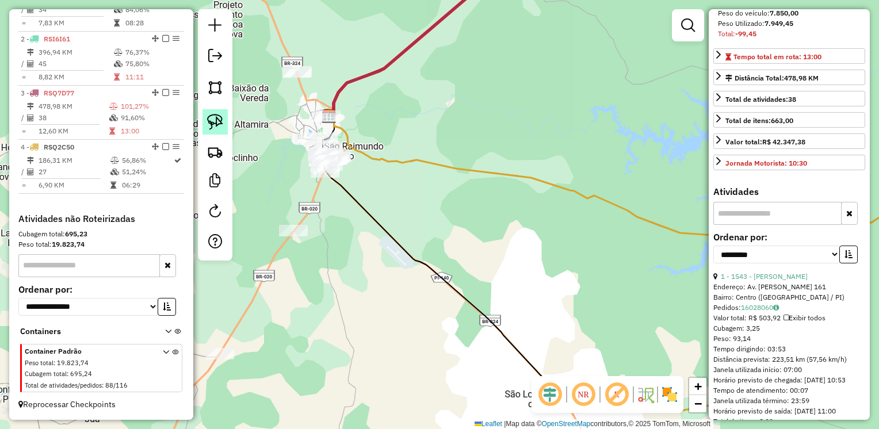
click at [212, 121] on img at bounding box center [215, 122] width 16 height 16
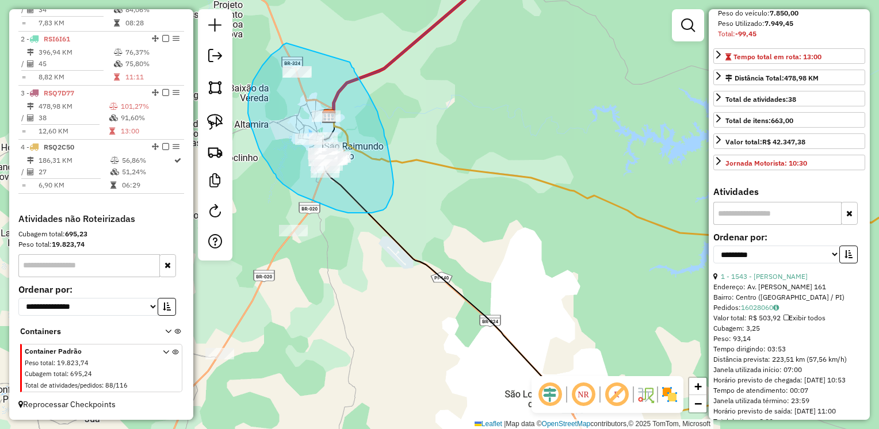
drag, startPoint x: 286, startPoint y: 43, endPoint x: 350, endPoint y: 62, distance: 66.0
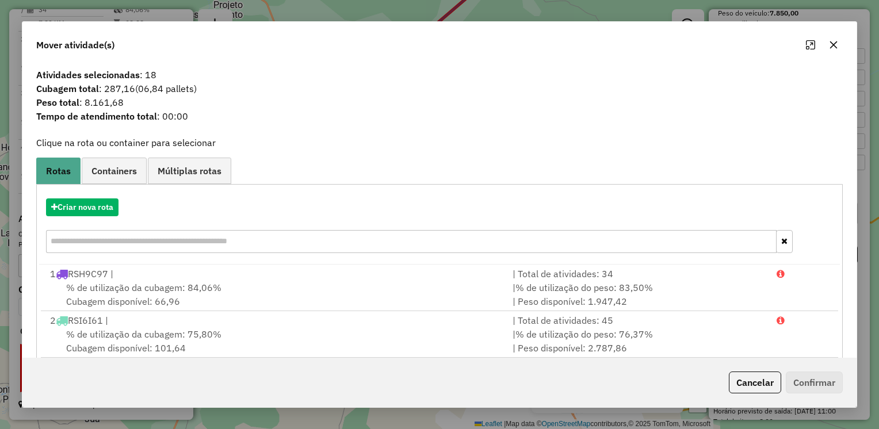
click at [829, 46] on icon "button" at bounding box center [833, 44] width 9 height 9
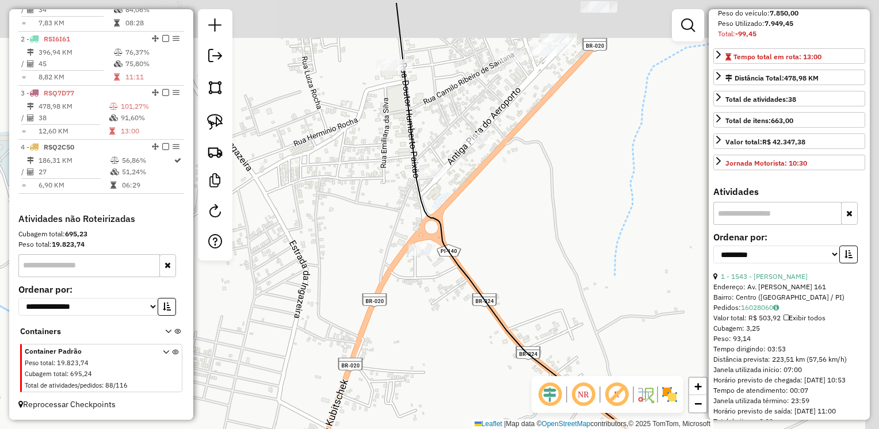
drag, startPoint x: 340, startPoint y: 186, endPoint x: 241, endPoint y: 219, distance: 104.2
click at [241, 219] on div "Janela de atendimento Grade de atendimento Capacidade Transportadoras Veículos …" at bounding box center [439, 214] width 879 height 429
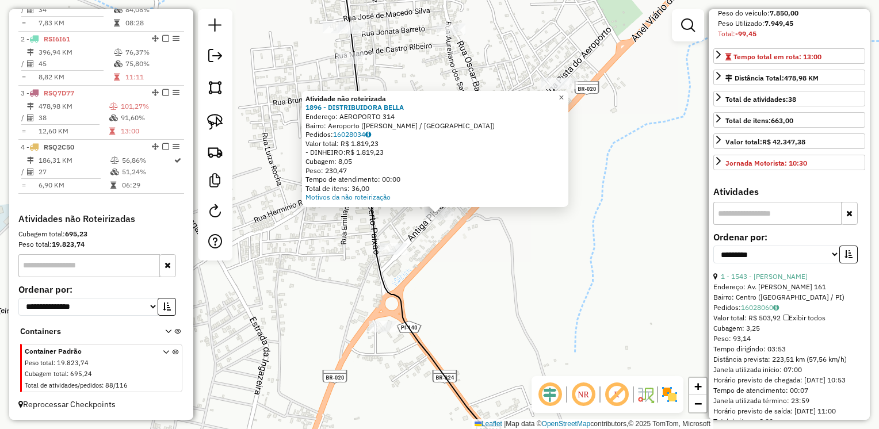
click at [563, 93] on span "×" at bounding box center [560, 98] width 5 height 10
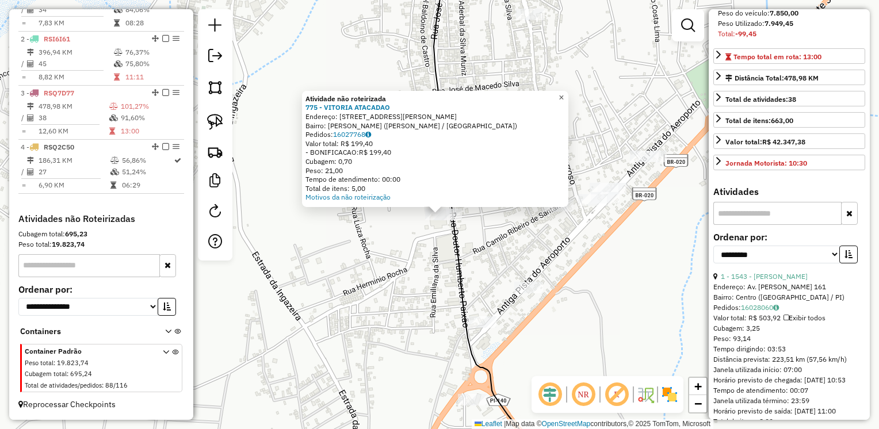
click at [563, 94] on span "×" at bounding box center [560, 98] width 5 height 10
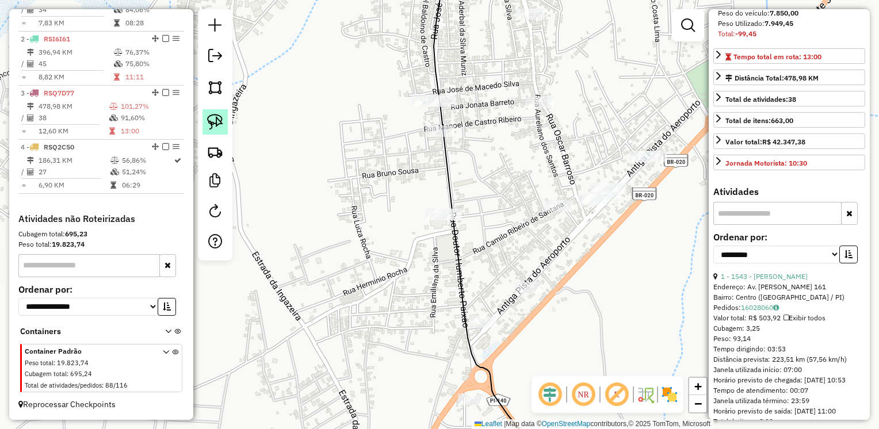
click at [212, 123] on img at bounding box center [215, 122] width 16 height 16
drag, startPoint x: 421, startPoint y: 182, endPoint x: 459, endPoint y: 204, distance: 44.3
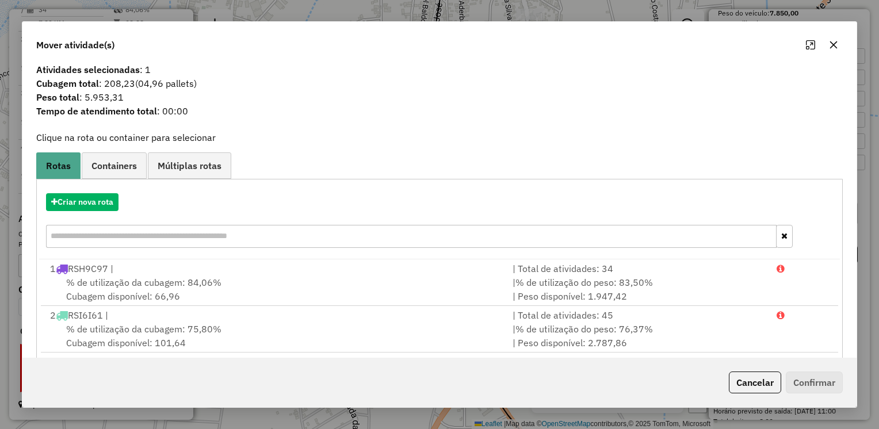
scroll to position [0, 0]
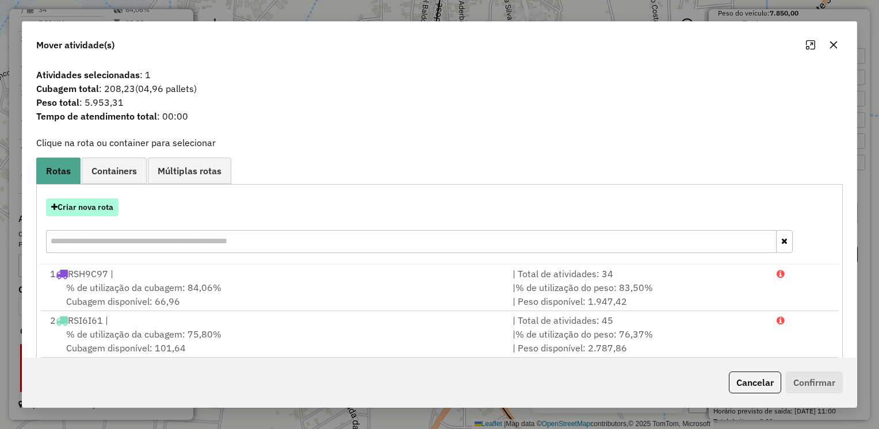
click at [66, 211] on button "Criar nova rota" at bounding box center [82, 207] width 72 height 18
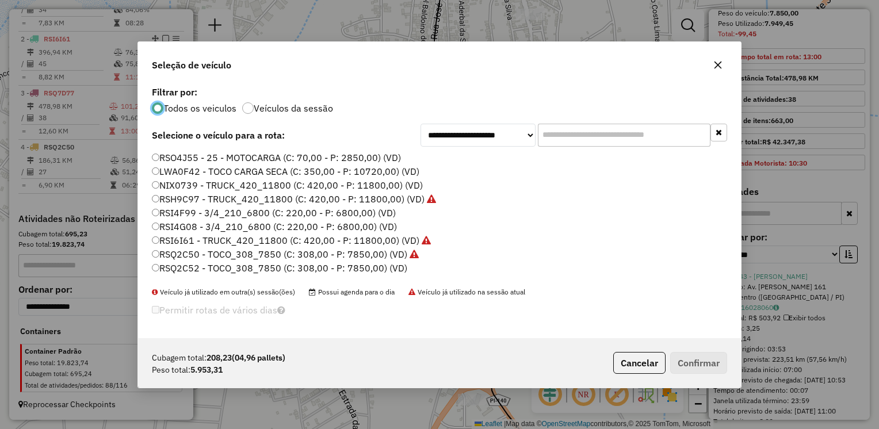
scroll to position [6, 3]
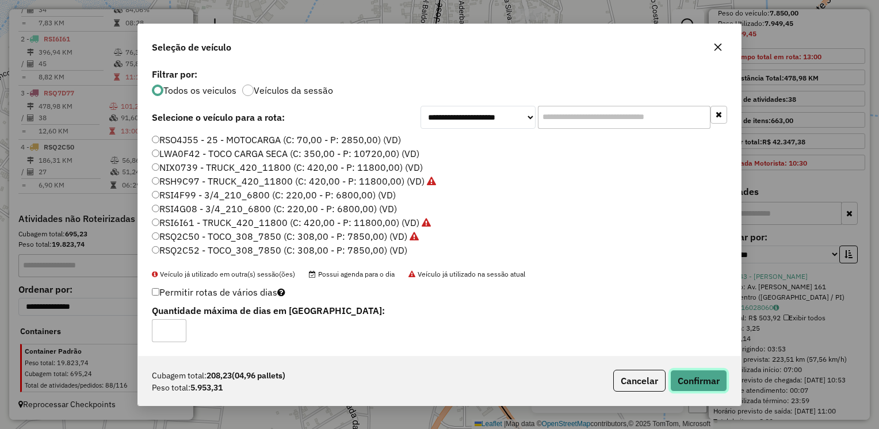
click at [682, 378] on button "Confirmar" at bounding box center [698, 381] width 57 height 22
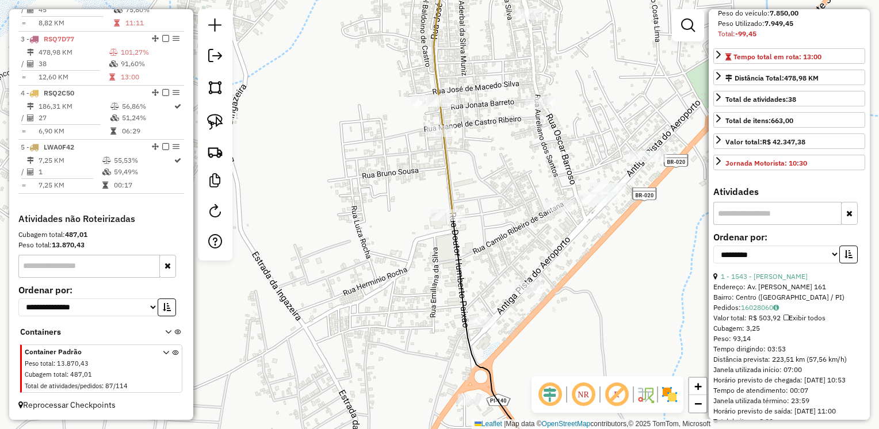
scroll to position [530, 0]
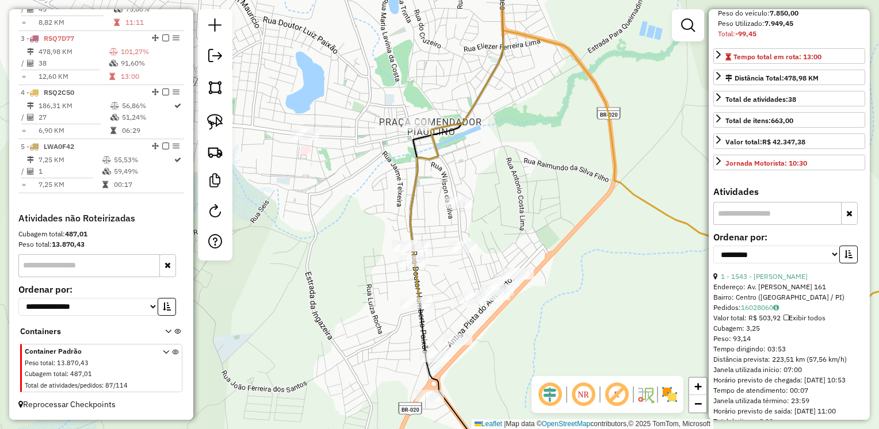
drag, startPoint x: 397, startPoint y: 243, endPoint x: 253, endPoint y: 208, distance: 148.0
click at [329, 290] on div "Janela de atendimento Grade de atendimento Capacidade Transportadoras Veículos …" at bounding box center [439, 214] width 879 height 429
click at [214, 120] on img at bounding box center [215, 122] width 16 height 16
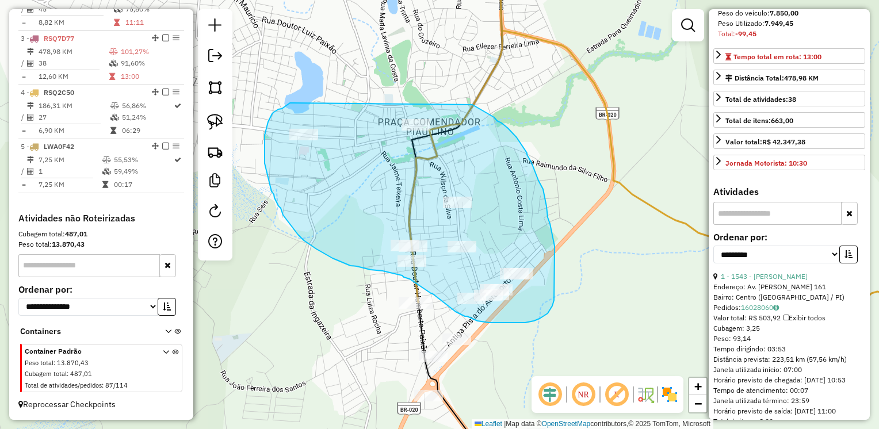
drag, startPoint x: 285, startPoint y: 107, endPoint x: 437, endPoint y: 89, distance: 153.4
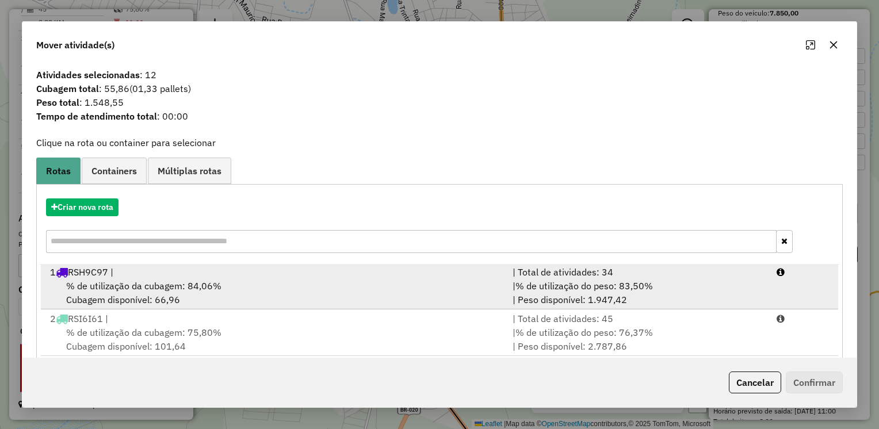
scroll to position [2, 0]
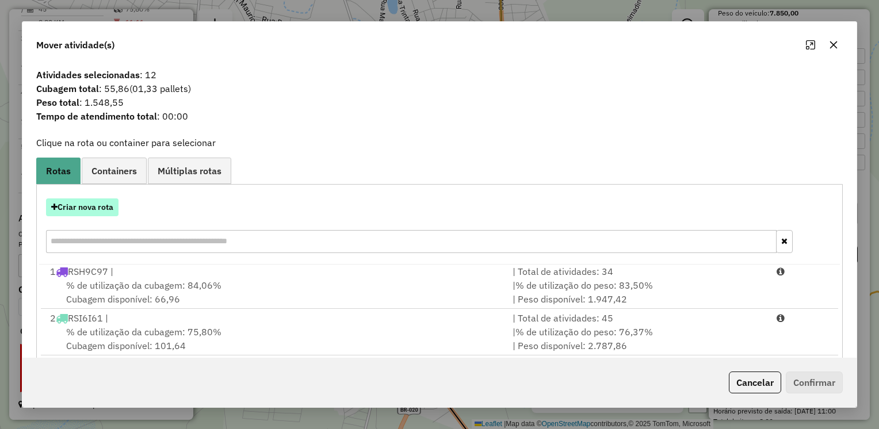
click at [96, 208] on button "Criar nova rota" at bounding box center [82, 207] width 72 height 18
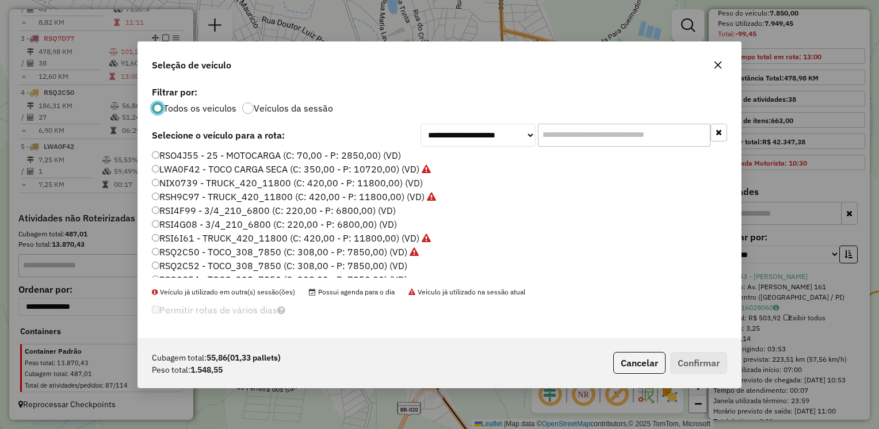
scroll to position [0, 0]
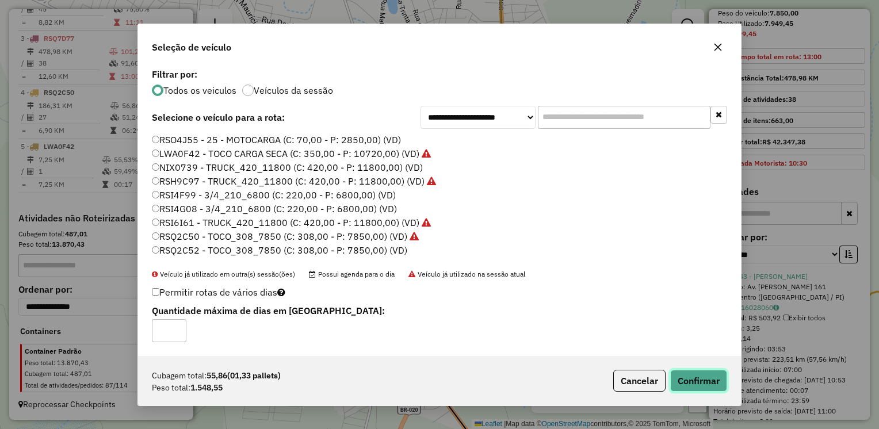
click at [698, 373] on button "Confirmar" at bounding box center [698, 381] width 57 height 22
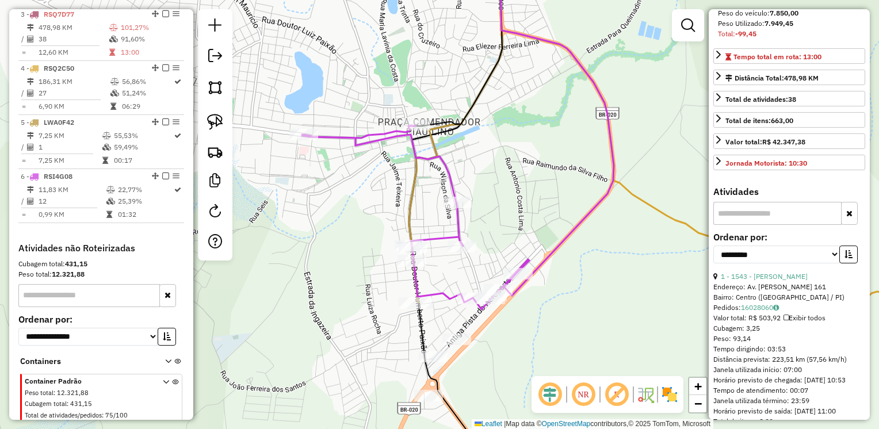
scroll to position [553, 0]
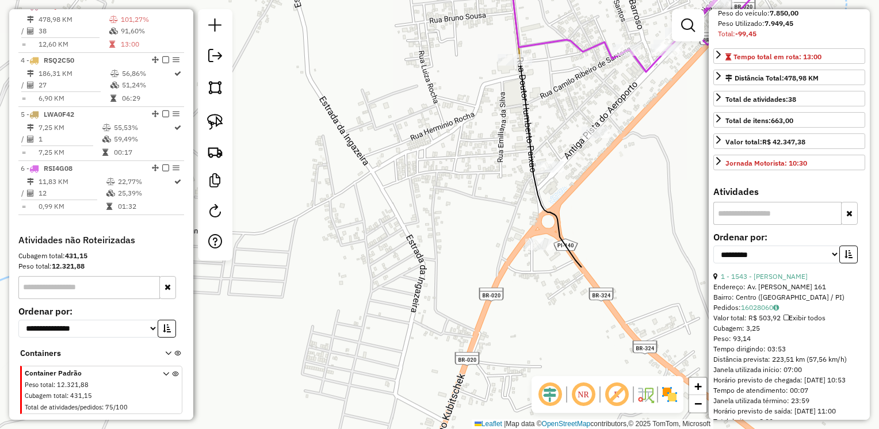
drag, startPoint x: 880, startPoint y: 291, endPoint x: 743, endPoint y: 108, distance: 228.4
click at [803, 108] on hb-router-mapa "Informações da Sessão 980611 - [DATE] Criação: [DATE] 13:36 Depósito: ASANORTE …" at bounding box center [439, 214] width 879 height 429
click at [210, 125] on img at bounding box center [215, 122] width 16 height 16
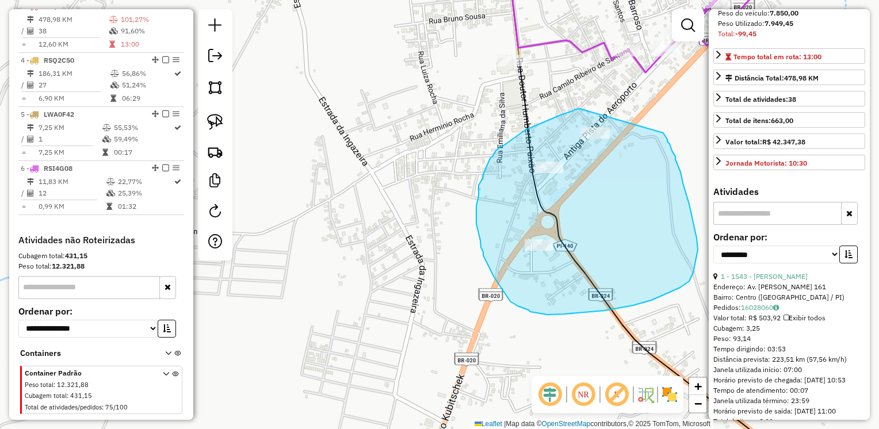
drag, startPoint x: 580, startPoint y: 109, endPoint x: 657, endPoint y: 126, distance: 79.6
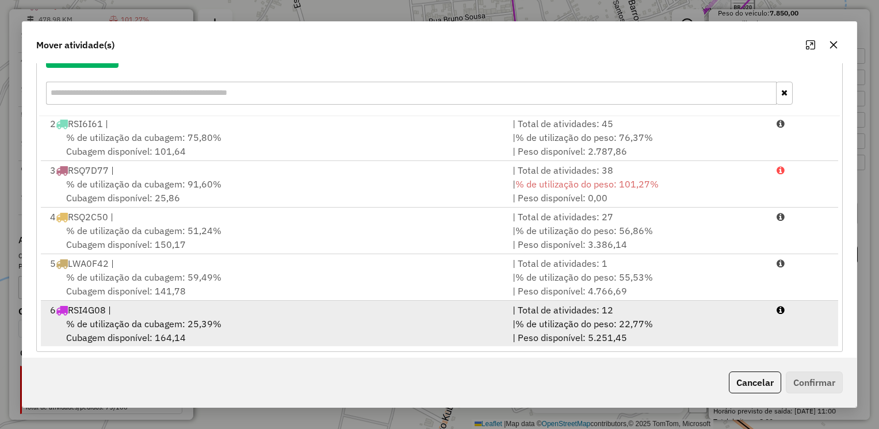
scroll to position [156, 0]
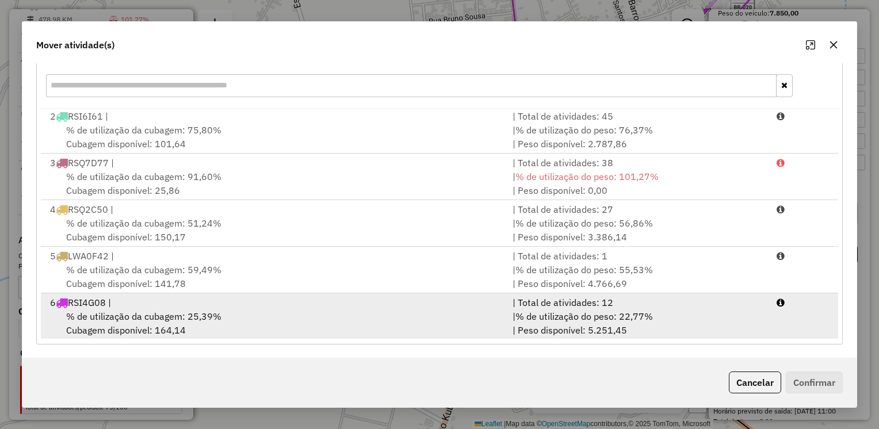
click at [137, 300] on div "6 RSI4G08 |" at bounding box center [274, 303] width 462 height 14
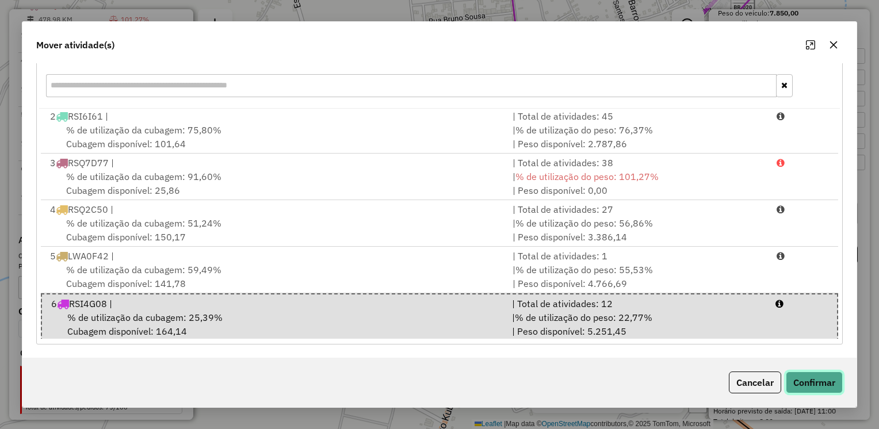
click at [815, 378] on button "Confirmar" at bounding box center [813, 382] width 57 height 22
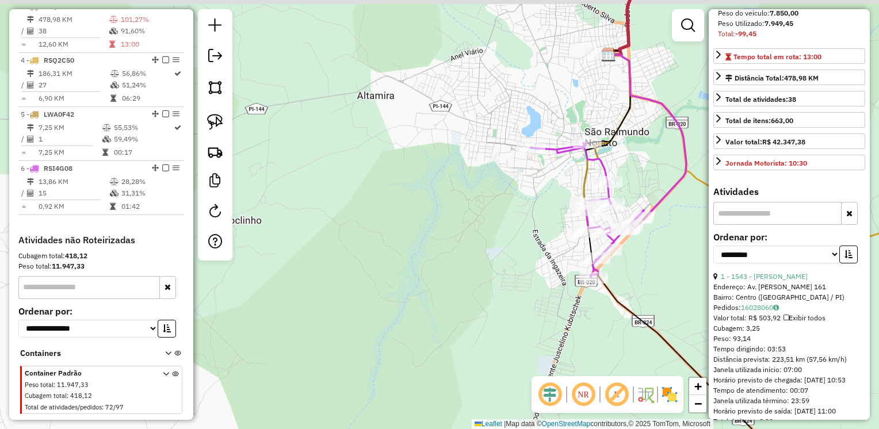
drag, startPoint x: 641, startPoint y: 145, endPoint x: 586, endPoint y: 309, distance: 172.4
click at [586, 309] on div "Janela de atendimento Grade de atendimento Capacidade Transportadoras Veículos …" at bounding box center [439, 214] width 879 height 429
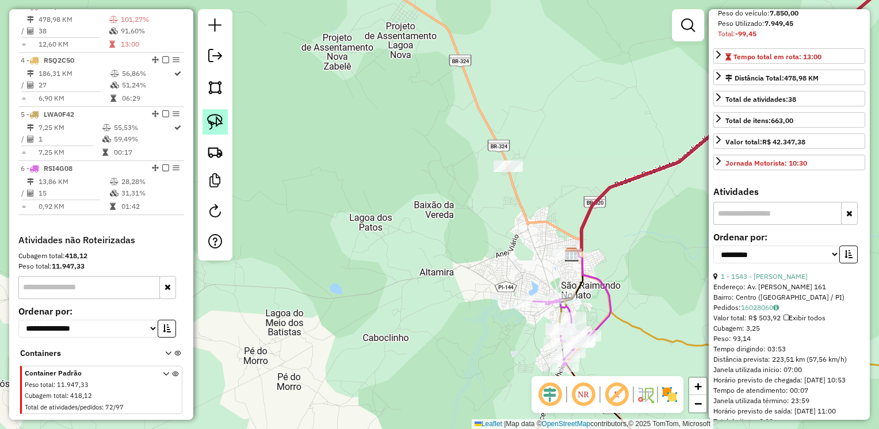
click at [220, 118] on img at bounding box center [215, 122] width 16 height 16
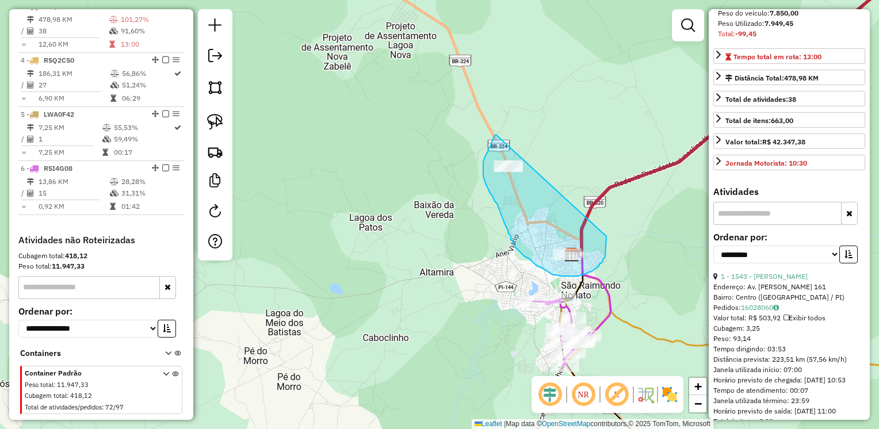
drag, startPoint x: 496, startPoint y: 135, endPoint x: 606, endPoint y: 236, distance: 150.1
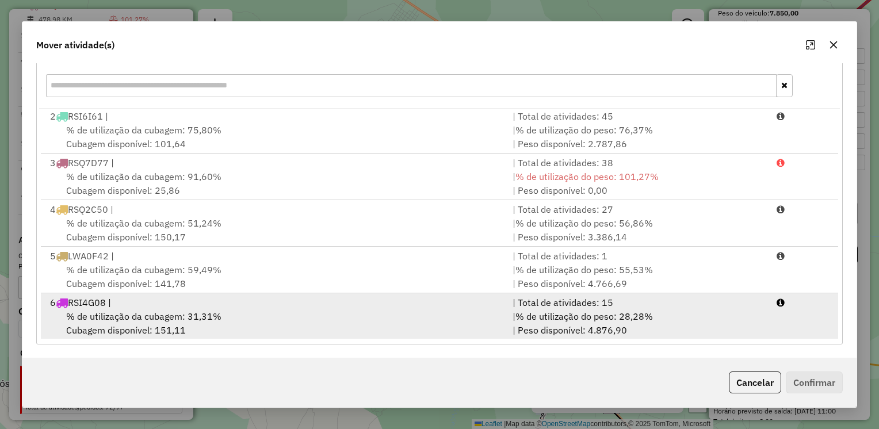
click at [135, 311] on span "% de utilização da cubagem: 31,31%" at bounding box center [143, 315] width 155 height 11
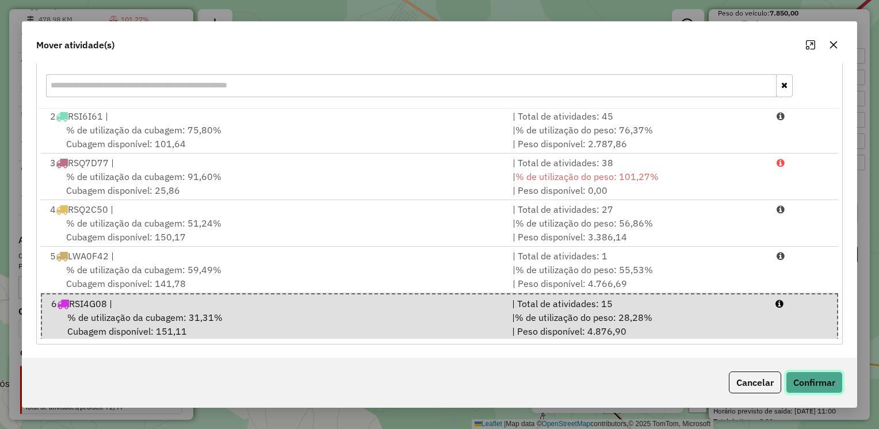
click at [812, 385] on button "Confirmar" at bounding box center [813, 382] width 57 height 22
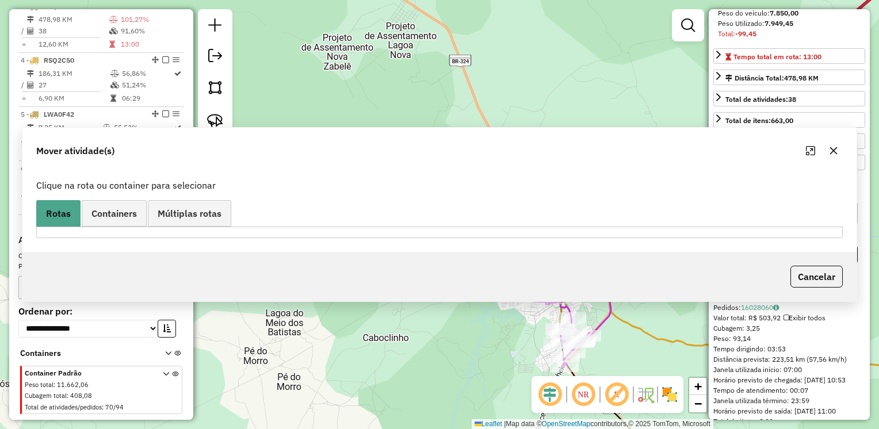
scroll to position [0, 0]
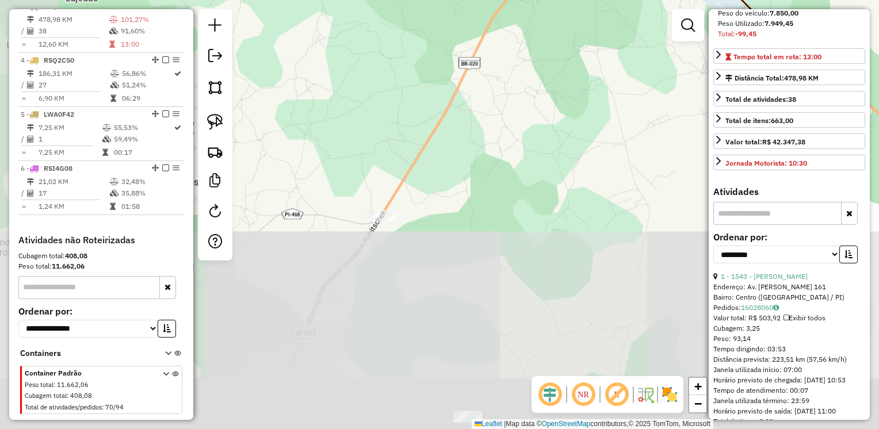
drag, startPoint x: 366, startPoint y: 352, endPoint x: 435, endPoint y: -40, distance: 398.0
click at [435, 0] on html "Aguarde... Pop-up bloqueado! Seu navegador bloqueou automáticamente a abertura …" at bounding box center [439, 214] width 879 height 429
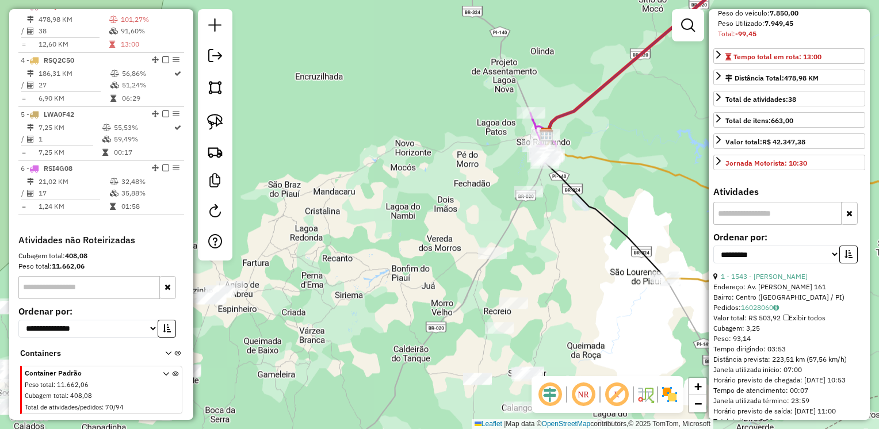
drag, startPoint x: 540, startPoint y: 195, endPoint x: 527, endPoint y: 236, distance: 42.9
click at [527, 236] on div "Janela de atendimento Grade de atendimento Capacidade Transportadoras Veículos …" at bounding box center [439, 214] width 879 height 429
click at [221, 123] on img at bounding box center [215, 122] width 16 height 16
drag, startPoint x: 504, startPoint y: 179, endPoint x: 547, endPoint y: 182, distance: 43.2
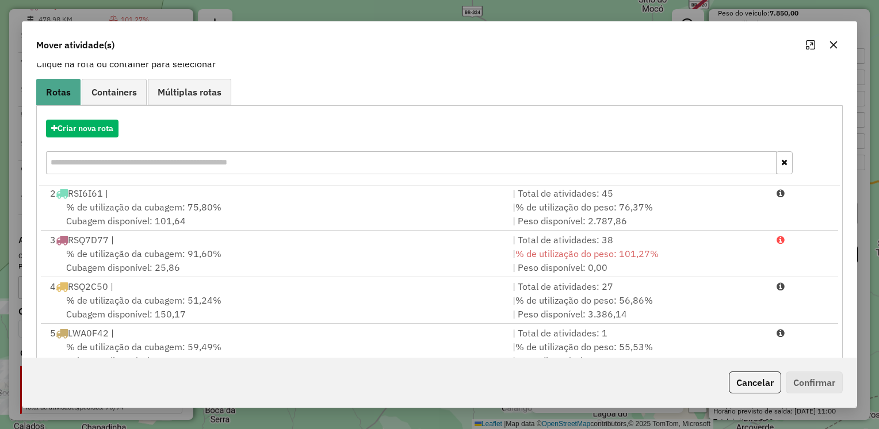
scroll to position [156, 0]
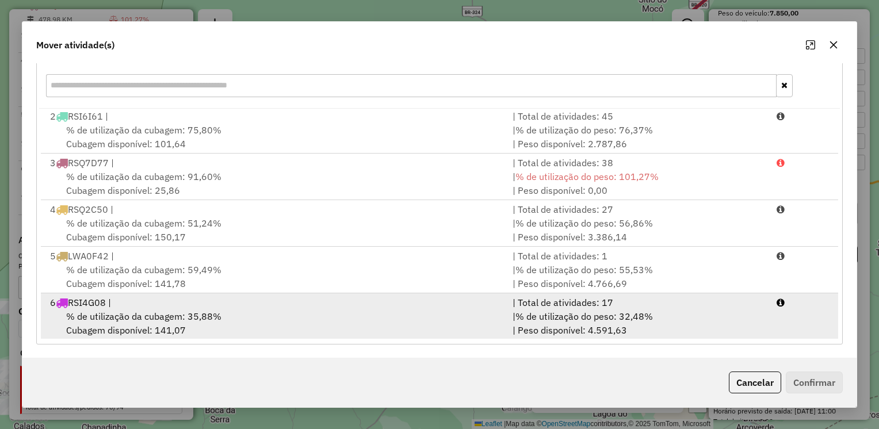
click at [177, 310] on span "% de utilização da cubagem: 35,88%" at bounding box center [143, 315] width 155 height 11
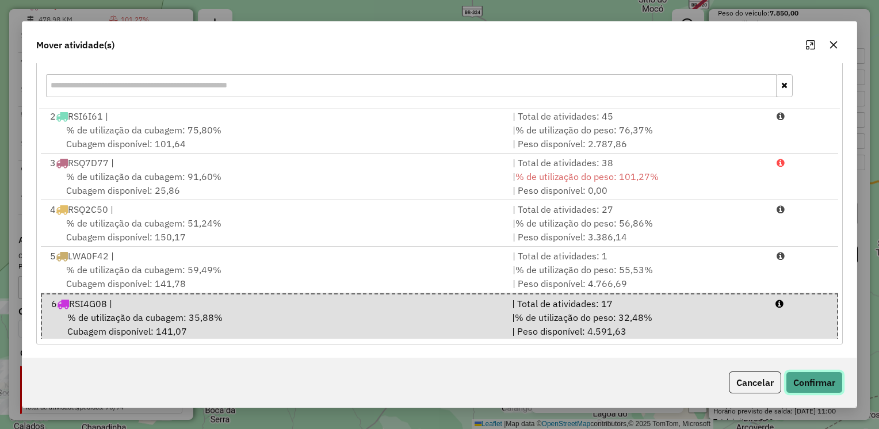
click at [816, 376] on button "Confirmar" at bounding box center [813, 382] width 57 height 22
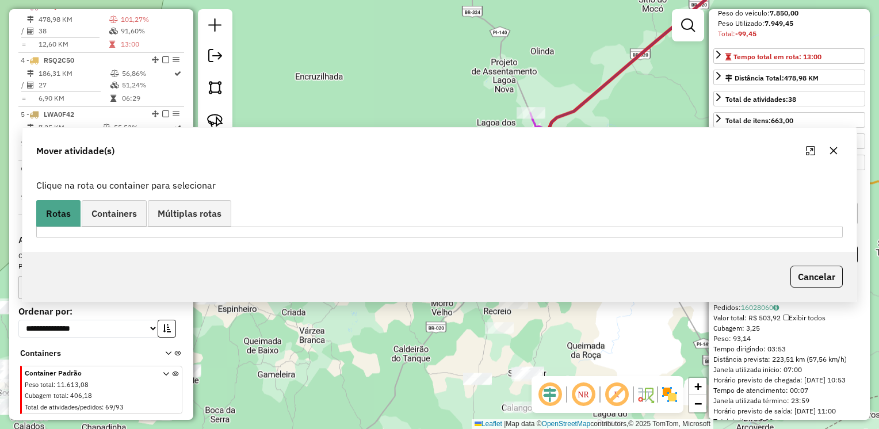
scroll to position [0, 0]
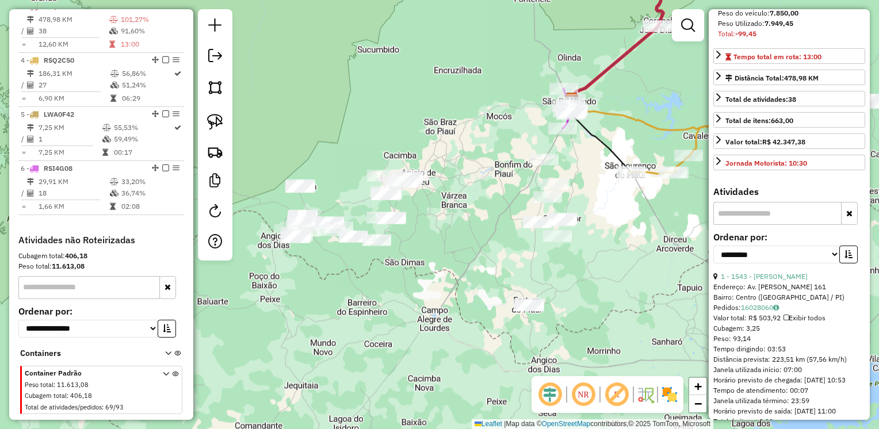
drag, startPoint x: 444, startPoint y: 321, endPoint x: 467, endPoint y: 213, distance: 110.6
click at [467, 213] on div "Janela de atendimento Grade de atendimento Capacidade Transportadoras Veículos …" at bounding box center [439, 214] width 879 height 429
click at [207, 123] on img at bounding box center [215, 122] width 16 height 16
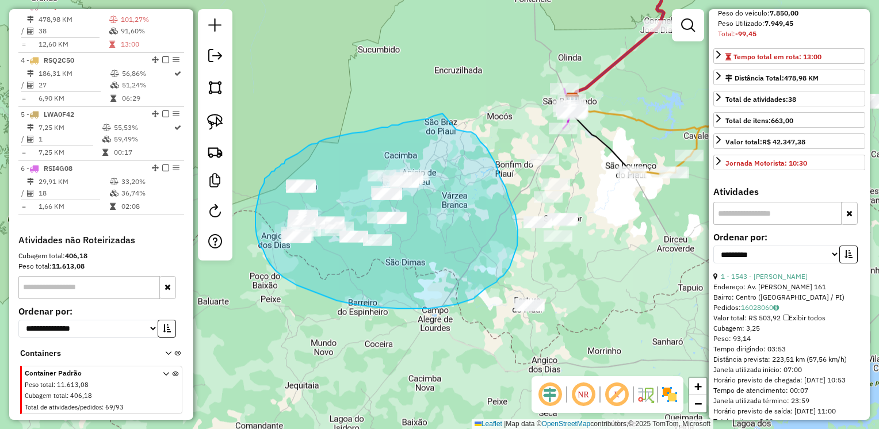
drag, startPoint x: 443, startPoint y: 114, endPoint x: 456, endPoint y: 130, distance: 20.4
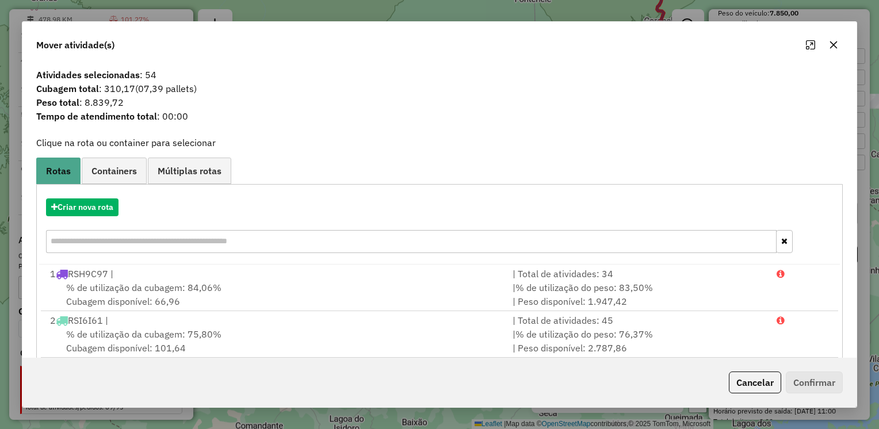
click at [835, 45] on icon "button" at bounding box center [833, 44] width 9 height 9
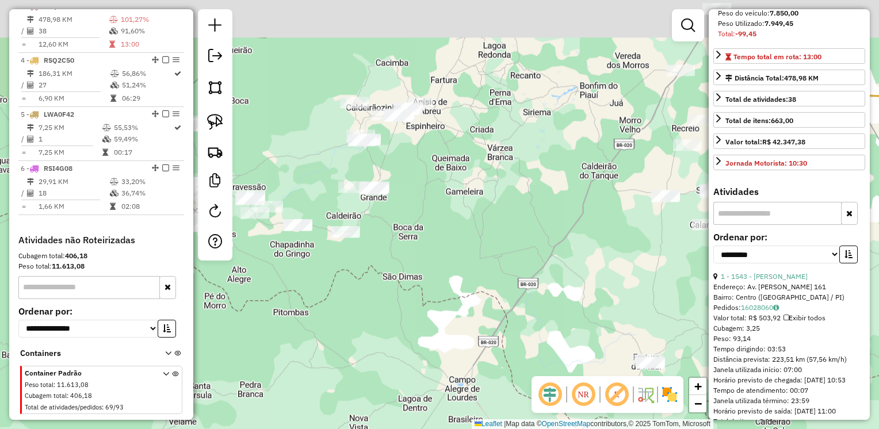
drag, startPoint x: 417, startPoint y: 168, endPoint x: 421, endPoint y: 188, distance: 20.5
click at [421, 187] on div "Janela de atendimento Grade de atendimento Capacidade Transportadoras Veículos …" at bounding box center [439, 214] width 879 height 429
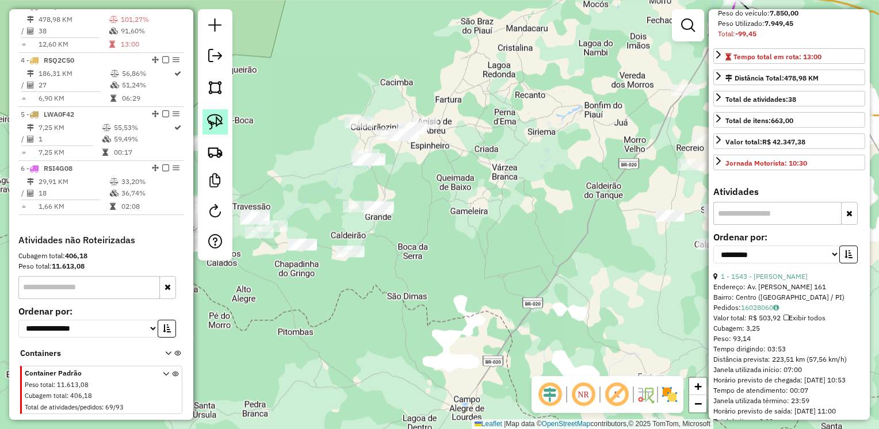
click at [216, 116] on img at bounding box center [215, 122] width 16 height 16
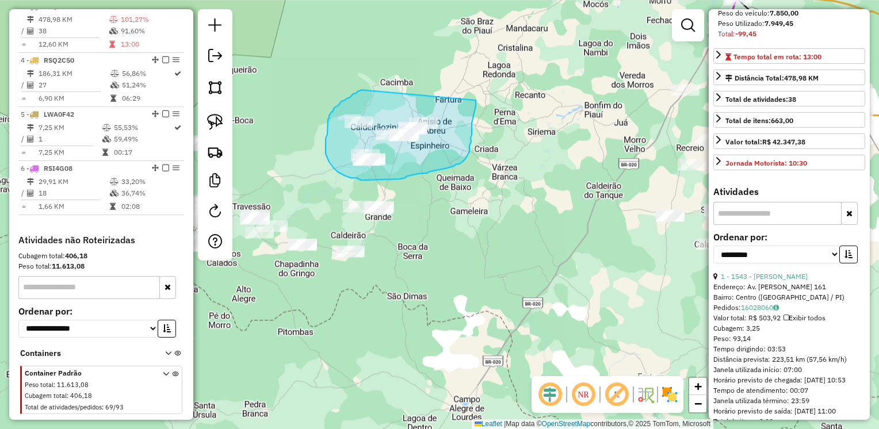
drag, startPoint x: 362, startPoint y: 90, endPoint x: 469, endPoint y: 99, distance: 108.0
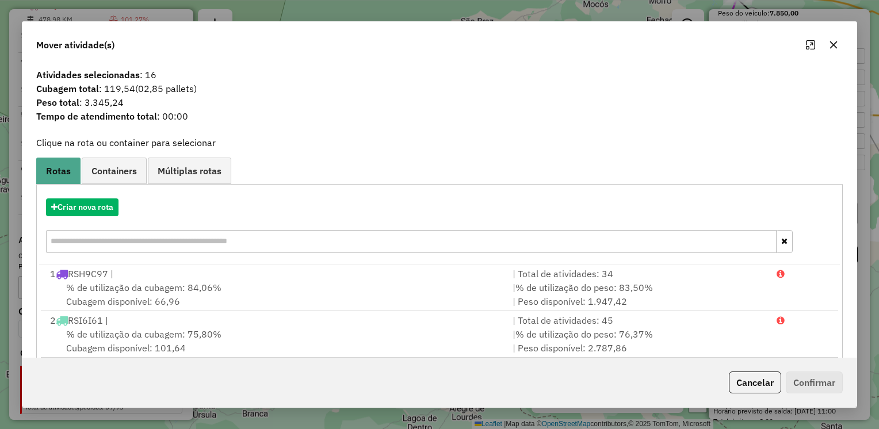
click at [834, 49] on icon "button" at bounding box center [833, 44] width 9 height 9
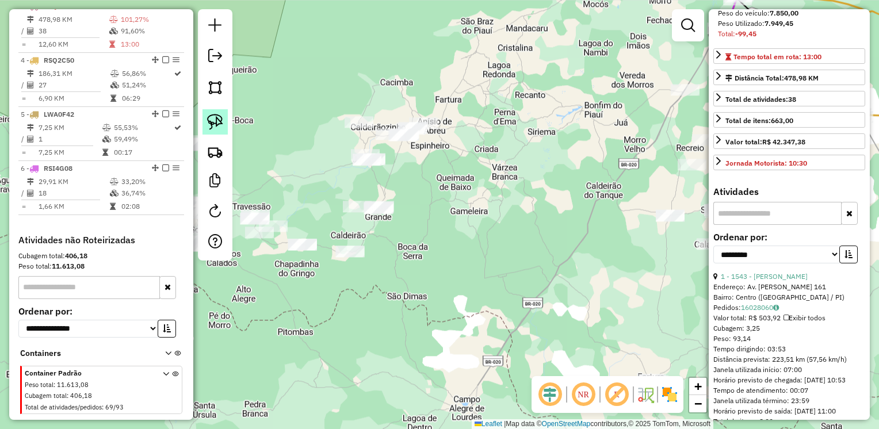
click at [209, 119] on img at bounding box center [215, 122] width 16 height 16
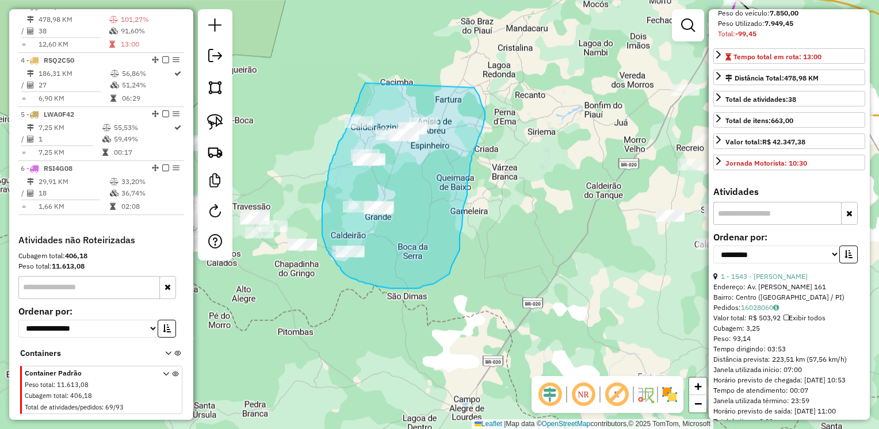
drag, startPoint x: 365, startPoint y: 83, endPoint x: 471, endPoint y: 88, distance: 106.5
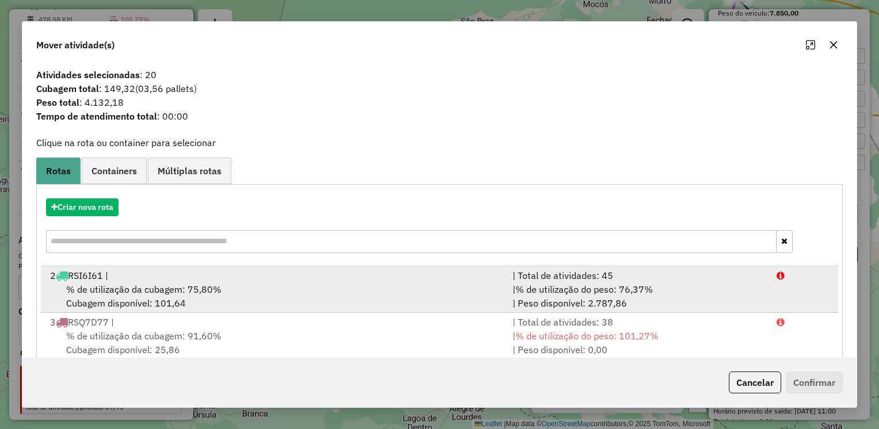
scroll to position [48, 0]
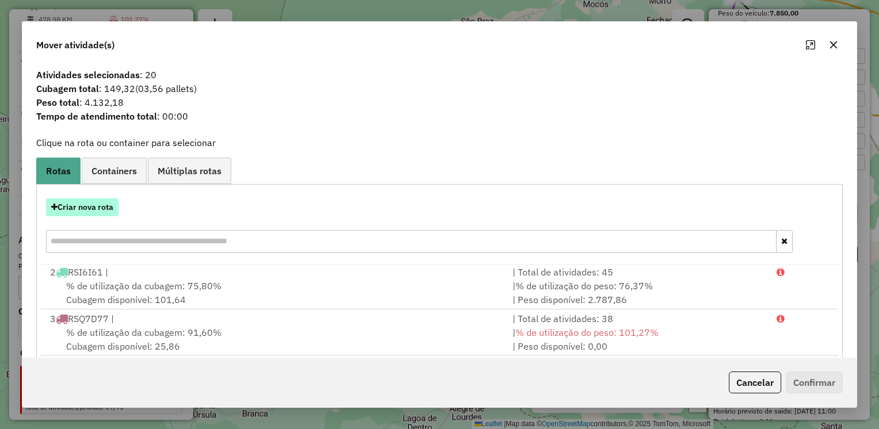
click at [76, 206] on button "Criar nova rota" at bounding box center [82, 207] width 72 height 18
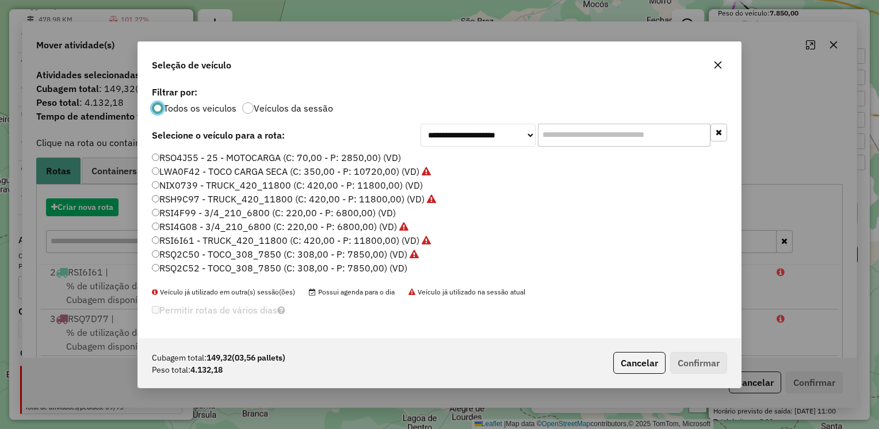
scroll to position [6, 3]
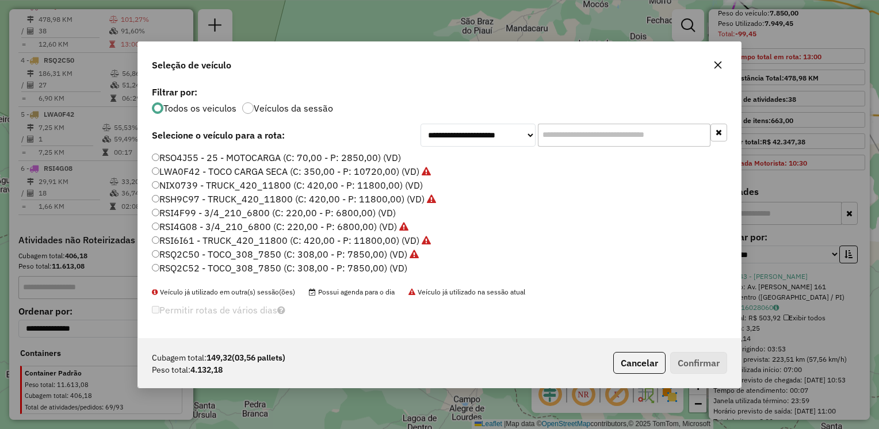
click at [173, 185] on label "NIX0739 - TRUCK_420_11800 (C: 420,00 - P: 11800,00) (VD)" at bounding box center [287, 185] width 271 height 14
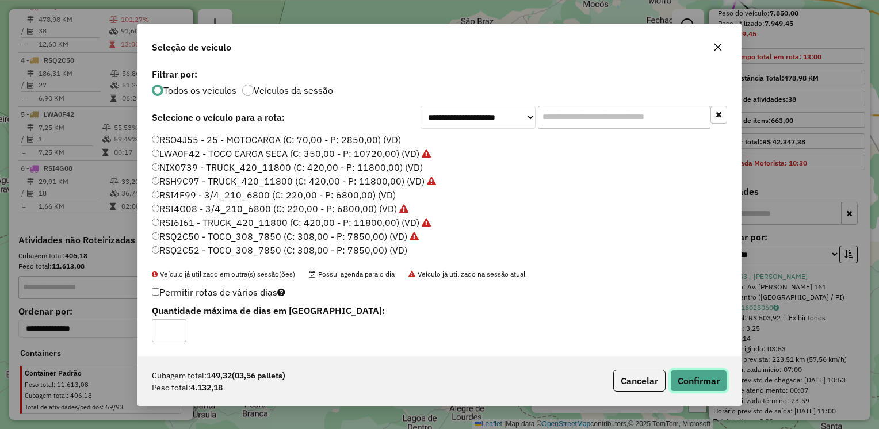
click at [692, 381] on button "Confirmar" at bounding box center [698, 381] width 57 height 22
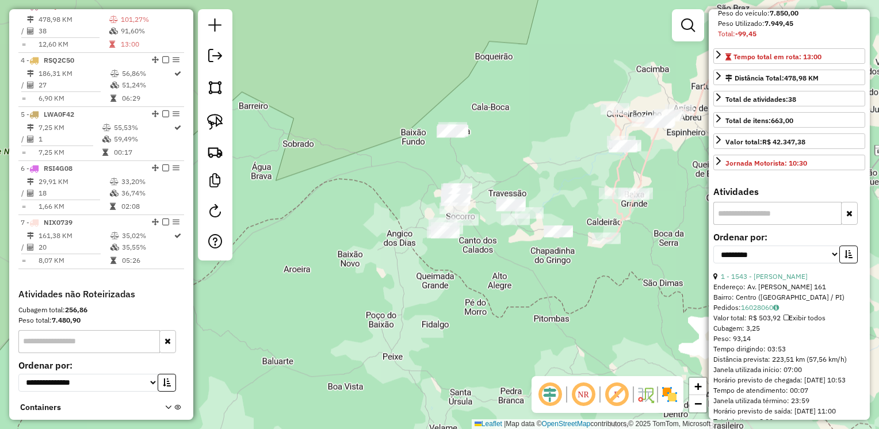
drag, startPoint x: 400, startPoint y: 300, endPoint x: 508, endPoint y: 193, distance: 152.5
click at [655, 289] on div "Janela de atendimento Grade de atendimento Capacidade Transportadoras Veículos …" at bounding box center [439, 214] width 879 height 429
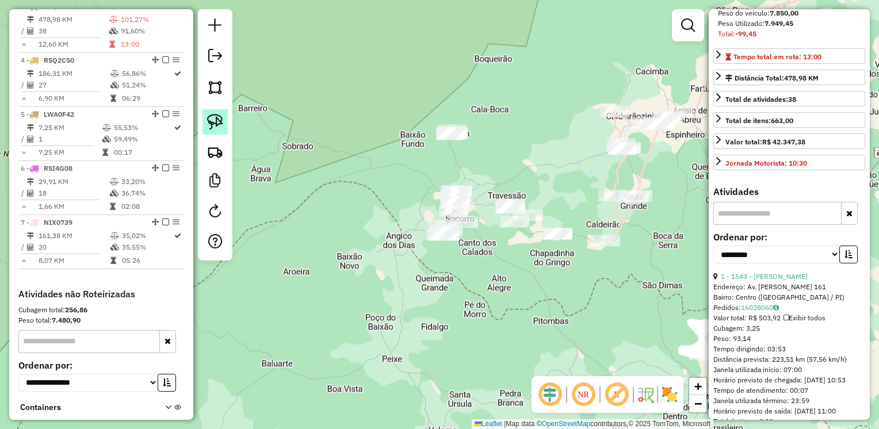
drag, startPoint x: 221, startPoint y: 116, endPoint x: 337, endPoint y: 105, distance: 117.3
click at [221, 117] on img at bounding box center [215, 122] width 16 height 16
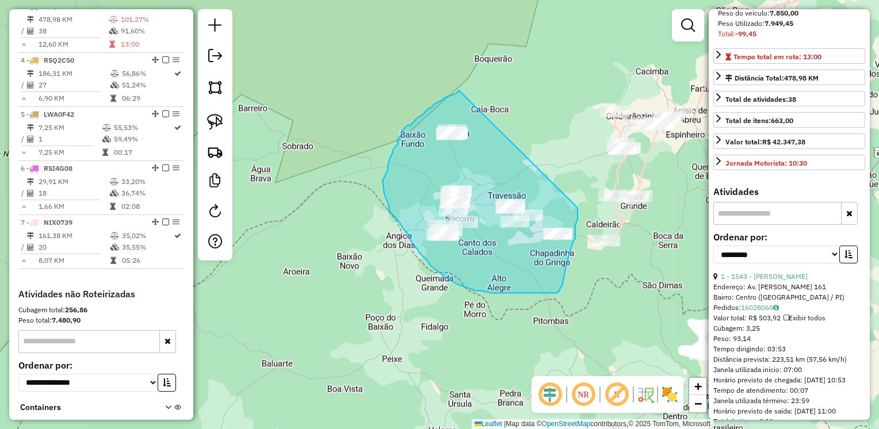
drag, startPoint x: 459, startPoint y: 90, endPoint x: 575, endPoint y: 205, distance: 163.0
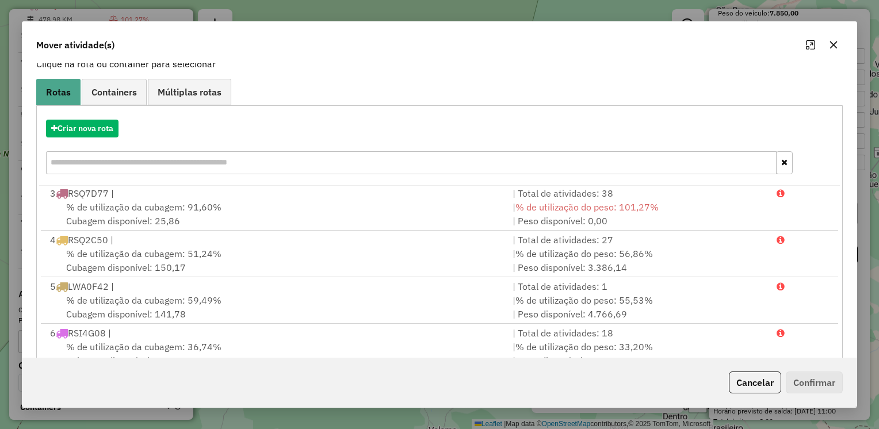
scroll to position [0, 0]
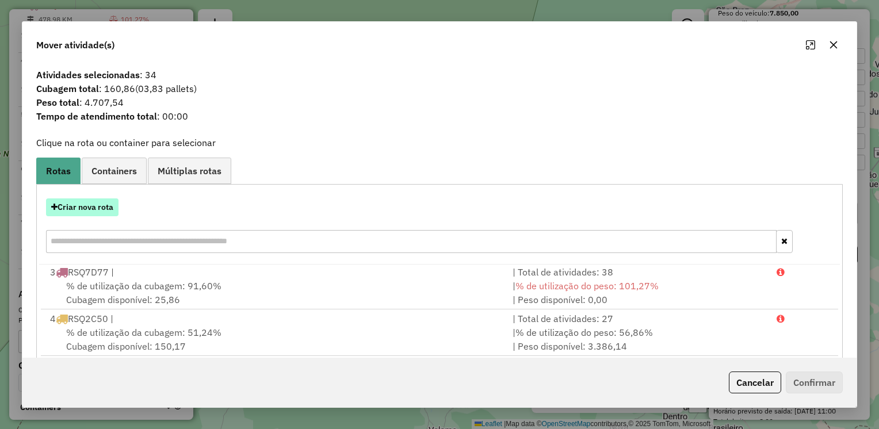
click at [94, 204] on button "Criar nova rota" at bounding box center [82, 207] width 72 height 18
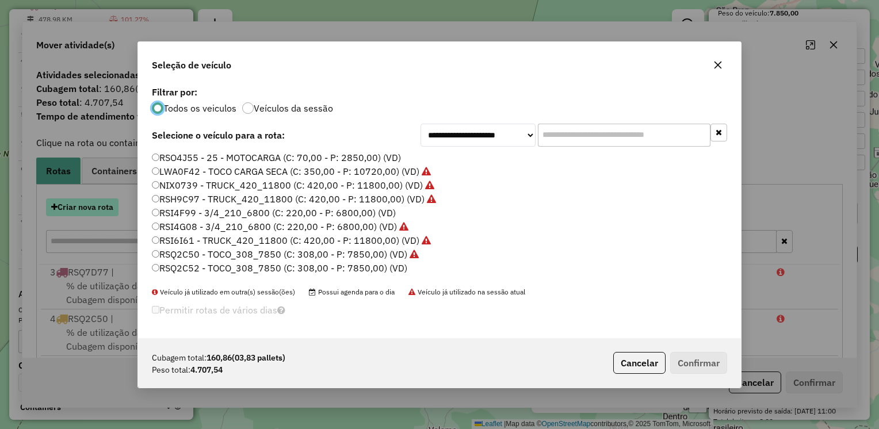
scroll to position [6, 3]
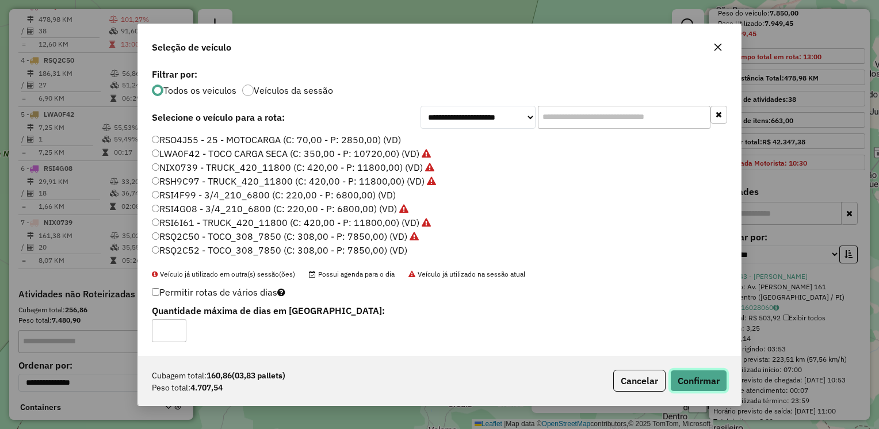
click at [712, 377] on button "Confirmar" at bounding box center [698, 381] width 57 height 22
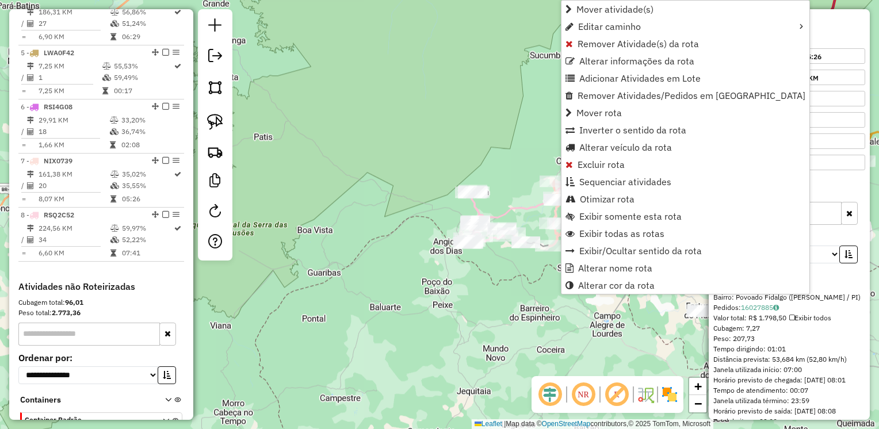
scroll to position [692, 0]
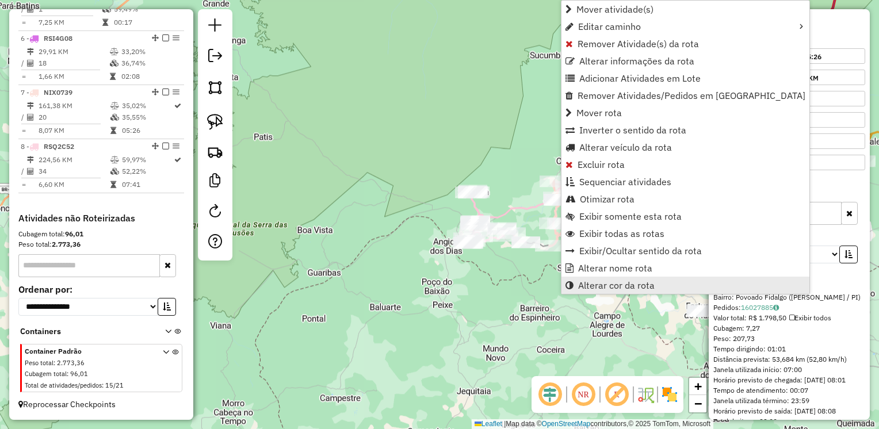
click at [640, 284] on span "Alterar cor da rota" at bounding box center [616, 285] width 76 height 9
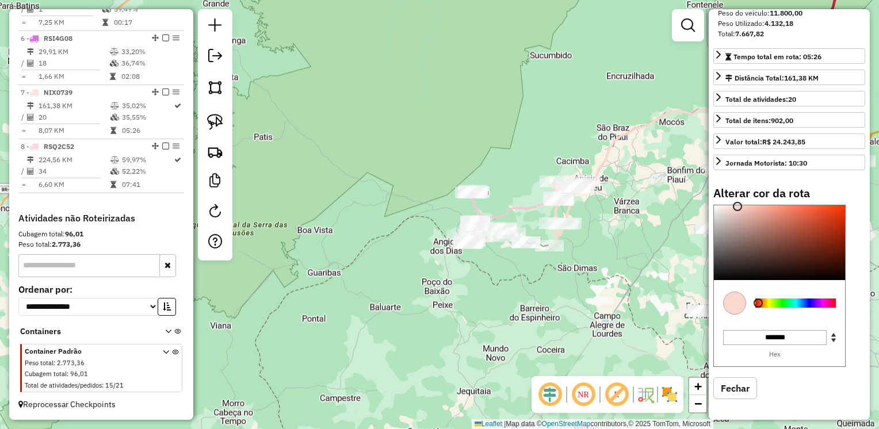
type input "*******"
click at [720, 267] on div at bounding box center [779, 242] width 131 height 75
click at [368, 277] on div "Janela de atendimento Grade de atendimento Capacidade Transportadoras Veículos …" at bounding box center [439, 214] width 879 height 429
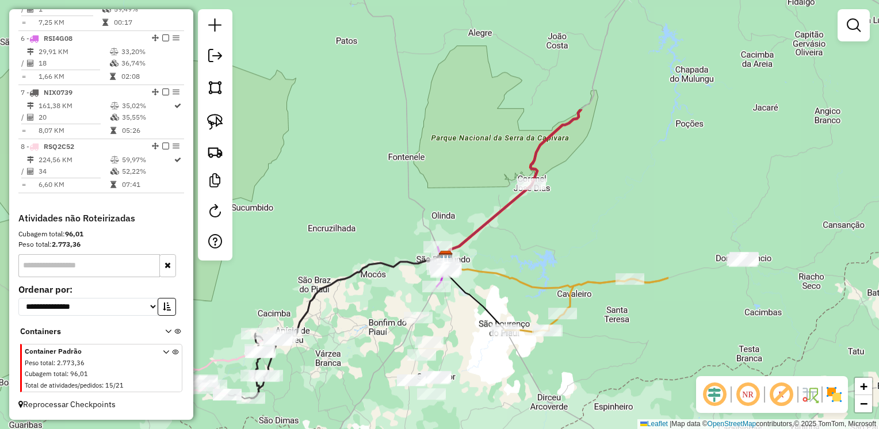
drag, startPoint x: 851, startPoint y: 260, endPoint x: 554, endPoint y: 411, distance: 332.5
click at [554, 411] on div "Janela de atendimento Grade de atendimento Capacidade Transportadoras Veículos …" at bounding box center [439, 214] width 879 height 429
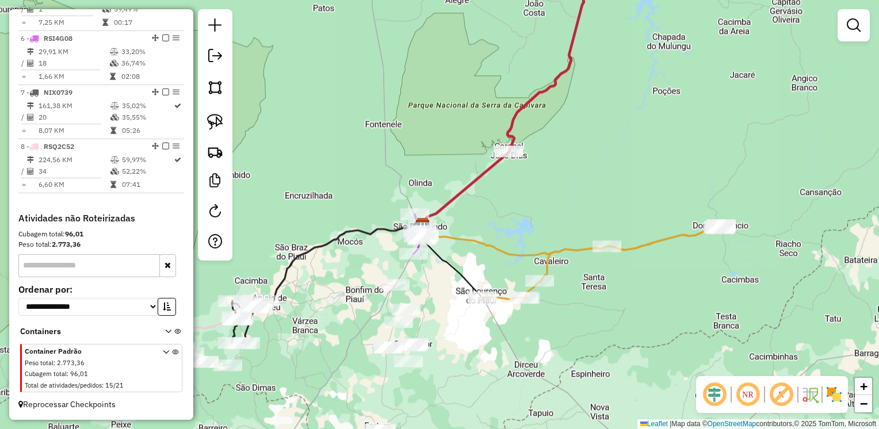
drag, startPoint x: 563, startPoint y: 416, endPoint x: 616, endPoint y: 289, distance: 138.2
click at [616, 289] on div "Janela de atendimento Grade de atendimento Capacidade Transportadoras Veículos …" at bounding box center [439, 214] width 879 height 429
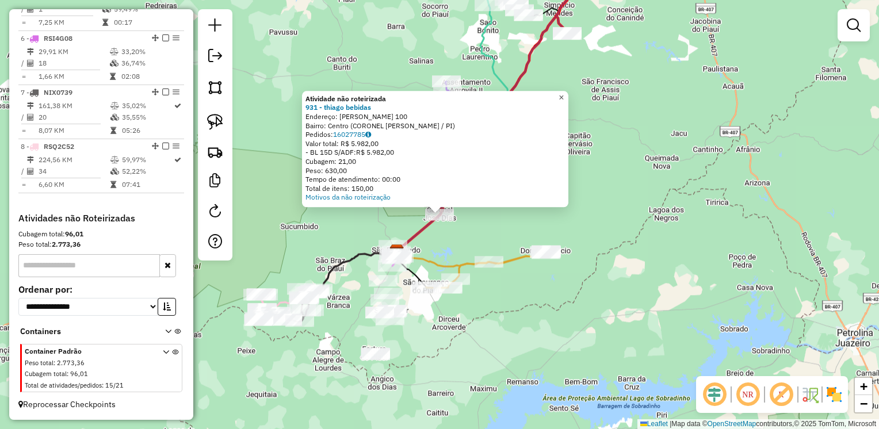
click at [563, 93] on span "×" at bounding box center [560, 98] width 5 height 10
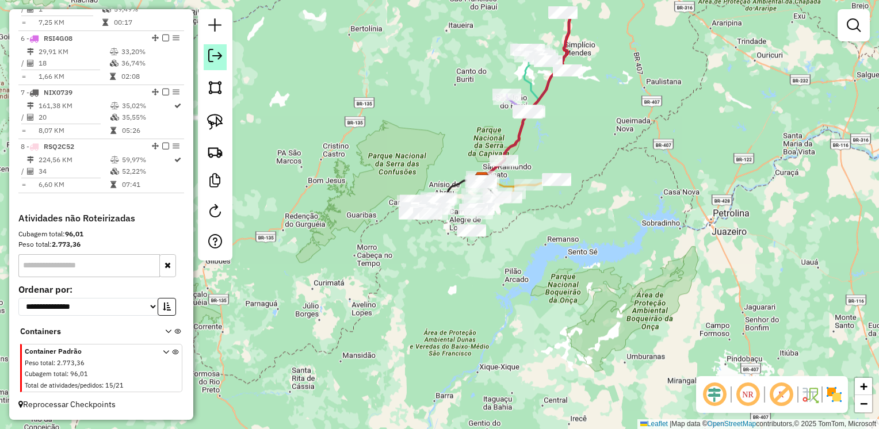
click at [216, 61] on em at bounding box center [215, 56] width 14 height 14
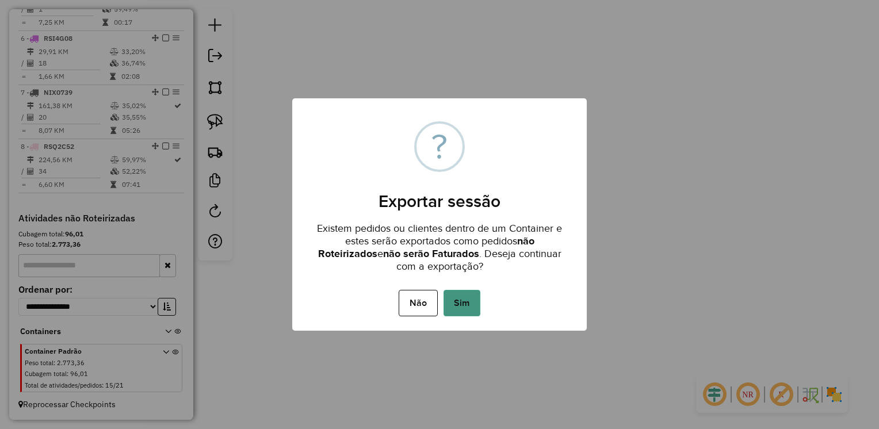
click at [467, 298] on button "Sim" at bounding box center [461, 303] width 37 height 26
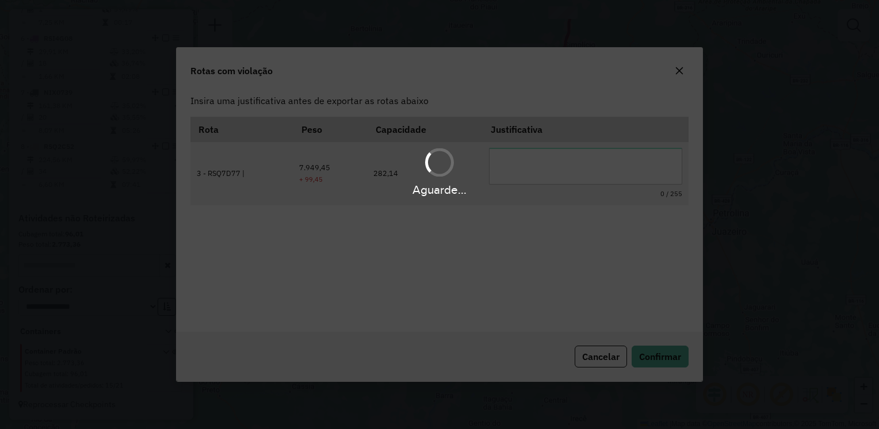
scroll to position [0, 0]
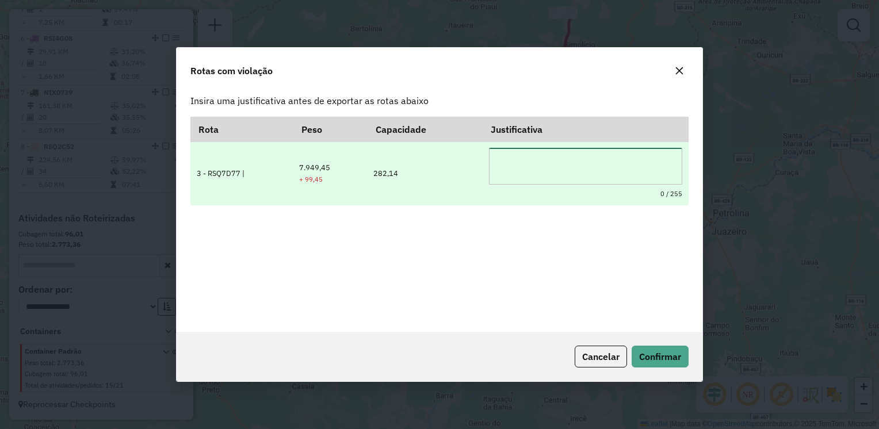
click at [510, 162] on textarea at bounding box center [586, 166] width 194 height 37
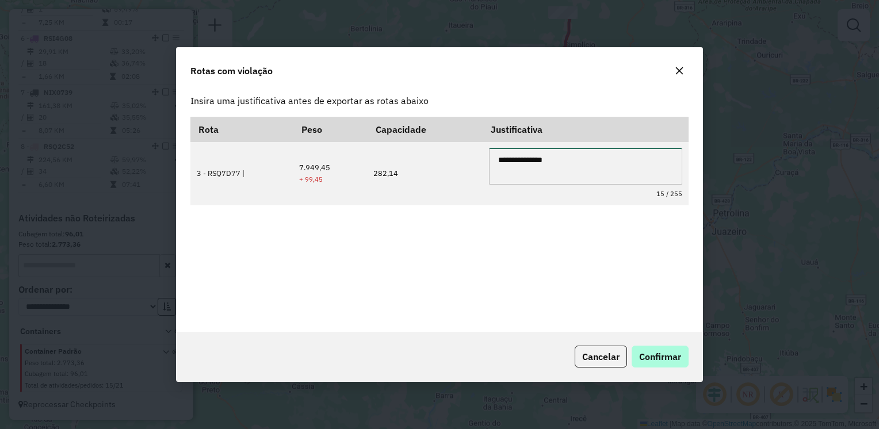
type textarea "**********"
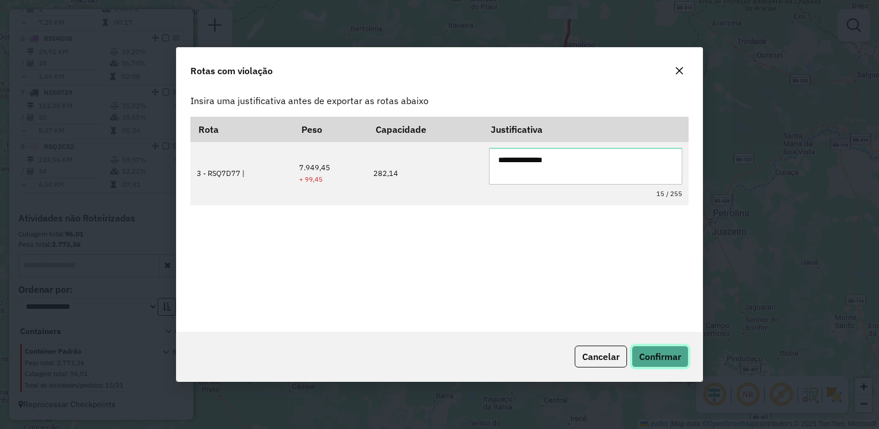
click at [667, 359] on span "Confirmar" at bounding box center [660, 356] width 42 height 11
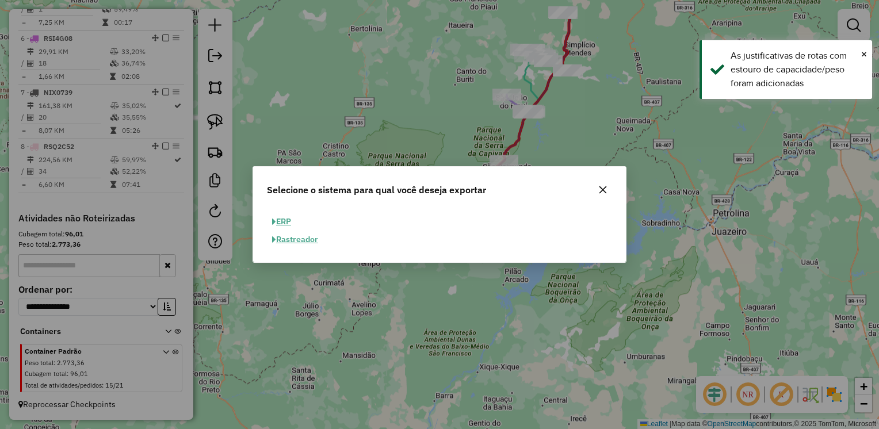
click at [282, 225] on button "ERP" at bounding box center [281, 222] width 29 height 18
select select "**"
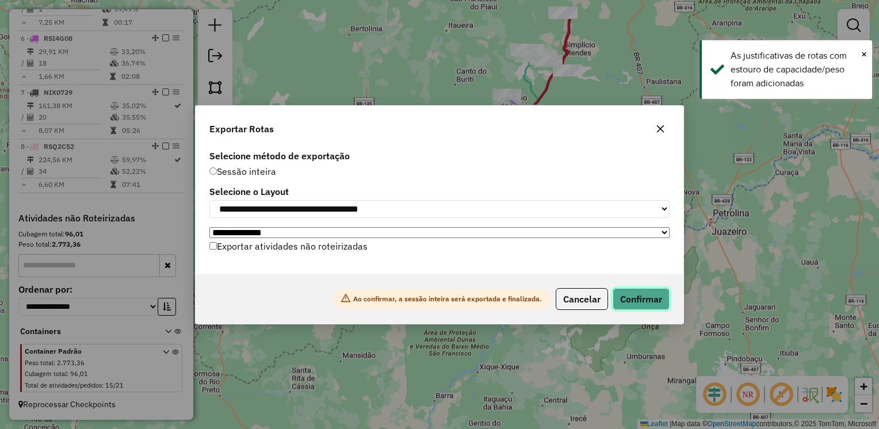
click at [642, 303] on button "Confirmar" at bounding box center [640, 299] width 57 height 22
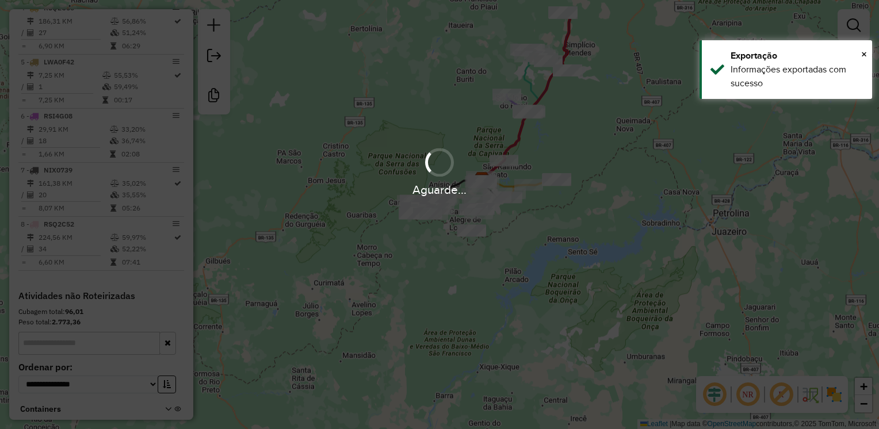
scroll to position [673, 0]
